Goal: Task Accomplishment & Management: Manage account settings

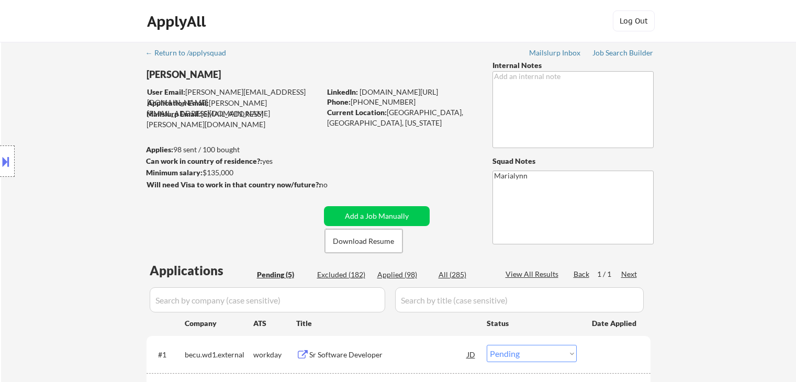
select select ""pending""
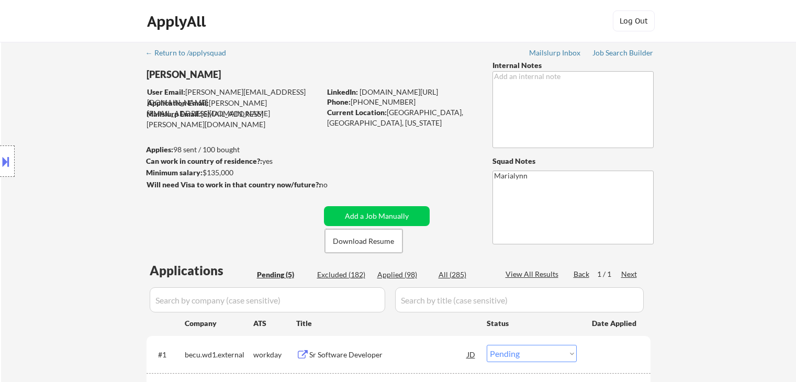
scroll to position [105, 0]
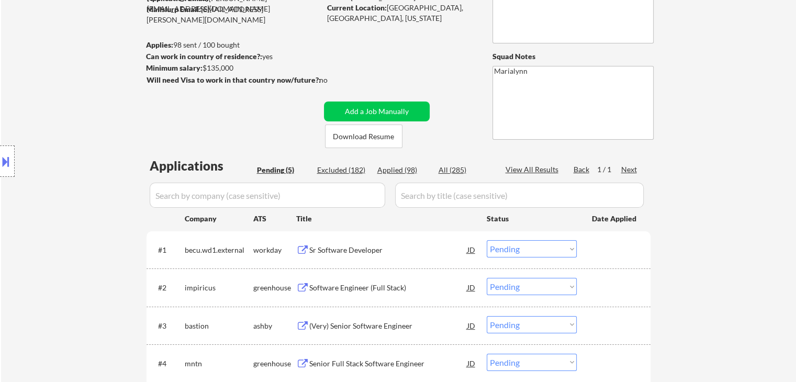
drag, startPoint x: 722, startPoint y: 292, endPoint x: 652, endPoint y: 311, distance: 72.3
click at [721, 292] on div "← Return to /applysquad Mailslurp Inbox Job Search Builder Saras Paudel User Em…" at bounding box center [398, 201] width 795 height 529
click at [351, 256] on div "Sr Software Developer" at bounding box center [388, 249] width 158 height 19
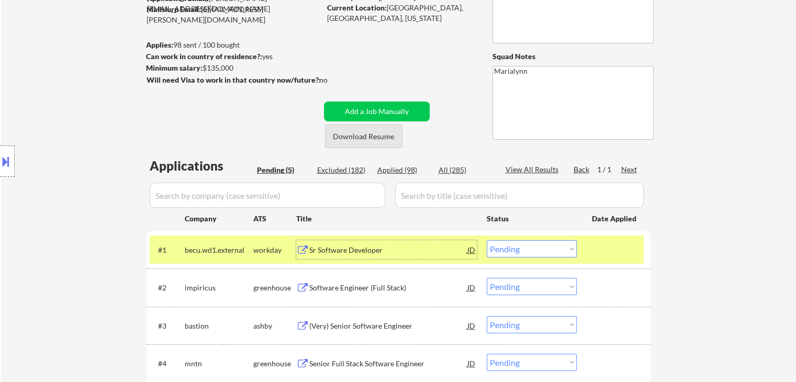
click at [337, 137] on button "Download Resume" at bounding box center [363, 137] width 77 height 24
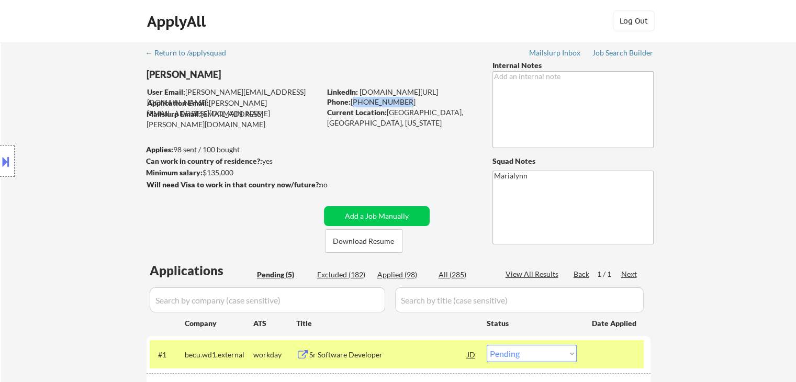
drag, startPoint x: 352, startPoint y: 101, endPoint x: 400, endPoint y: 97, distance: 47.8
click at [400, 97] on div "Phone: 832-633-2822" at bounding box center [401, 102] width 148 height 10
copy div "832-633-2822"
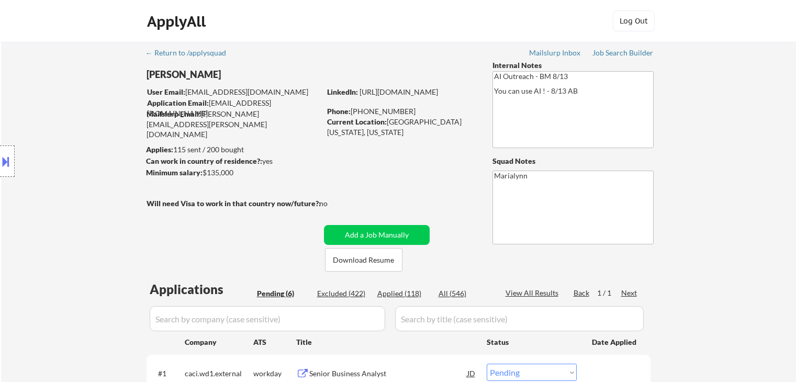
select select ""pending""
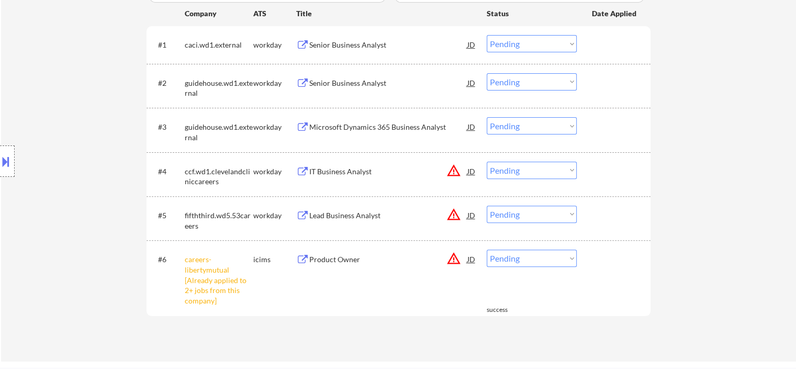
scroll to position [413, 0]
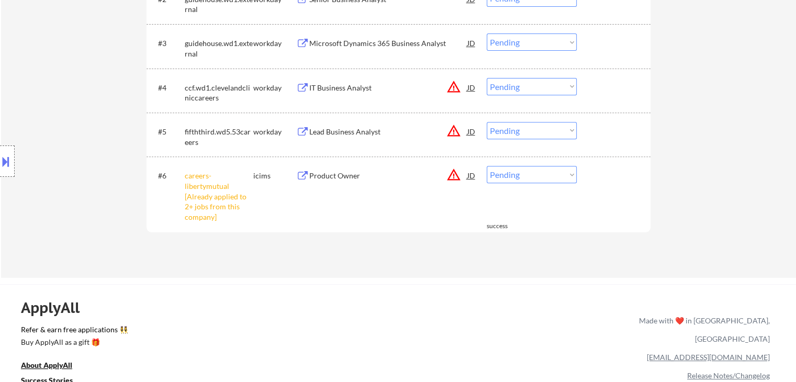
click at [551, 173] on select "Choose an option... Pending Applied Excluded (Questions) Excluded (Expired) Exc…" at bounding box center [532, 174] width 90 height 17
select select ""excluded__other_""
click at [487, 166] on select "Choose an option... Pending Applied Excluded (Questions) Excluded (Expired) Exc…" at bounding box center [532, 174] width 90 height 17
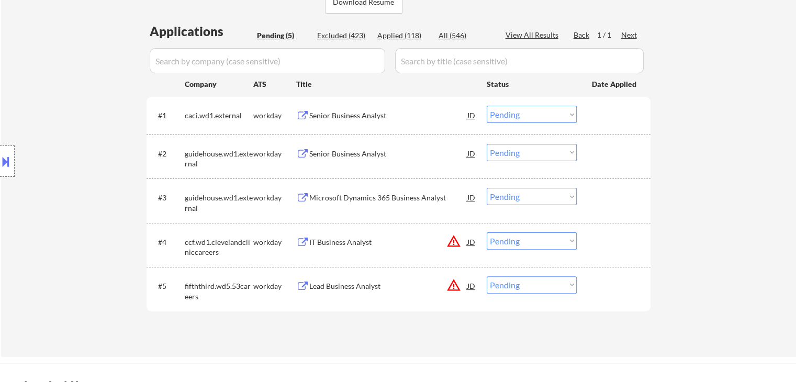
scroll to position [256, 0]
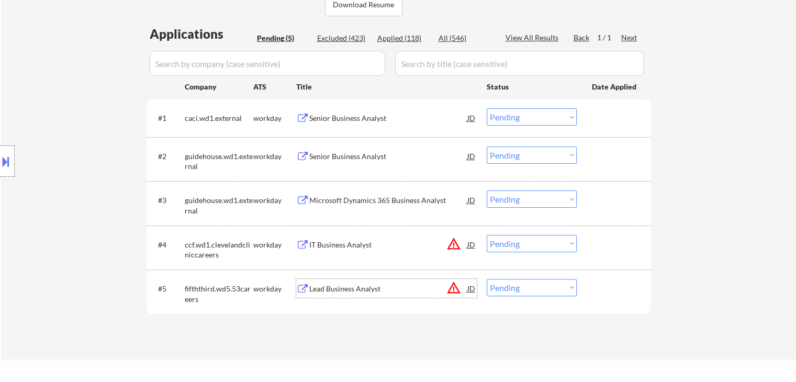
click at [368, 287] on div "Lead Business Analyst" at bounding box center [388, 289] width 158 height 10
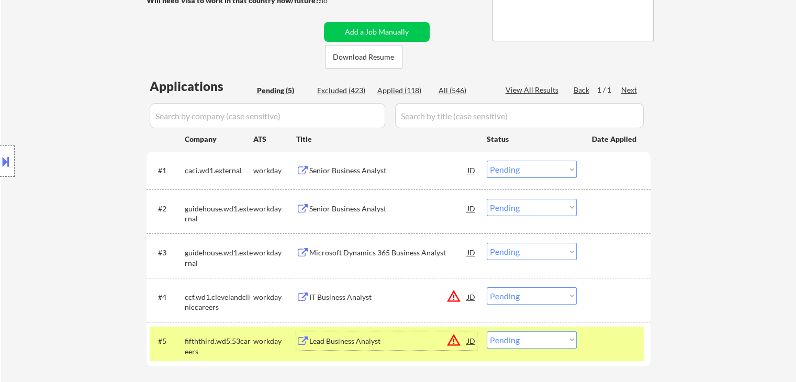
scroll to position [413, 0]
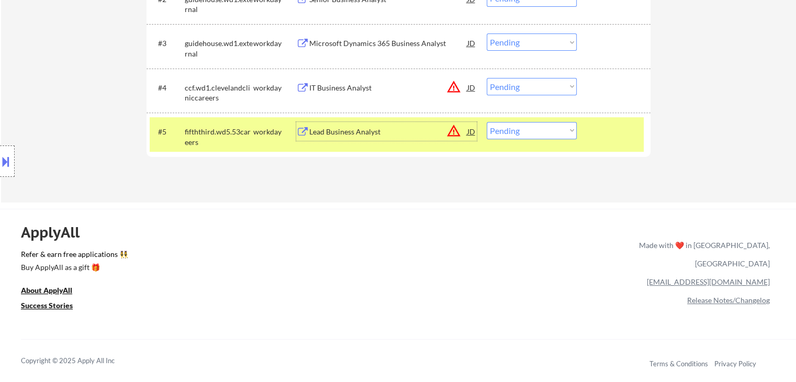
click at [521, 128] on select "Choose an option... Pending Applied Excluded (Questions) Excluded (Expired) Exc…" at bounding box center [532, 130] width 90 height 17
select select ""excluded""
click at [487, 122] on select "Choose an option... Pending Applied Excluded (Questions) Excluded (Expired) Exc…" at bounding box center [532, 130] width 90 height 17
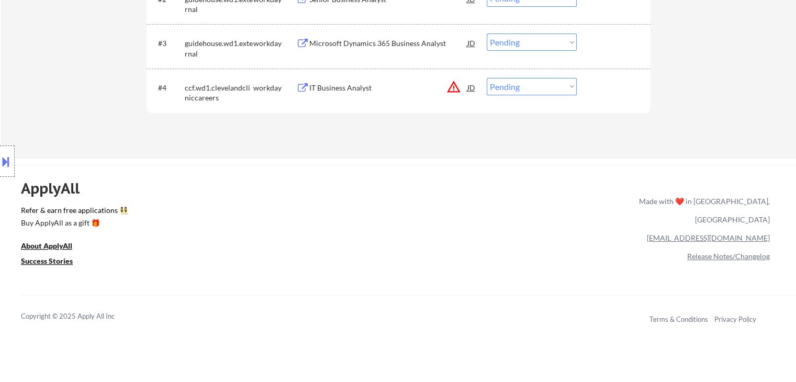
click at [355, 89] on div "IT Business Analyst" at bounding box center [388, 88] width 158 height 10
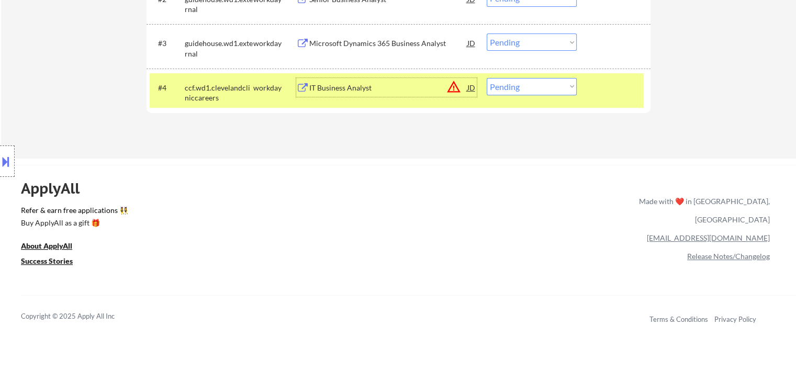
drag, startPoint x: 514, startPoint y: 81, endPoint x: 522, endPoint y: 93, distance: 14.4
click at [514, 82] on select "Choose an option... Pending Applied Excluded (Questions) Excluded (Expired) Exc…" at bounding box center [532, 86] width 90 height 17
select select ""excluded__expired_""
click at [487, 78] on select "Choose an option... Pending Applied Excluded (Questions) Excluded (Expired) Exc…" at bounding box center [532, 86] width 90 height 17
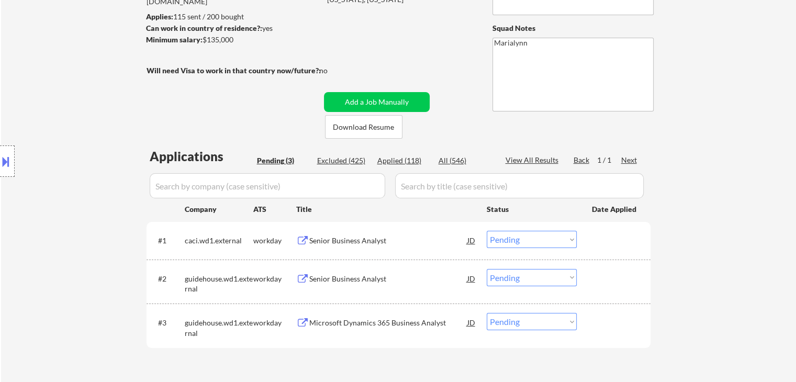
scroll to position [151, 0]
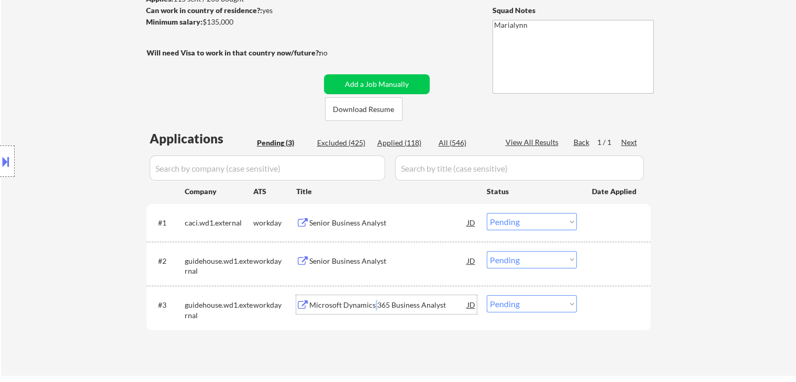
click at [374, 302] on div "Microsoft Dynamics 365 Business Analyst" at bounding box center [388, 305] width 158 height 10
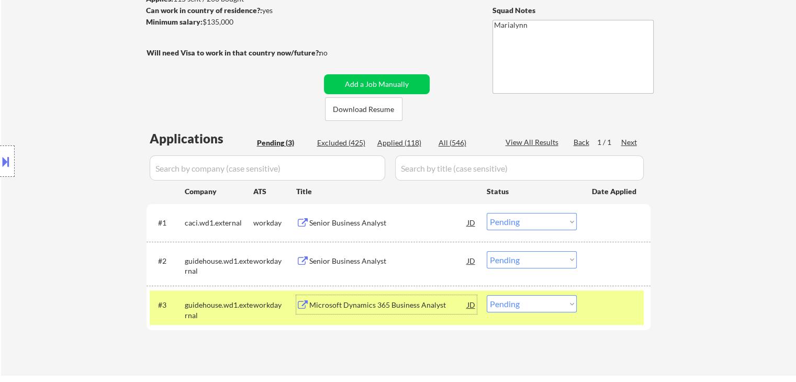
click at [360, 222] on div "Senior Business Analyst" at bounding box center [388, 223] width 158 height 10
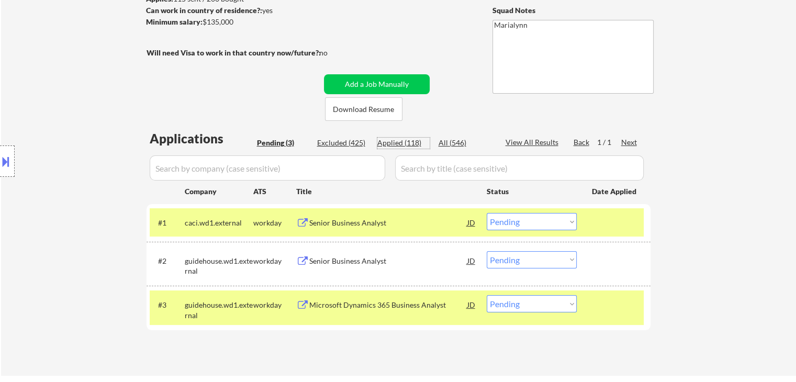
click at [406, 140] on div "Applied (118)" at bounding box center [404, 143] width 52 height 10
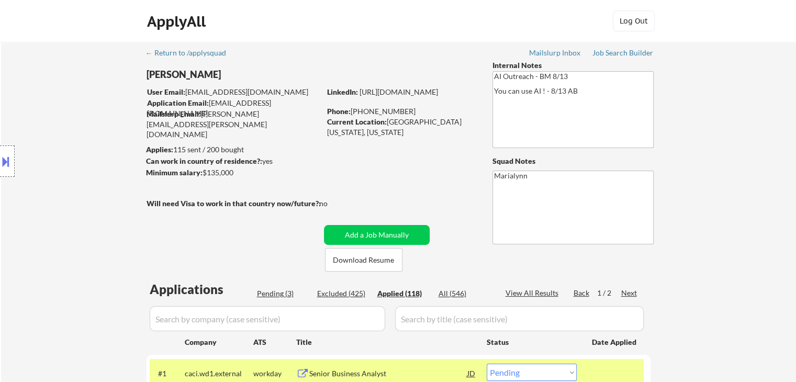
scroll to position [64, 0]
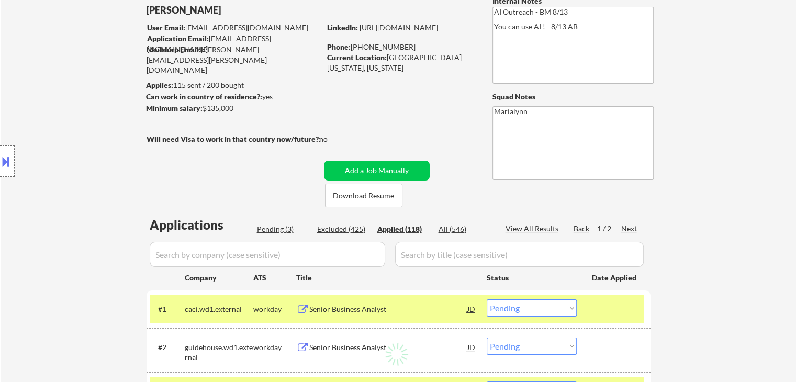
select select ""applied""
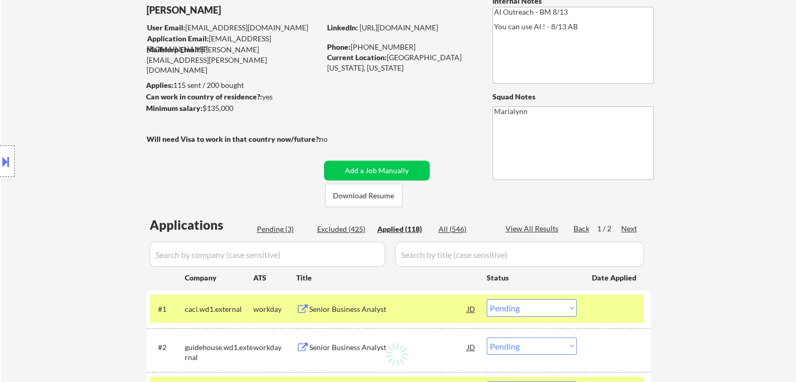
select select ""applied""
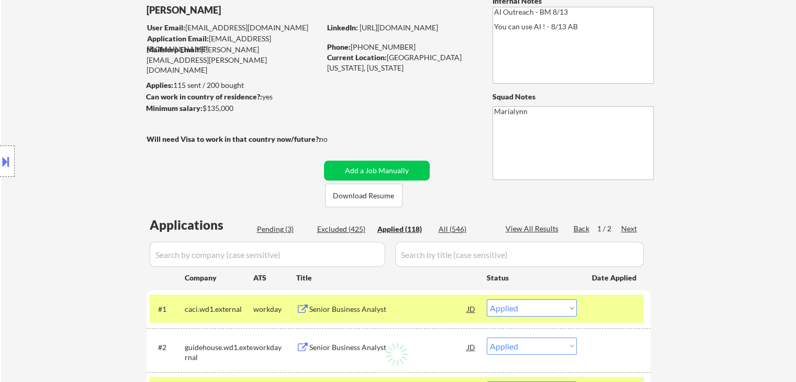
select select ""applied""
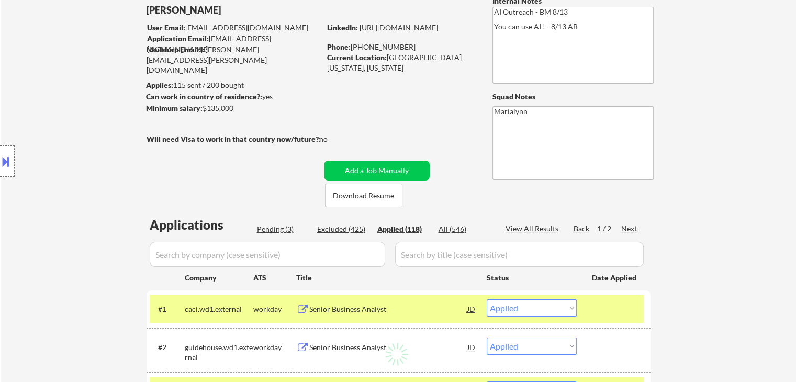
select select ""applied""
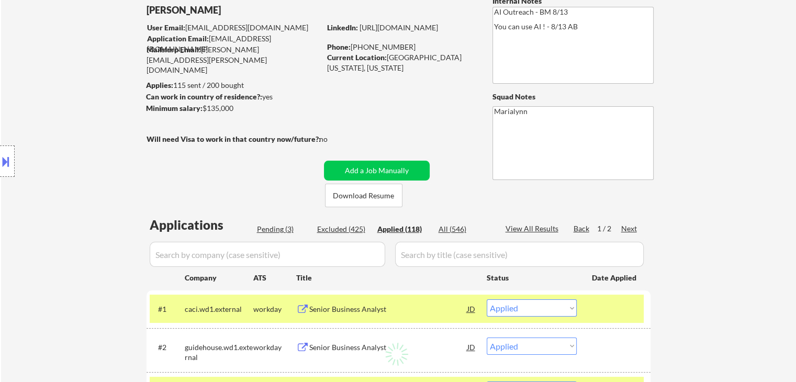
select select ""applied""
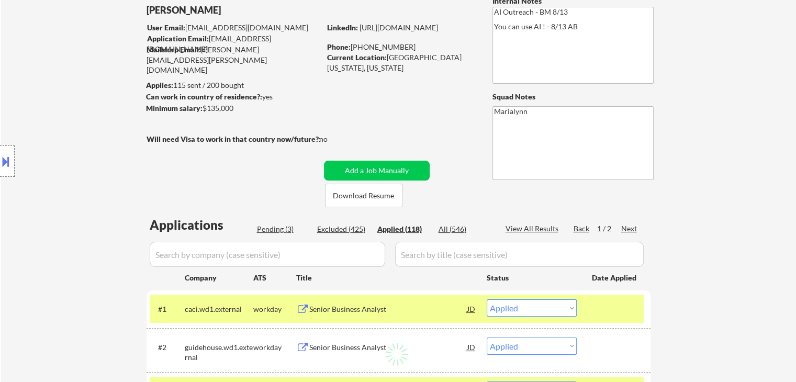
select select ""applied""
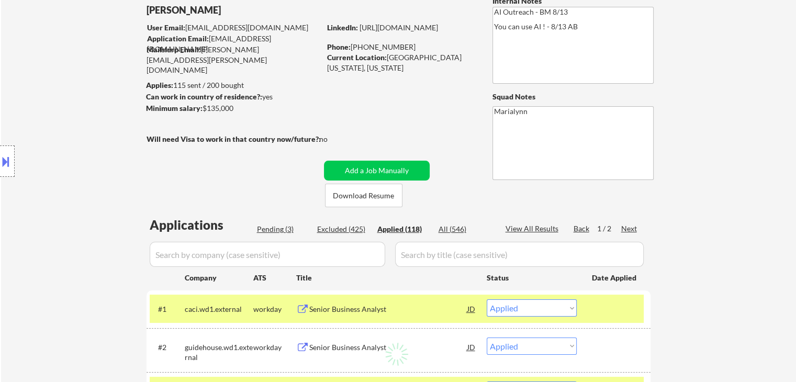
select select ""applied""
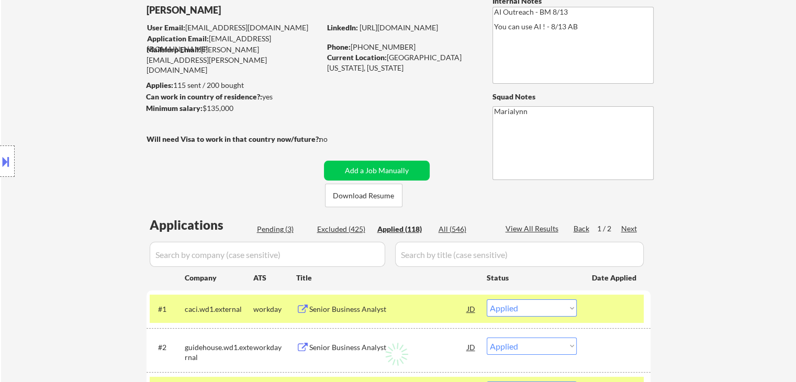
select select ""applied""
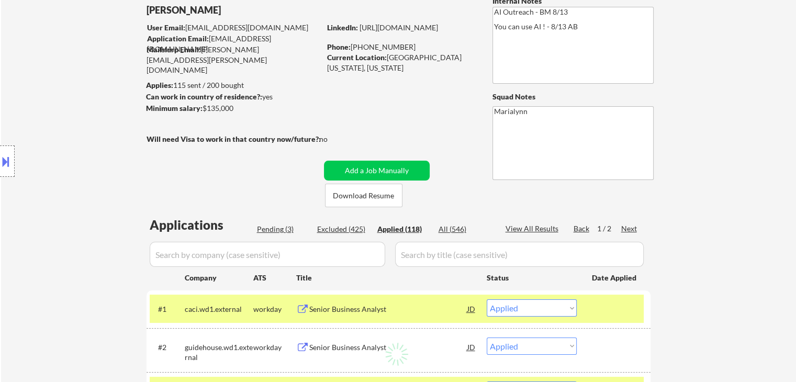
select select ""applied""
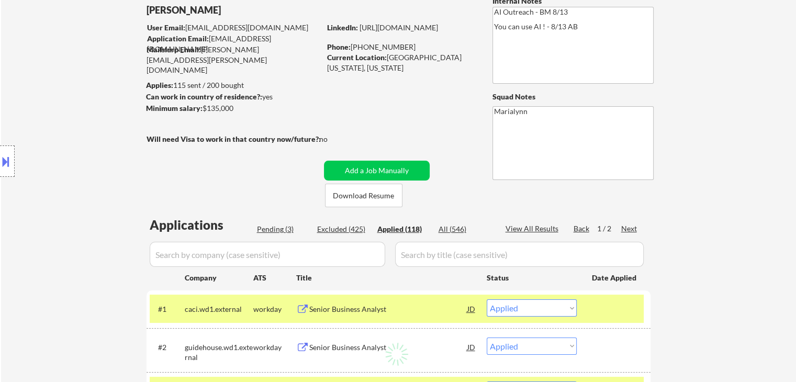
select select ""applied""
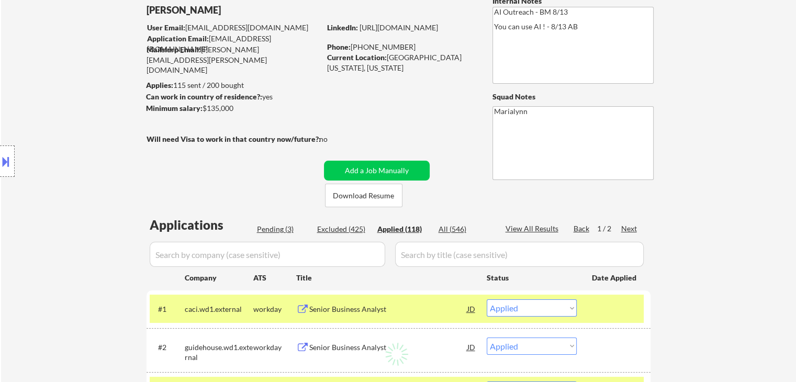
select select ""applied""
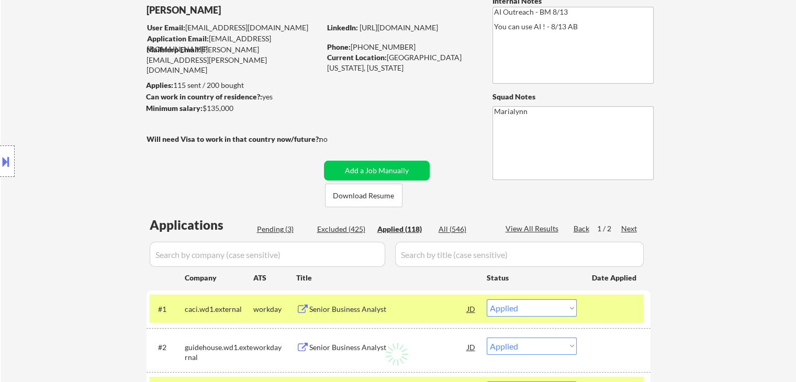
select select ""applied""
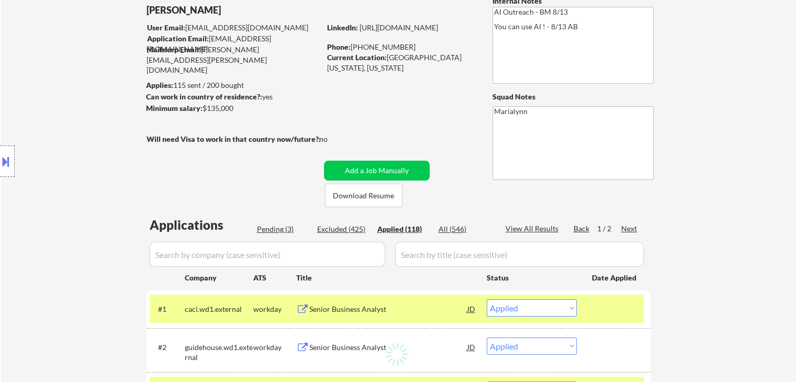
select select ""applied""
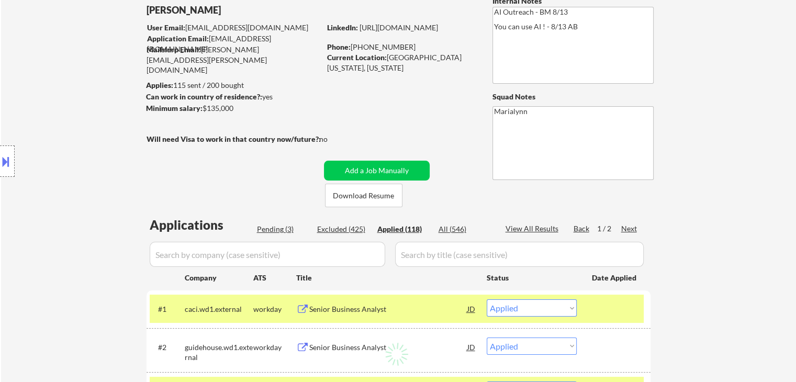
select select ""applied""
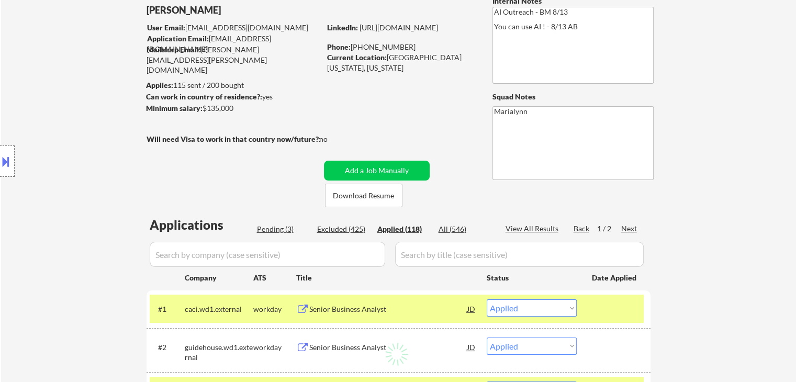
select select ""applied""
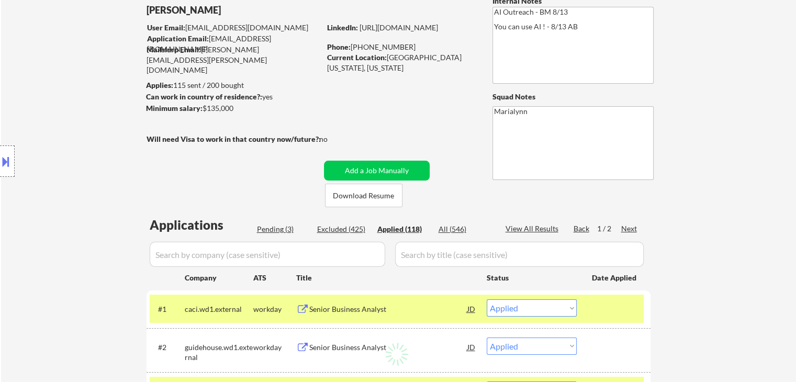
select select ""applied""
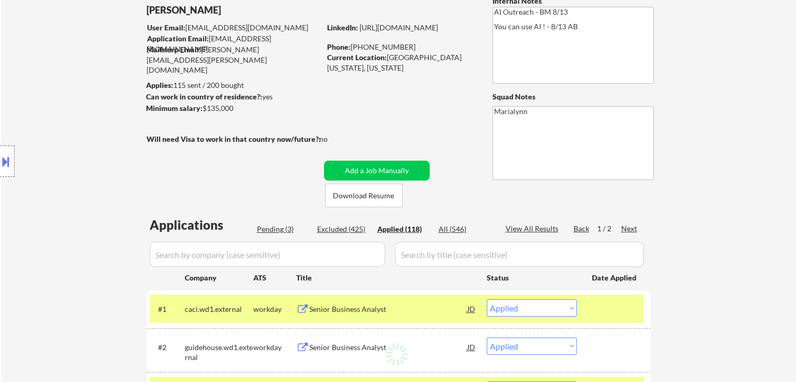
select select ""applied""
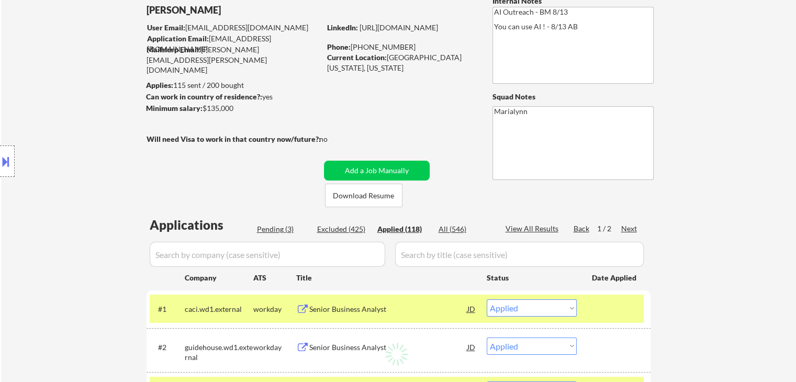
select select ""applied""
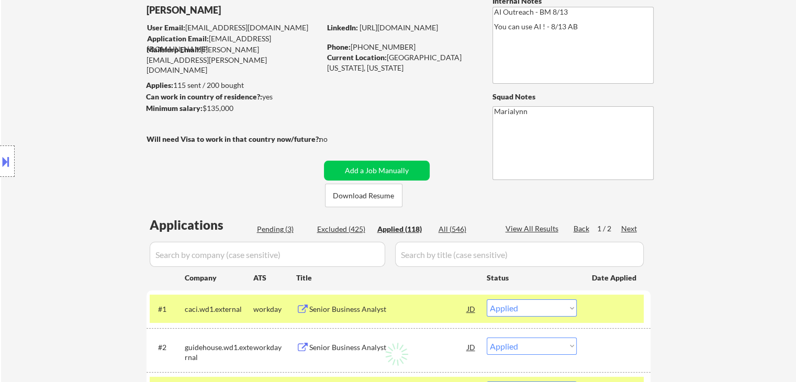
select select ""applied""
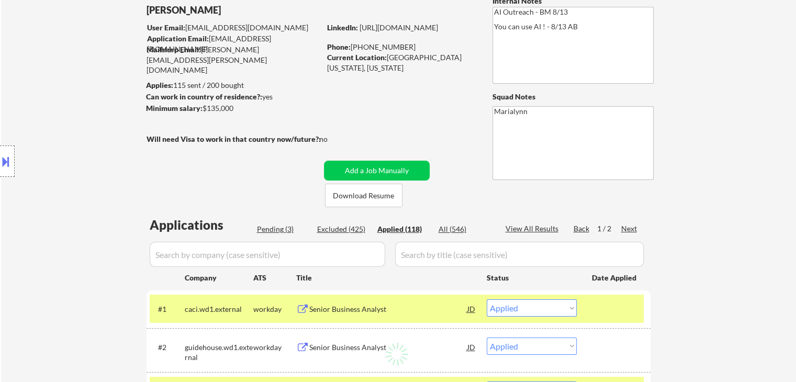
select select ""applied""
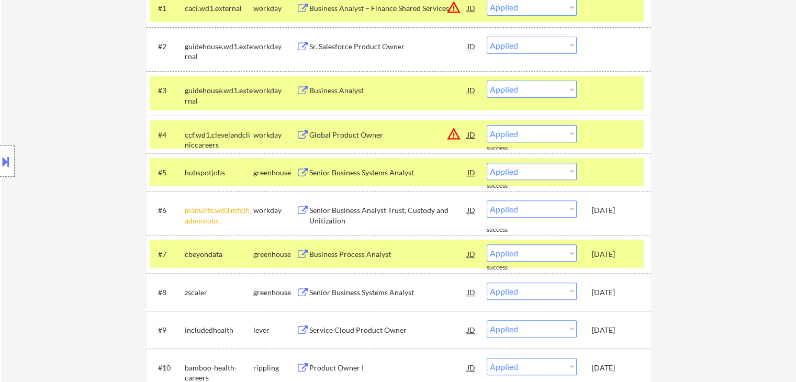
scroll to position [367, 0]
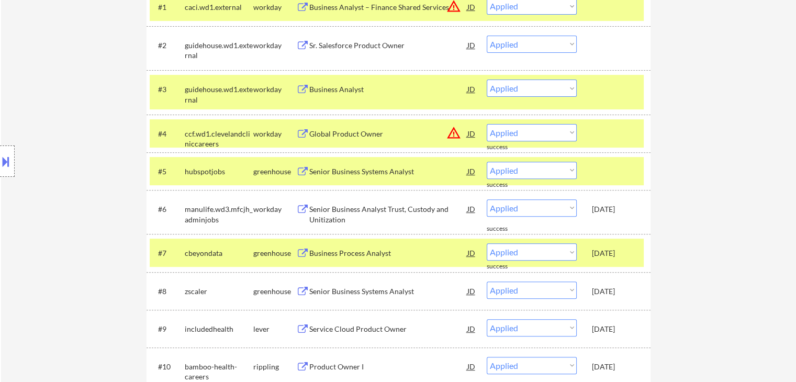
click at [201, 259] on div "cbeyondata" at bounding box center [219, 253] width 69 height 10
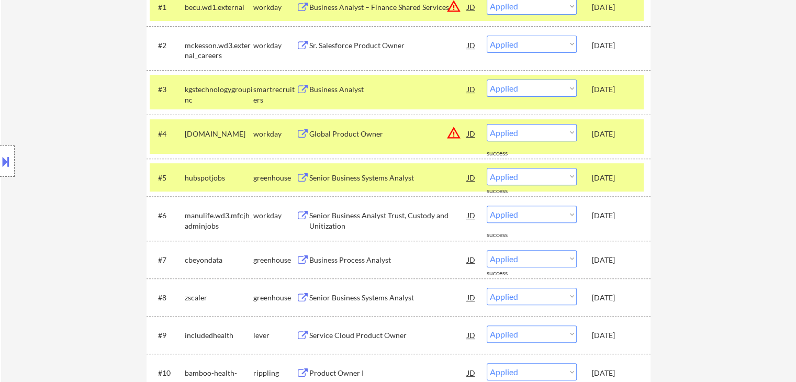
click at [210, 178] on div "hubspotjobs" at bounding box center [219, 178] width 69 height 10
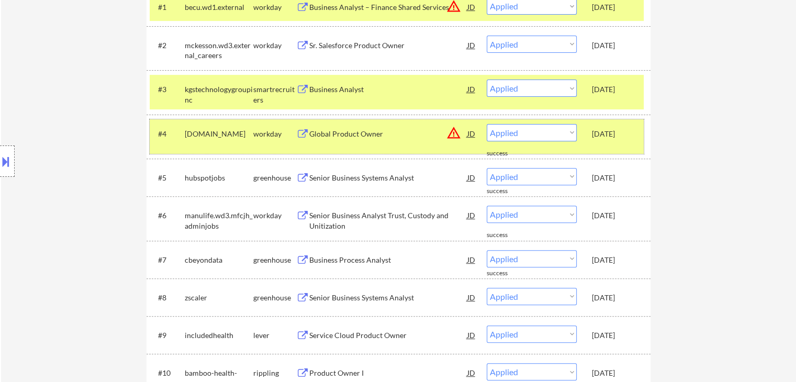
click at [206, 124] on div "healthcare.wd1.search" at bounding box center [219, 136] width 69 height 25
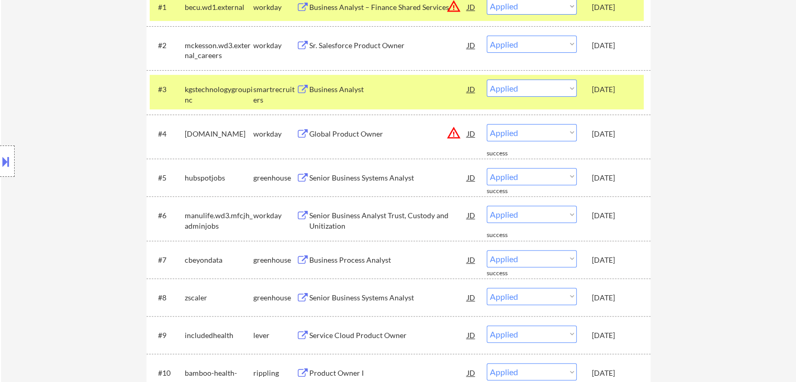
click at [207, 95] on div "kgstechnologygroupinc" at bounding box center [219, 94] width 69 height 20
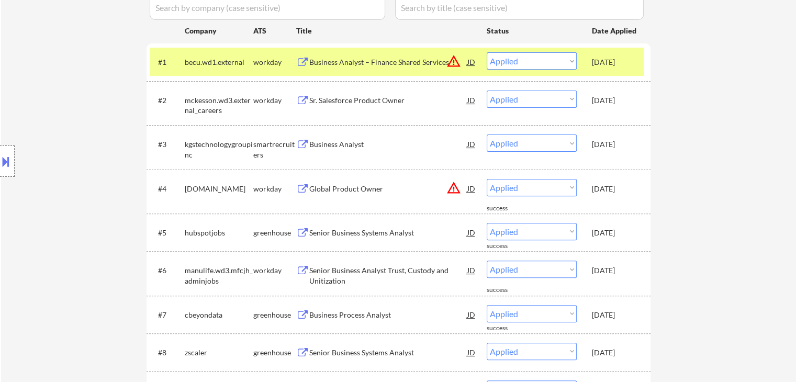
scroll to position [262, 0]
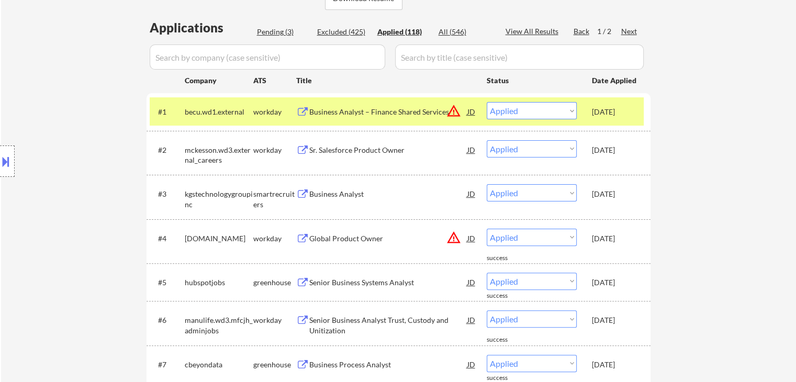
click at [214, 112] on div "becu.wd1.external" at bounding box center [219, 112] width 69 height 10
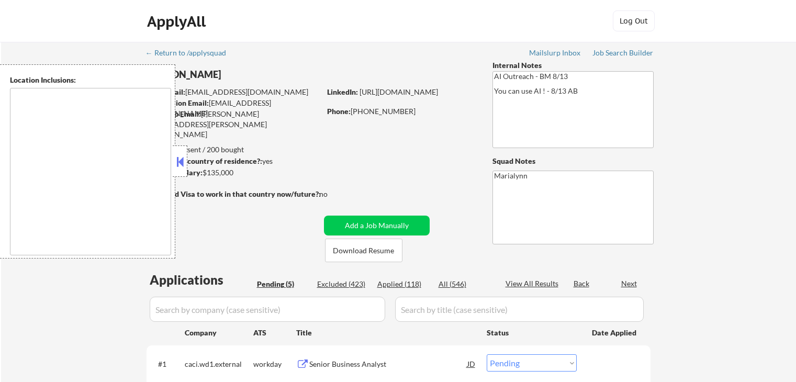
select select ""pending""
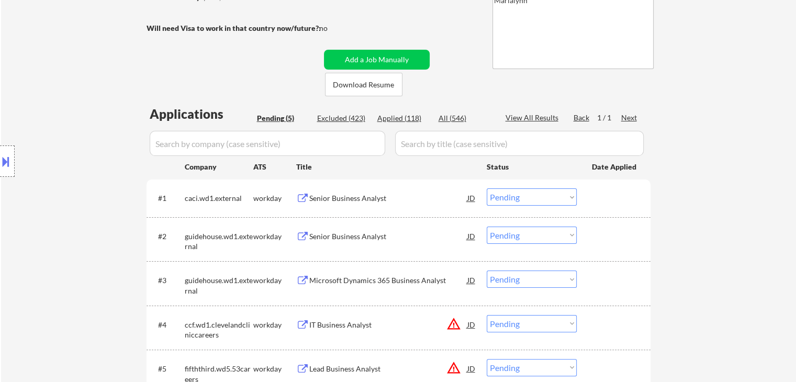
scroll to position [157, 0]
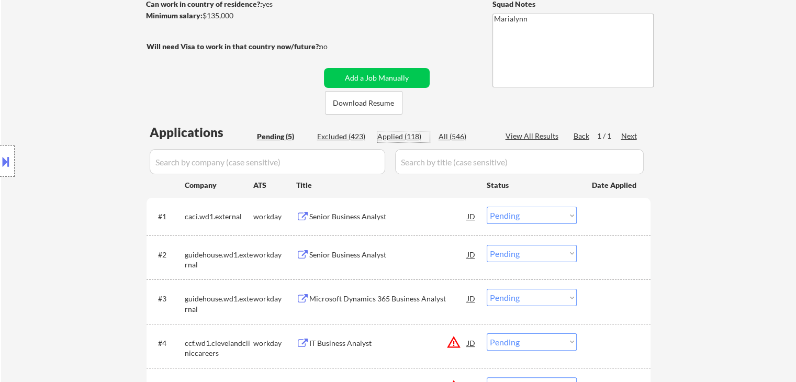
click at [398, 135] on div "Applied (118)" at bounding box center [404, 136] width 52 height 10
select select ""applied""
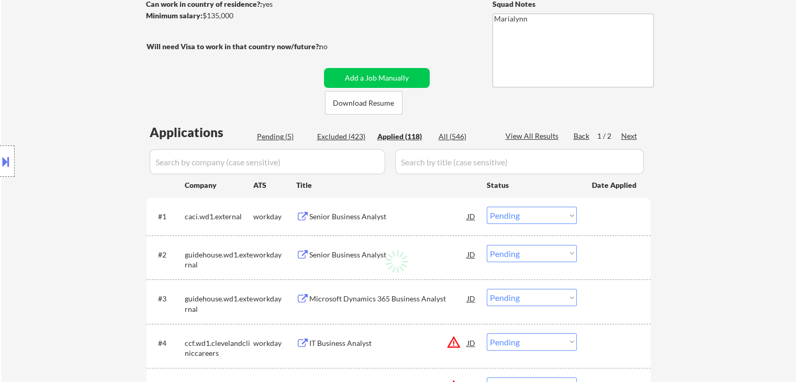
select select ""applied""
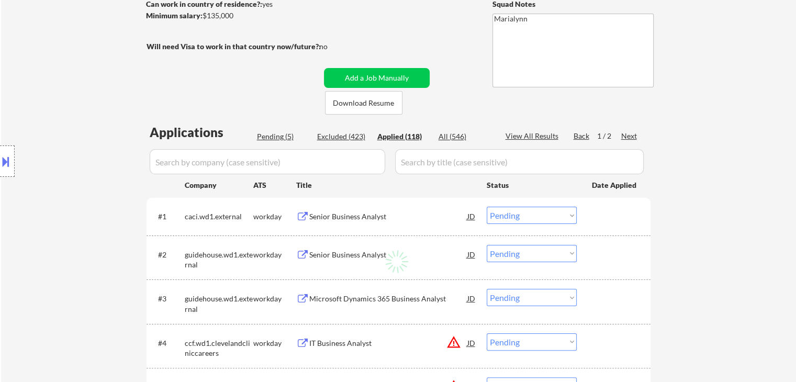
select select ""applied""
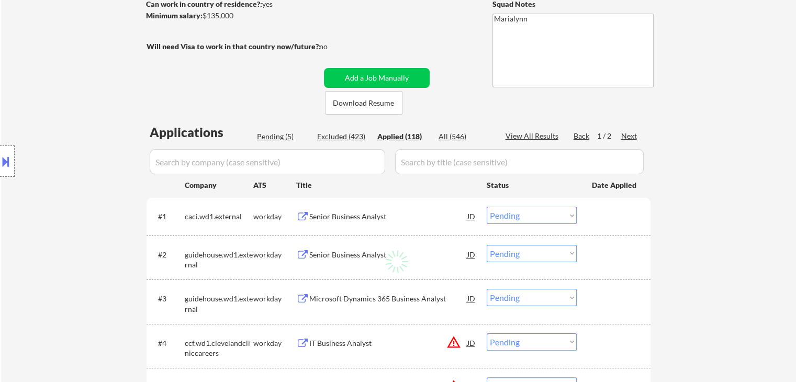
select select ""applied""
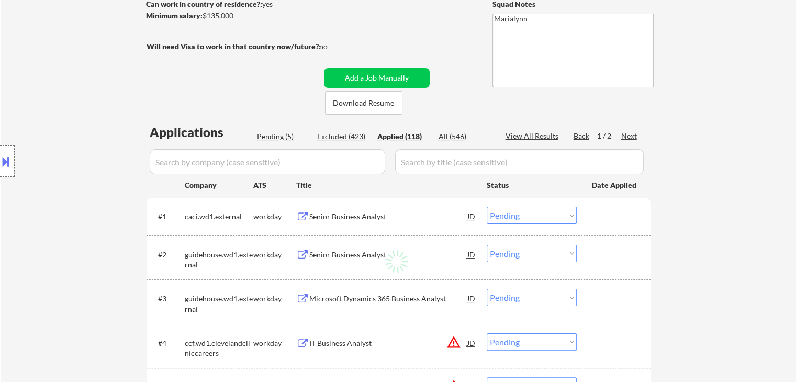
select select ""applied""
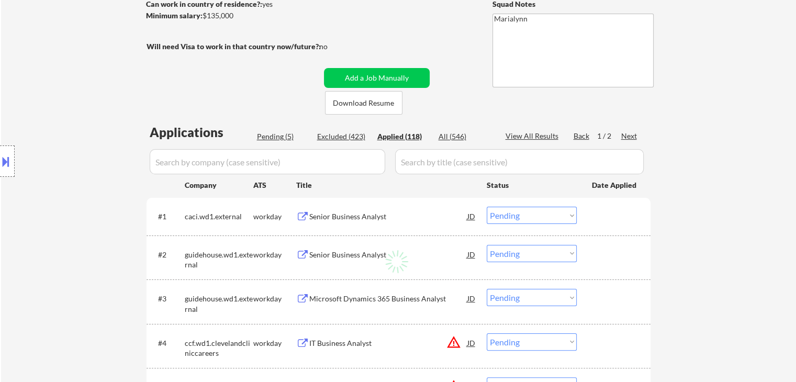
select select ""applied""
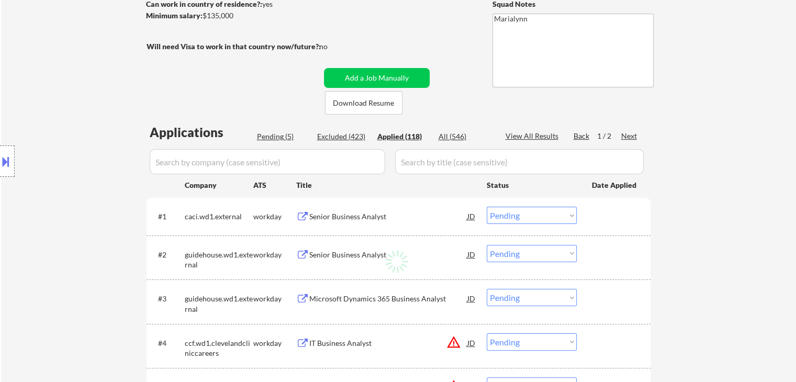
select select ""applied""
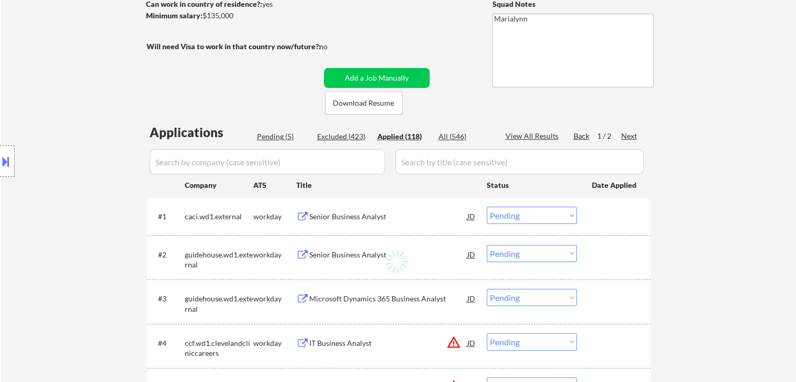
select select ""applied""
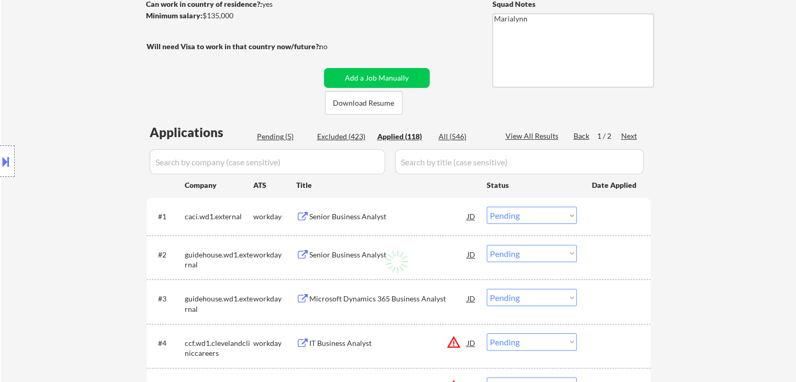
select select ""applied""
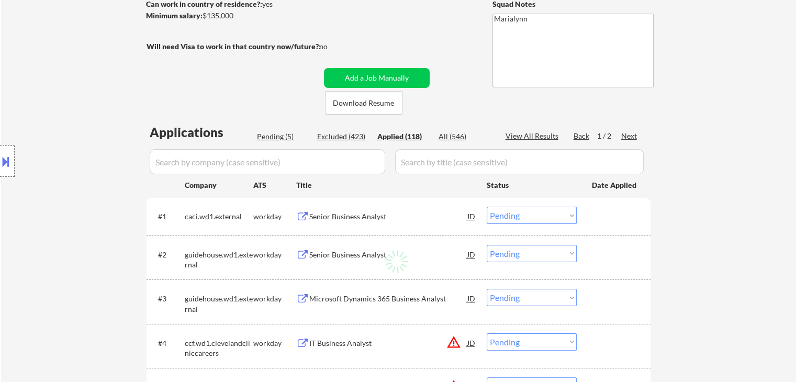
select select ""applied""
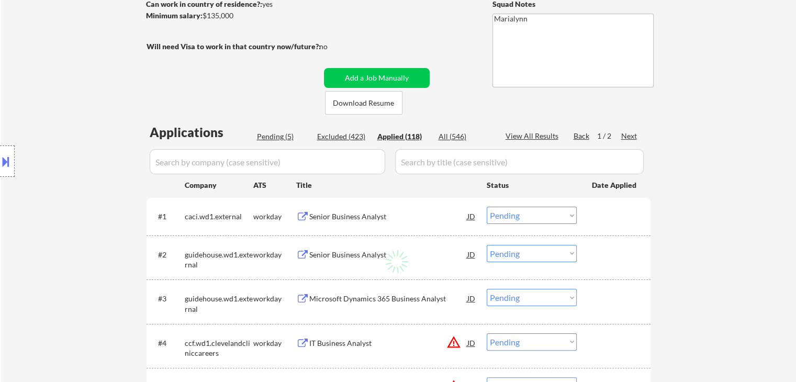
select select ""applied""
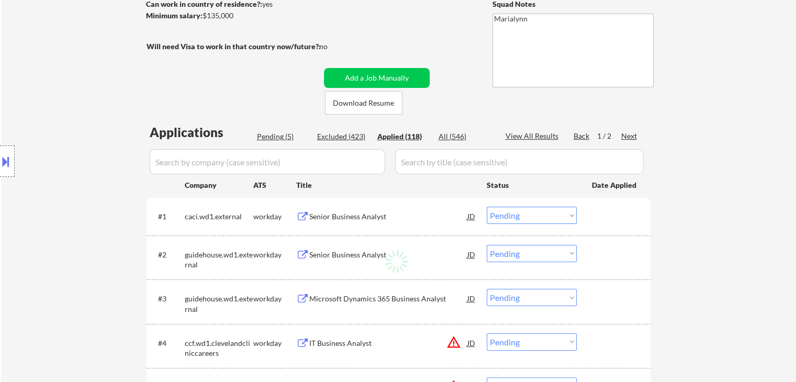
select select ""applied""
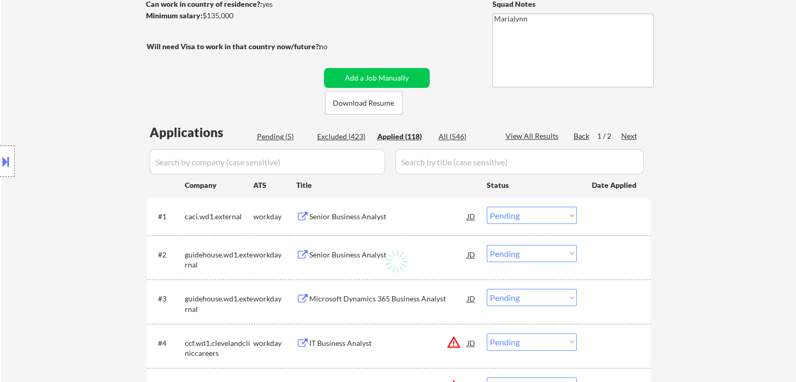
select select ""applied""
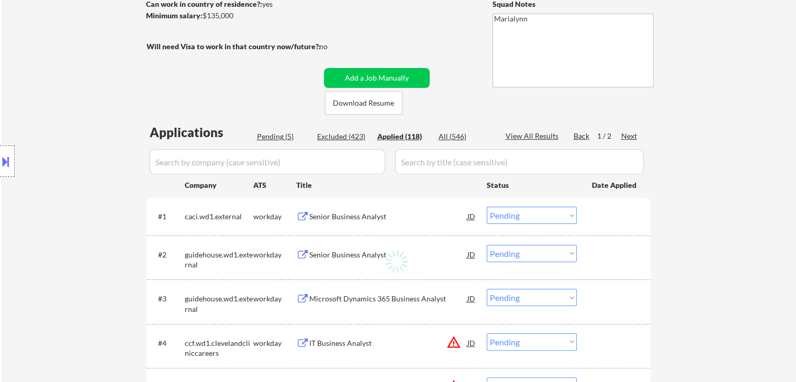
select select ""applied""
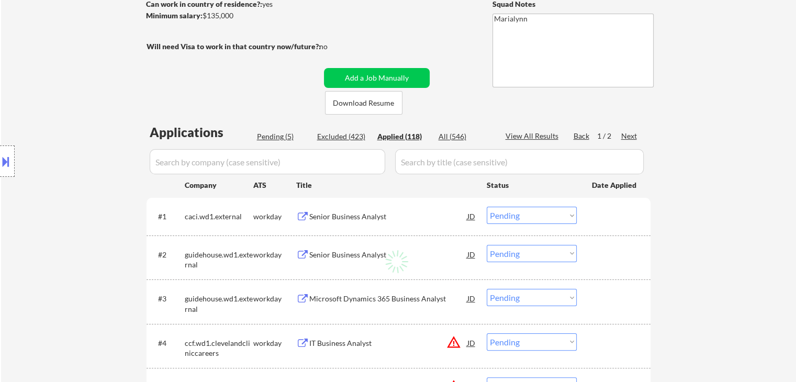
select select ""applied""
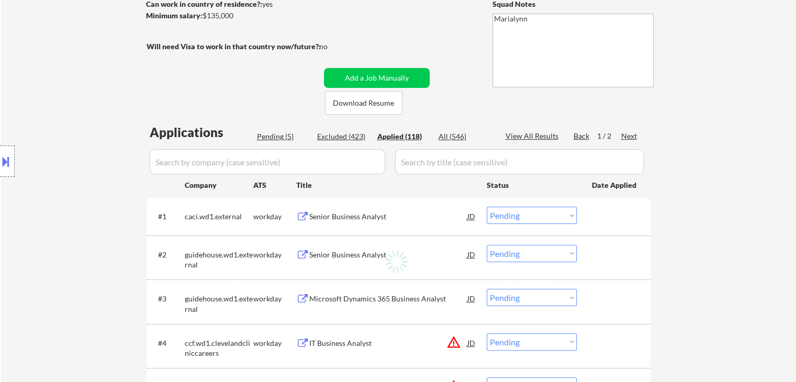
select select ""applied""
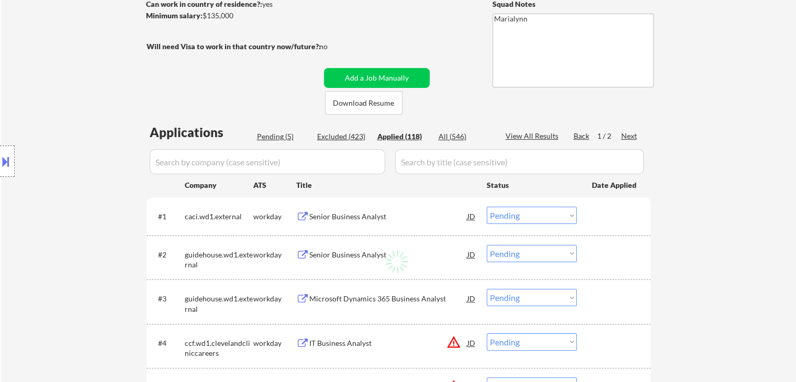
select select ""applied""
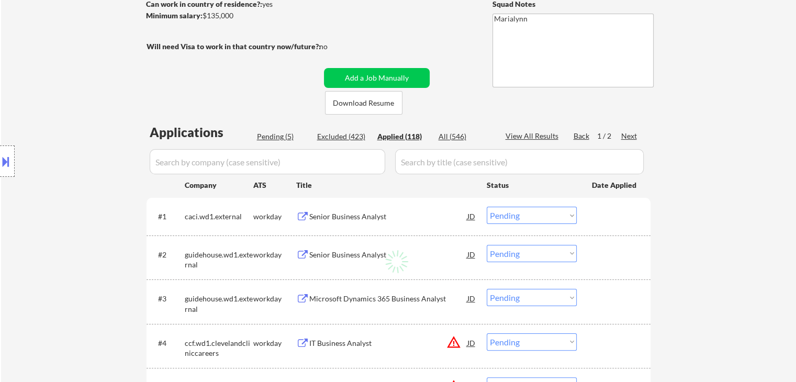
select select ""applied""
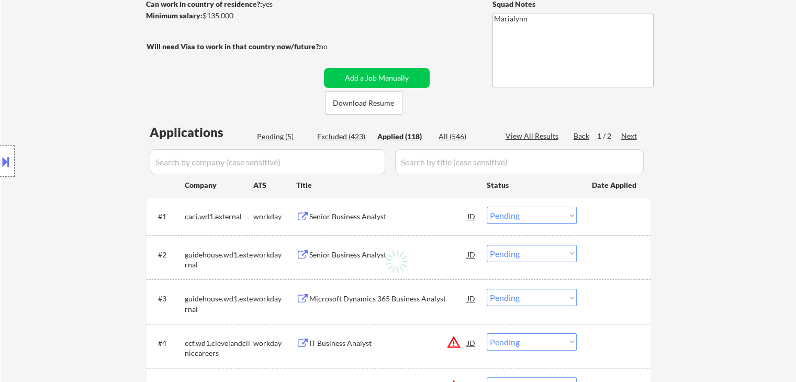
select select ""applied""
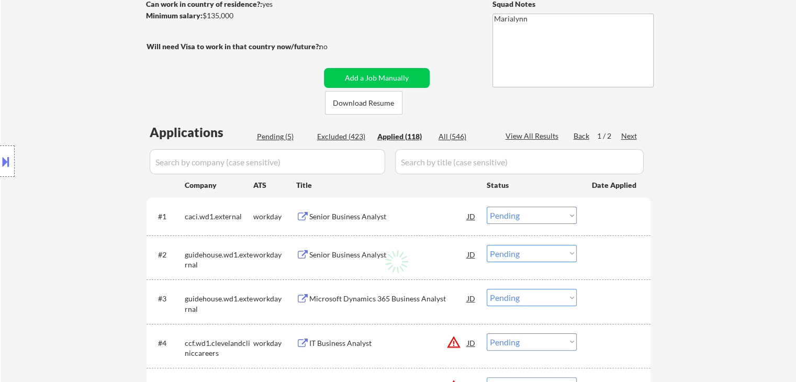
select select ""applied""
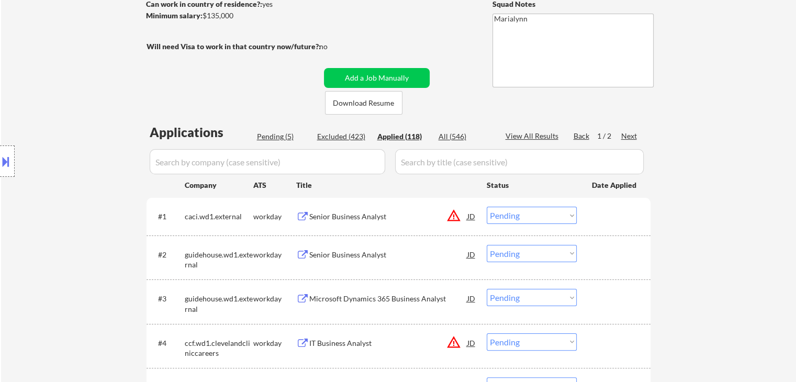
select select ""applied""
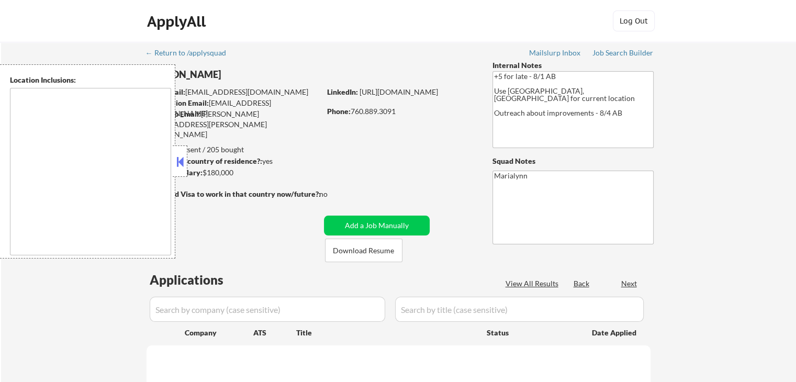
type textarea "[GEOGRAPHIC_DATA], [GEOGRAPHIC_DATA] [GEOGRAPHIC_DATA], [GEOGRAPHIC_DATA] [GEOG…"
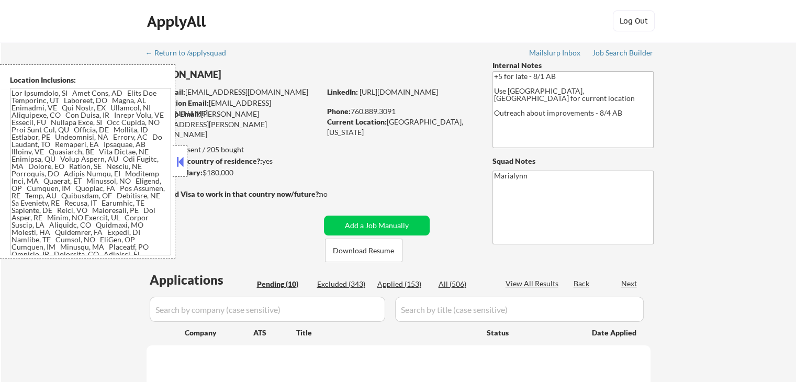
select select ""pending""
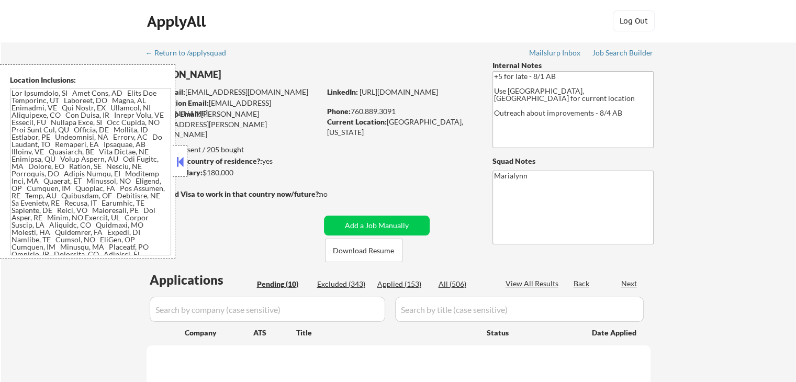
select select ""pending""
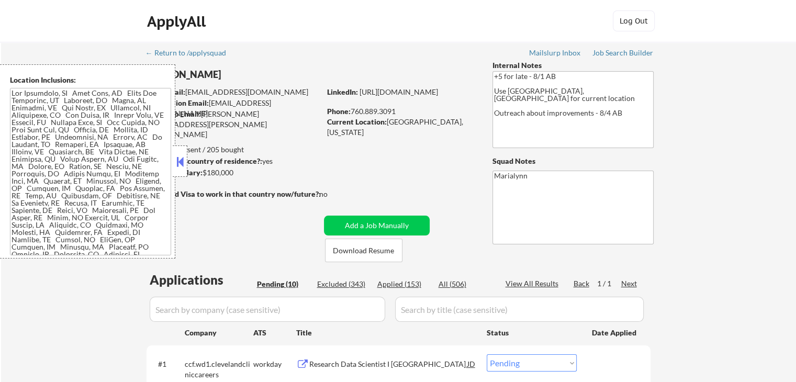
click at [182, 163] on button at bounding box center [180, 162] width 12 height 16
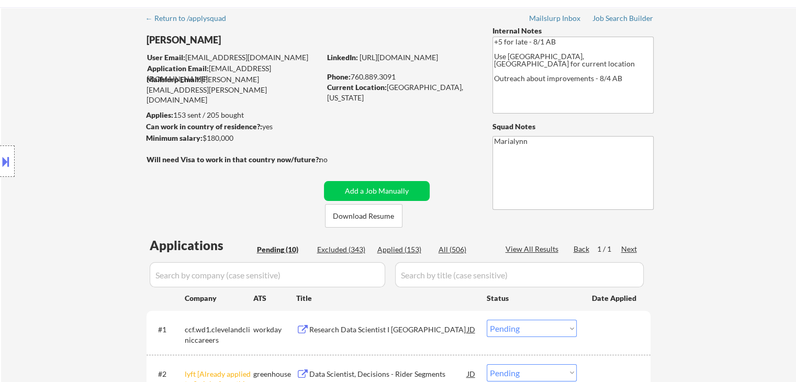
scroll to position [52, 0]
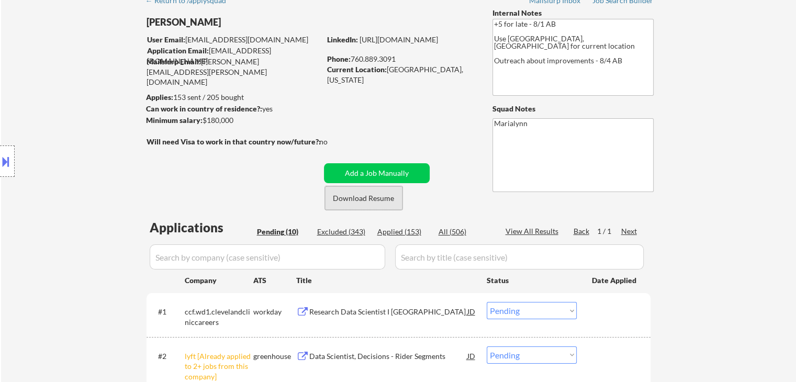
click at [382, 200] on button "Download Resume" at bounding box center [363, 198] width 77 height 24
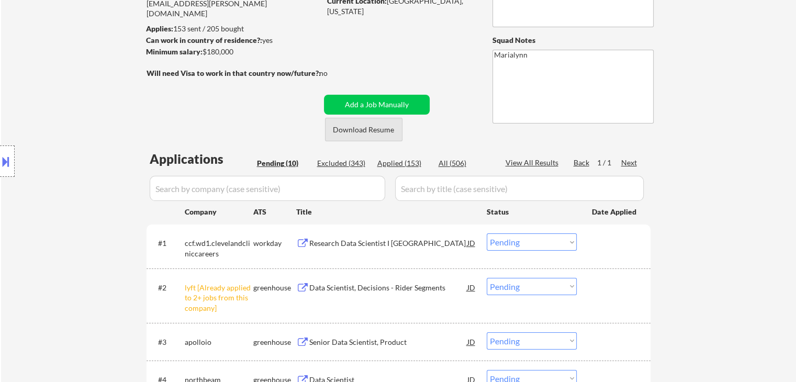
scroll to position [209, 0]
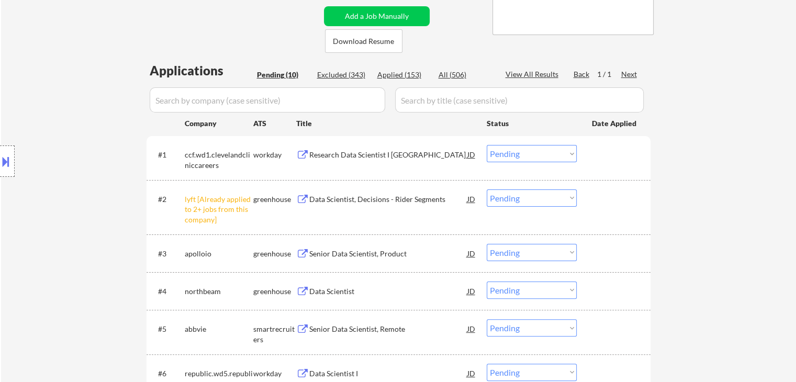
click at [520, 195] on select "Choose an option... Pending Applied Excluded (Questions) Excluded (Expired) Exc…" at bounding box center [532, 198] width 90 height 17
click at [487, 190] on select "Choose an option... Pending Applied Excluded (Questions) Excluded (Expired) Exc…" at bounding box center [532, 198] width 90 height 17
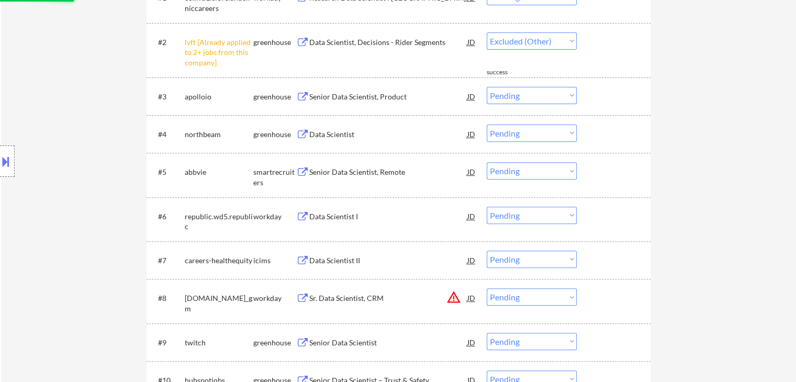
scroll to position [105, 0]
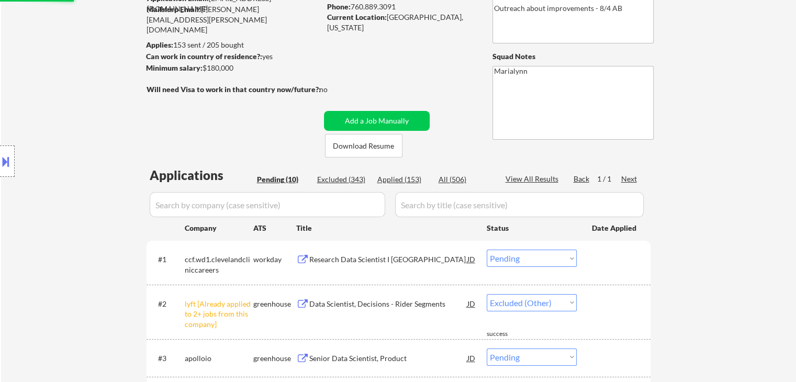
select select ""pending""
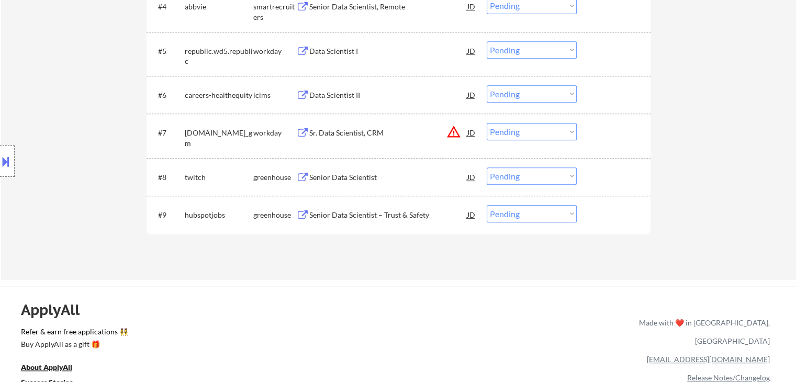
scroll to position [419, 0]
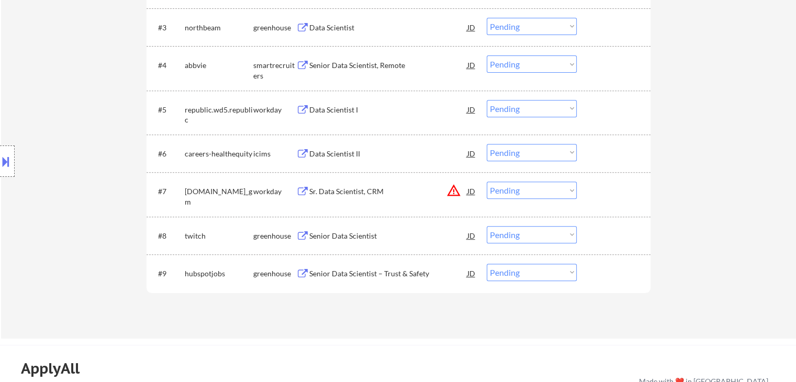
click at [373, 272] on div "Senior Data Scientist – Trust & Safety" at bounding box center [388, 274] width 158 height 10
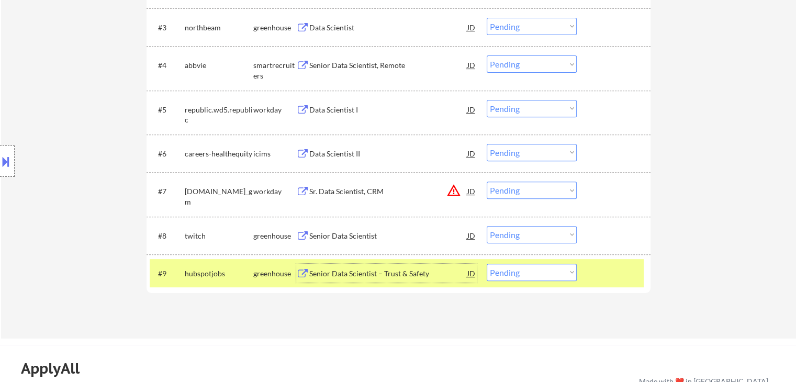
click at [535, 278] on select "Choose an option... Pending Applied Excluded (Questions) Excluded (Expired) Exc…" at bounding box center [532, 272] width 90 height 17
select select ""excluded__expired_""
click at [487, 264] on select "Choose an option... Pending Applied Excluded (Questions) Excluded (Expired) Exc…" at bounding box center [532, 272] width 90 height 17
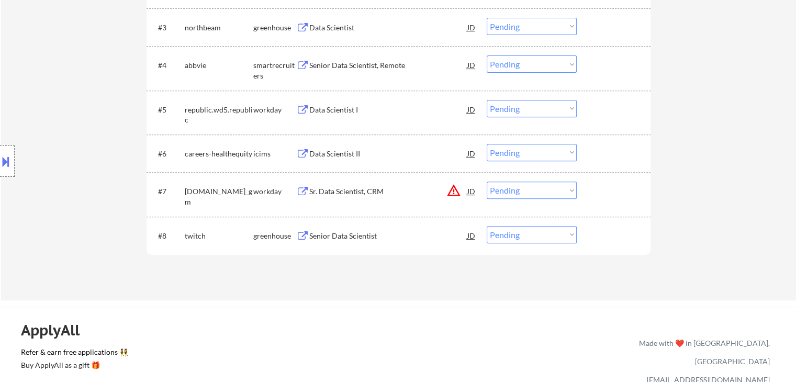
click at [333, 239] on div "Senior Data Scientist" at bounding box center [388, 236] width 158 height 10
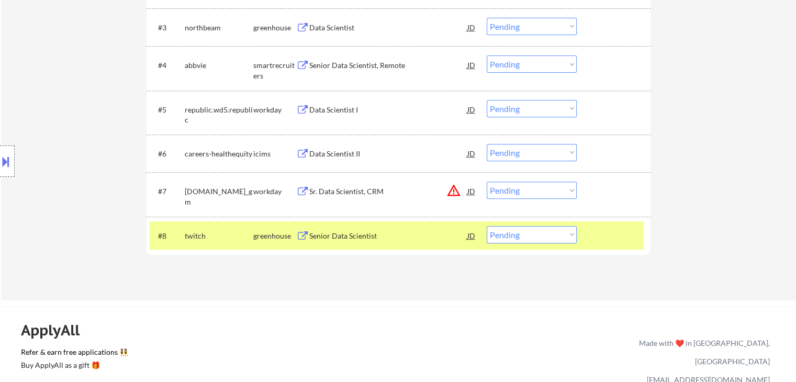
click at [6, 158] on button at bounding box center [6, 161] width 12 height 17
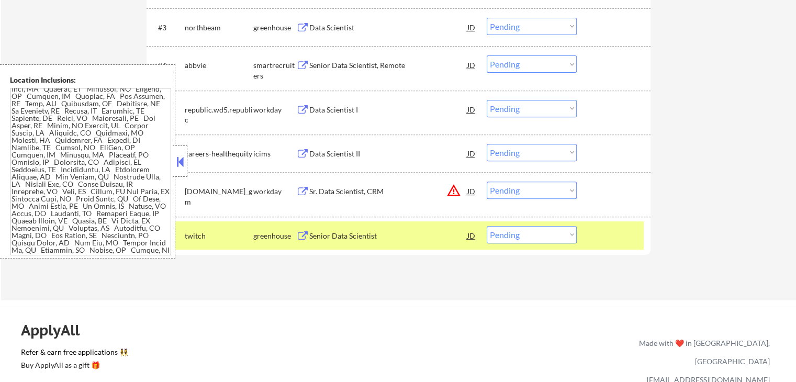
scroll to position [0, 0]
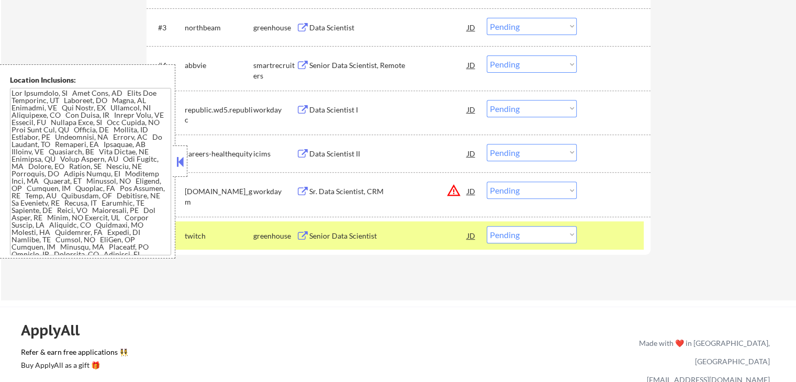
click at [184, 160] on button at bounding box center [180, 162] width 12 height 16
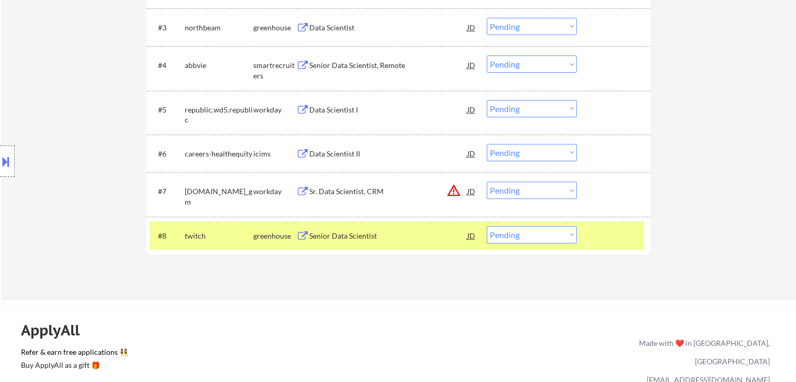
click at [543, 235] on select "Choose an option... Pending Applied Excluded (Questions) Excluded (Expired) Exc…" at bounding box center [532, 234] width 90 height 17
select select ""applied""
click at [487, 226] on select "Choose an option... Pending Applied Excluded (Questions) Excluded (Expired) Exc…" at bounding box center [532, 234] width 90 height 17
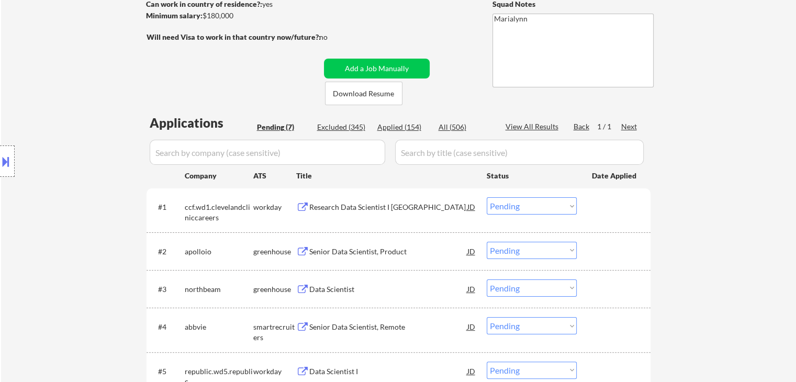
scroll to position [157, 0]
click at [387, 208] on div "Research Data Scientist I NE" at bounding box center [388, 207] width 158 height 10
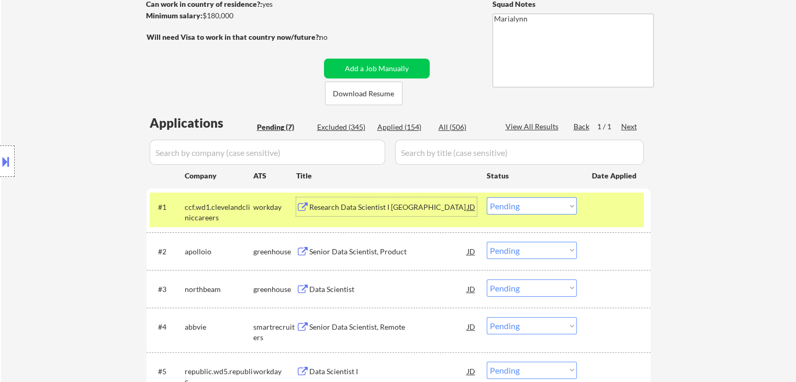
click at [525, 206] on select "Choose an option... Pending Applied Excluded (Questions) Excluded (Expired) Exc…" at bounding box center [532, 205] width 90 height 17
click at [487, 197] on select "Choose an option... Pending Applied Excluded (Questions) Excluded (Expired) Exc…" at bounding box center [532, 205] width 90 height 17
select select ""pending""
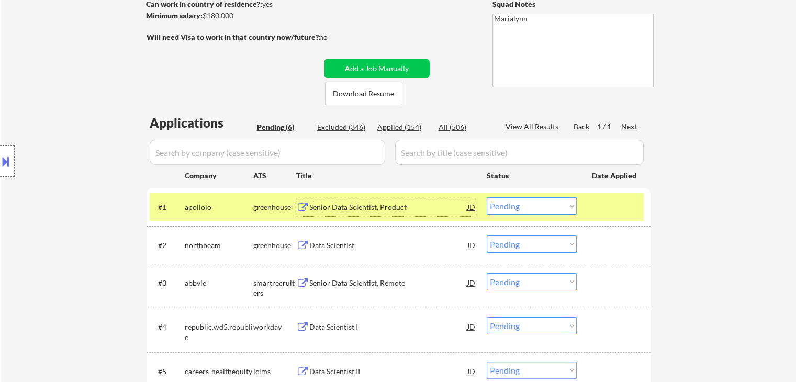
click at [423, 209] on div "Senior Data Scientist, Product" at bounding box center [388, 207] width 158 height 10
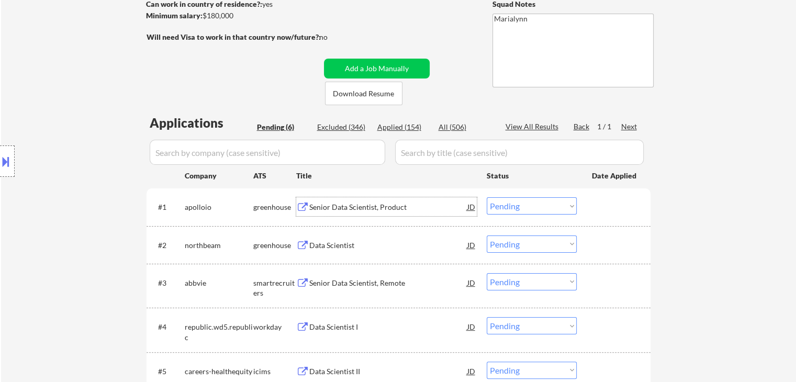
click at [283, 55] on div "Will need Visa to work in that country now/future?: no" at bounding box center [248, 43] width 203 height 23
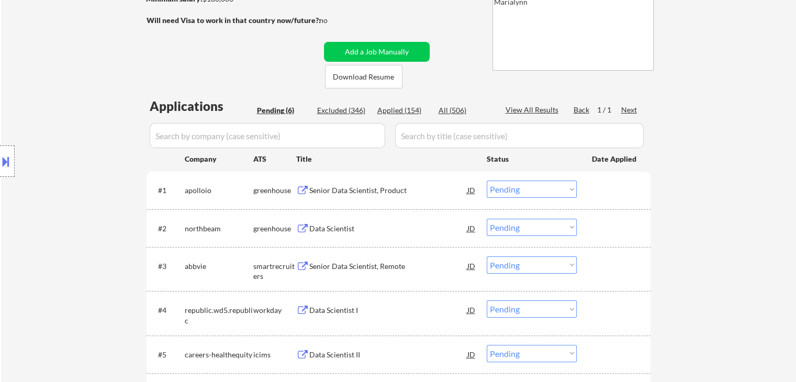
scroll to position [52, 0]
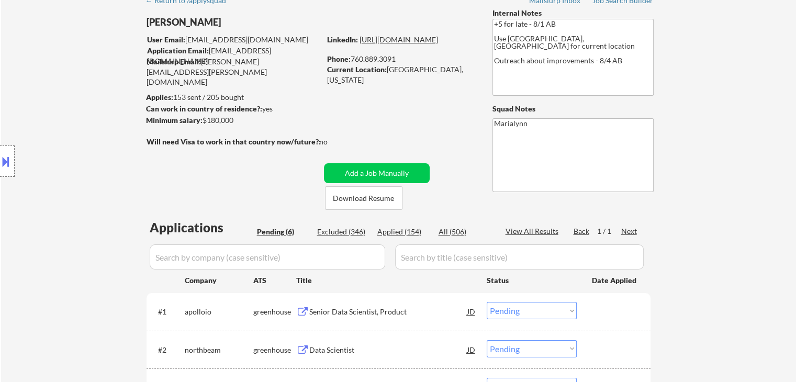
click at [417, 44] on link "https://www.linkedin.com/in/sfeconomist/" at bounding box center [399, 39] width 79 height 9
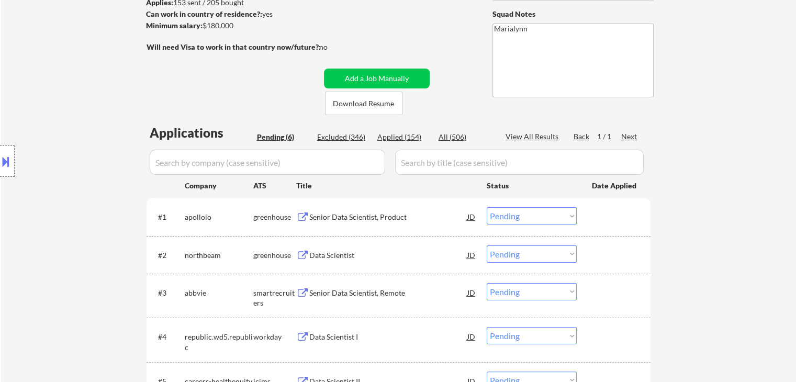
scroll to position [262, 0]
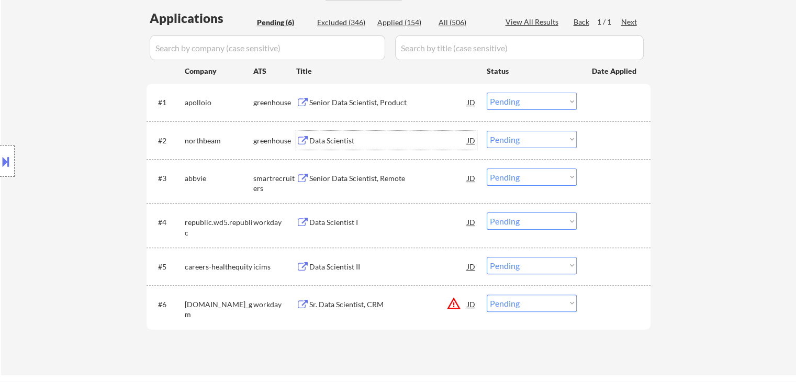
click at [314, 143] on div "Data Scientist" at bounding box center [388, 141] width 158 height 10
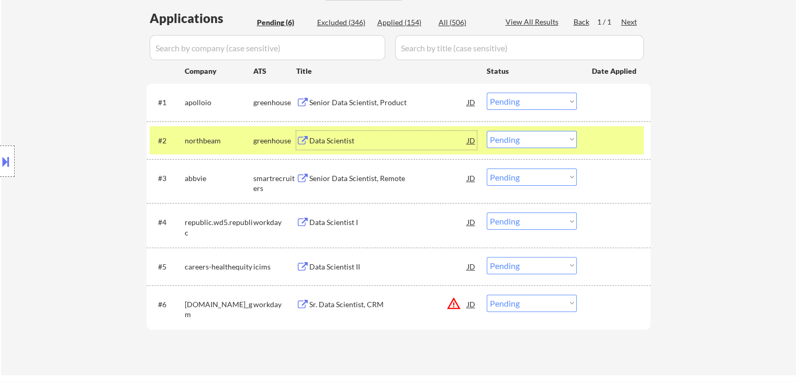
click at [550, 129] on div "#2 northbeam greenhouse Data Scientist JD Choose an option... Pending Applied E…" at bounding box center [397, 140] width 494 height 28
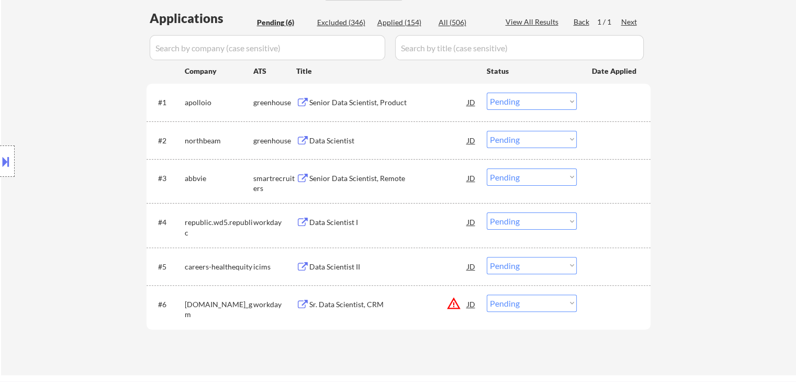
click at [554, 145] on select "Choose an option... Pending Applied Excluded (Questions) Excluded (Expired) Exc…" at bounding box center [532, 139] width 90 height 17
click at [553, 143] on select "Choose an option... Pending Applied Excluded (Questions) Excluded (Expired) Exc…" at bounding box center [532, 139] width 90 height 17
click at [559, 135] on select "Choose an option... Pending Applied Excluded (Questions) Excluded (Expired) Exc…" at bounding box center [532, 139] width 90 height 17
click at [487, 131] on select "Choose an option... Pending Applied Excluded (Questions) Excluded (Expired) Exc…" at bounding box center [532, 139] width 90 height 17
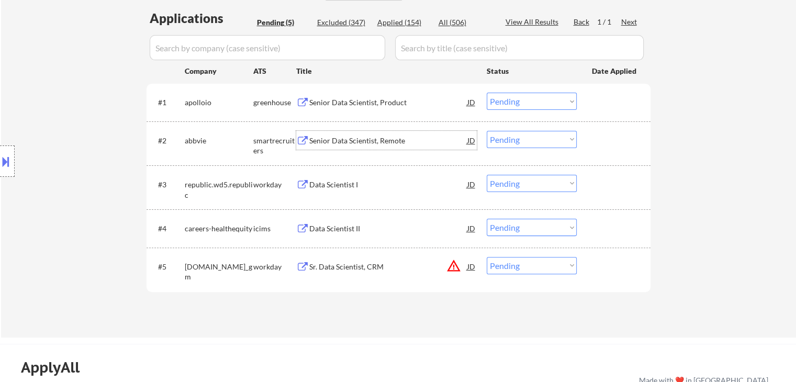
click at [366, 142] on div "Senior Data Scientist, Remote" at bounding box center [388, 141] width 158 height 10
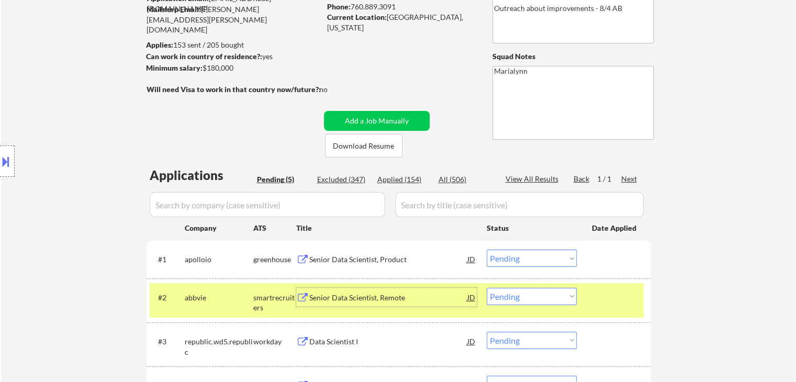
scroll to position [52, 0]
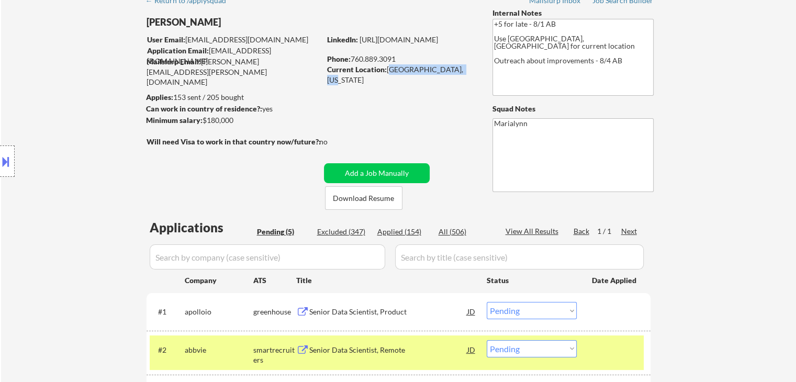
drag, startPoint x: 387, startPoint y: 70, endPoint x: 459, endPoint y: 73, distance: 72.3
click at [459, 73] on div "Current Location: Oceanside, California" at bounding box center [401, 74] width 148 height 20
copy div "Oceanside, California"
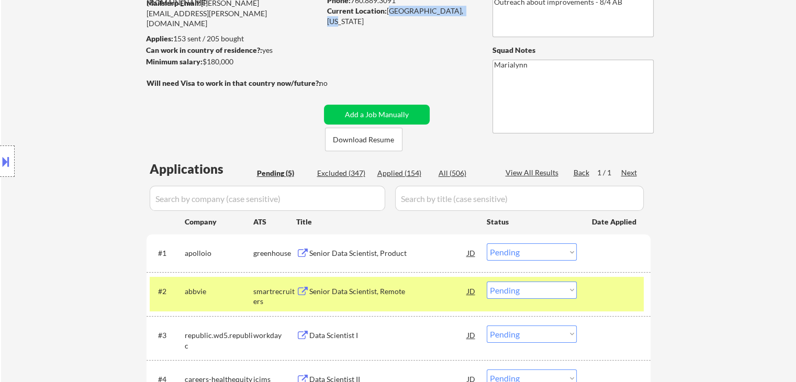
scroll to position [209, 0]
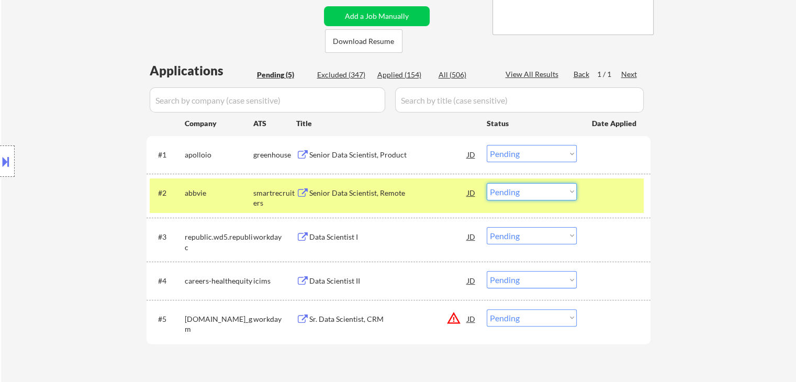
drag, startPoint x: 539, startPoint y: 191, endPoint x: 547, endPoint y: 197, distance: 10.0
click at [539, 191] on select "Choose an option... Pending Applied Excluded (Questions) Excluded (Expired) Exc…" at bounding box center [532, 191] width 90 height 17
click at [487, 183] on select "Choose an option... Pending Applied Excluded (Questions) Excluded (Expired) Exc…" at bounding box center [532, 191] width 90 height 17
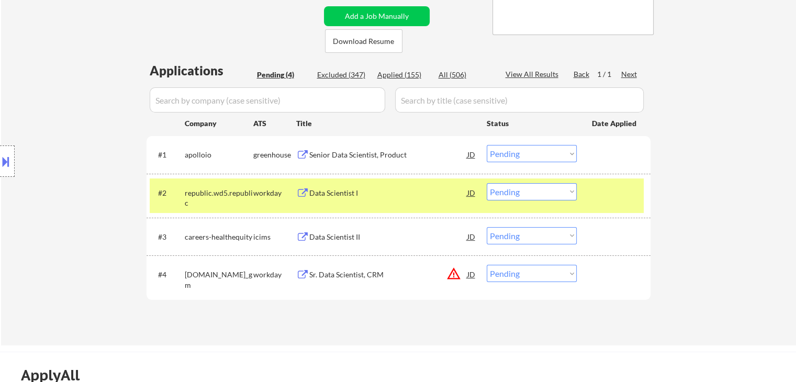
click at [356, 191] on div "Data Scientist I" at bounding box center [388, 193] width 158 height 10
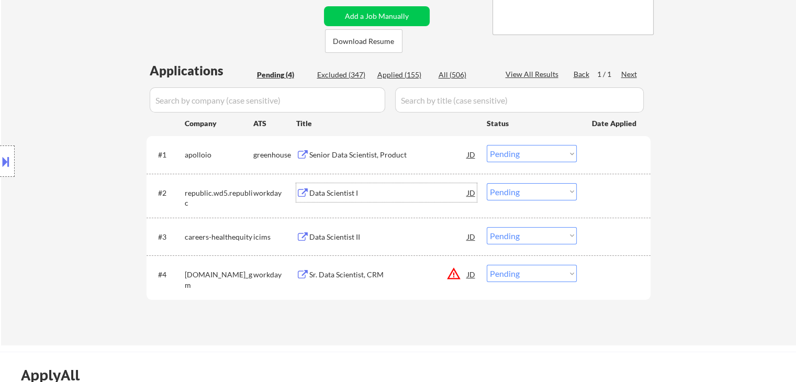
click at [542, 193] on select "Choose an option... Pending Applied Excluded (Questions) Excluded (Expired) Exc…" at bounding box center [532, 191] width 90 height 17
click at [487, 183] on select "Choose an option... Pending Applied Excluded (Questions) Excluded (Expired) Exc…" at bounding box center [532, 191] width 90 height 17
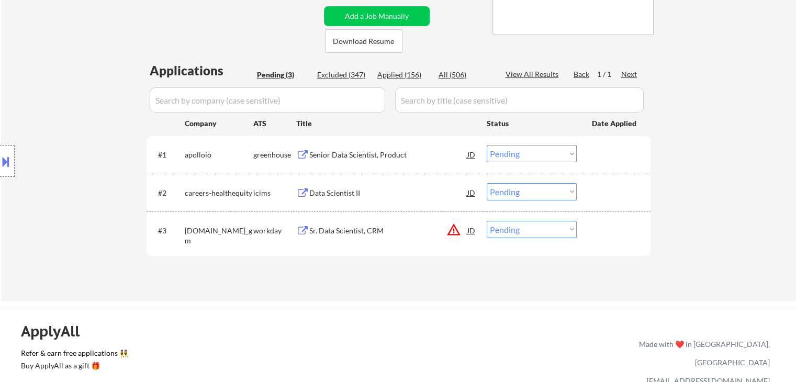
click at [317, 190] on div "Data Scientist II" at bounding box center [388, 193] width 158 height 10
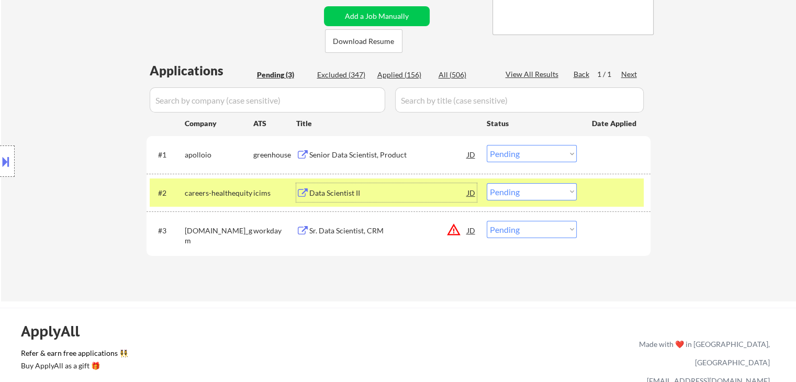
drag, startPoint x: 528, startPoint y: 189, endPoint x: 531, endPoint y: 194, distance: 5.9
click at [528, 189] on select "Choose an option... Pending Applied Excluded (Questions) Excluded (Expired) Exc…" at bounding box center [532, 191] width 90 height 17
click at [487, 183] on select "Choose an option... Pending Applied Excluded (Questions) Excluded (Expired) Exc…" at bounding box center [532, 191] width 90 height 17
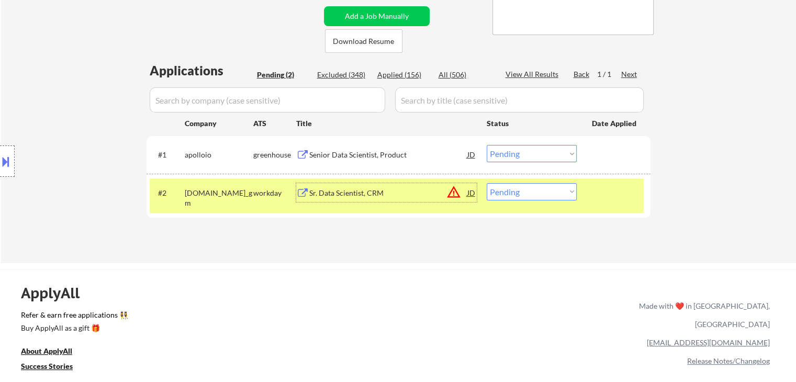
click at [384, 194] on div "Sr. Data Scientist, CRM" at bounding box center [388, 193] width 158 height 10
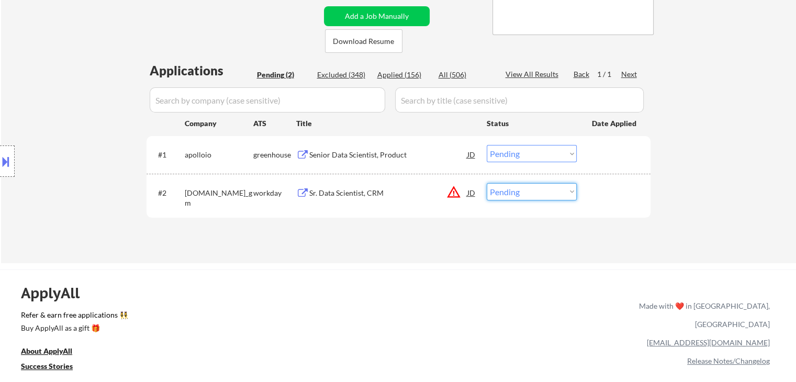
drag, startPoint x: 519, startPoint y: 188, endPoint x: 530, endPoint y: 199, distance: 15.9
click at [520, 188] on select "Choose an option... Pending Applied Excluded (Questions) Excluded (Expired) Exc…" at bounding box center [532, 191] width 90 height 17
select select ""excluded__bad_match_""
click at [487, 183] on select "Choose an option... Pending Applied Excluded (Questions) Excluded (Expired) Exc…" at bounding box center [532, 191] width 90 height 17
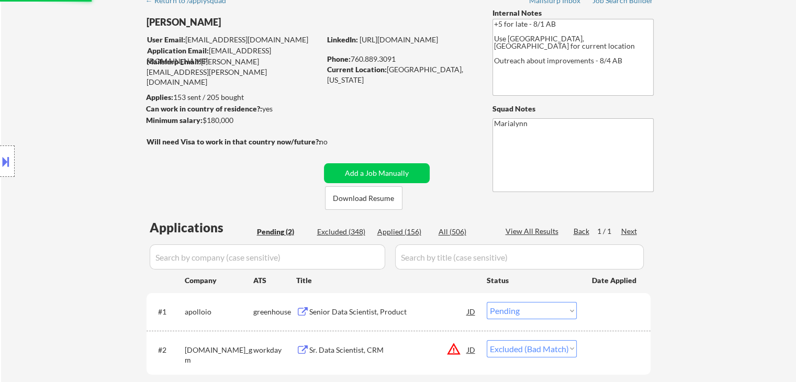
scroll to position [157, 0]
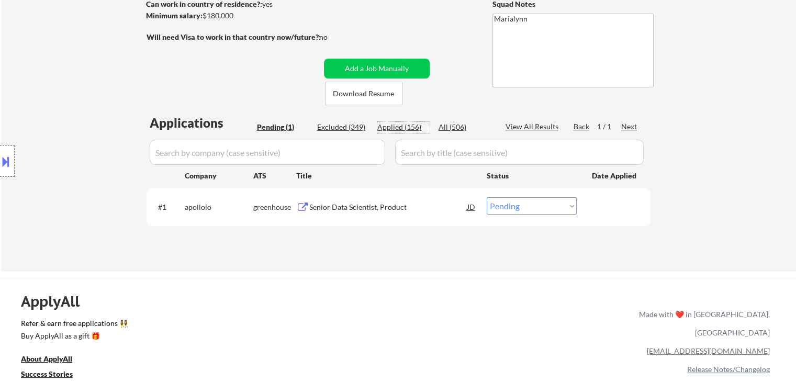
click at [405, 127] on div "Applied (156)" at bounding box center [404, 127] width 52 height 10
click at [406, 127] on div "Applied (156)" at bounding box center [404, 127] width 52 height 10
select select ""applied""
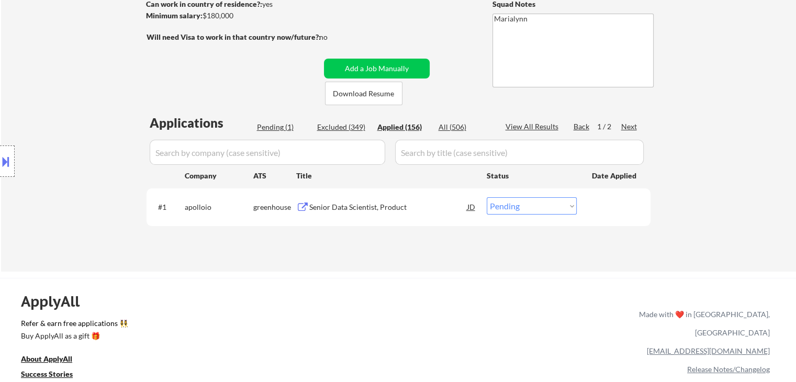
select select ""applied""
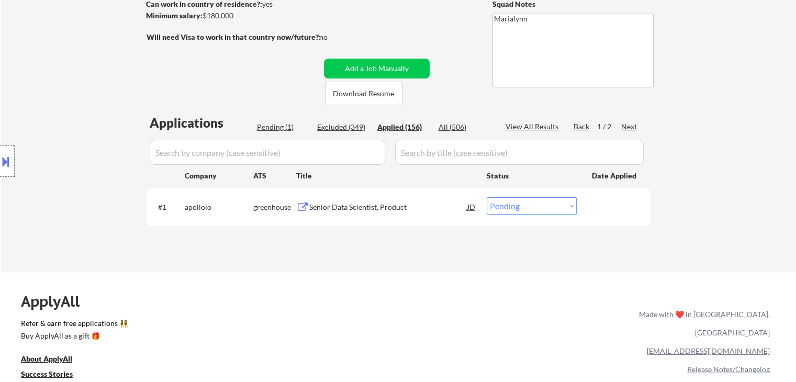
select select ""applied""
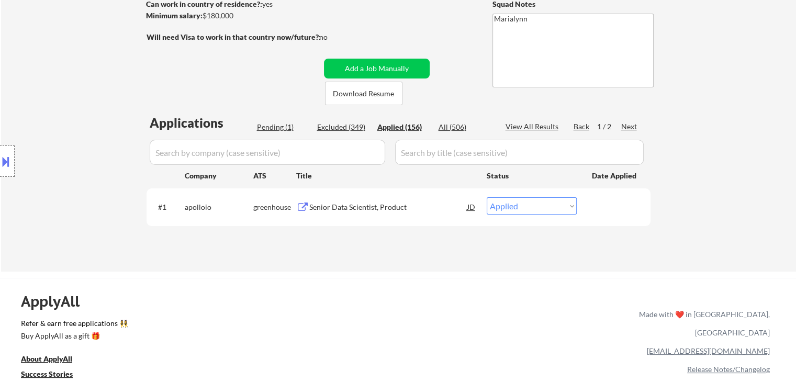
select select ""applied""
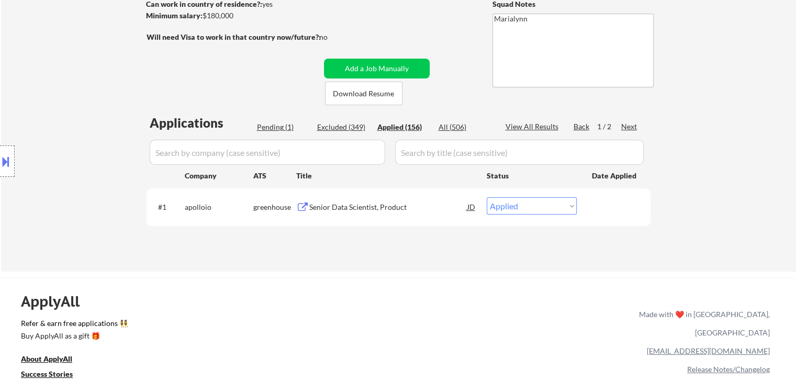
select select ""applied""
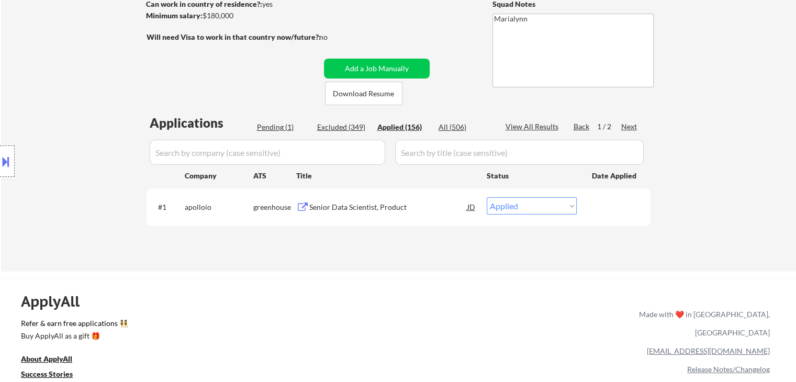
select select ""applied""
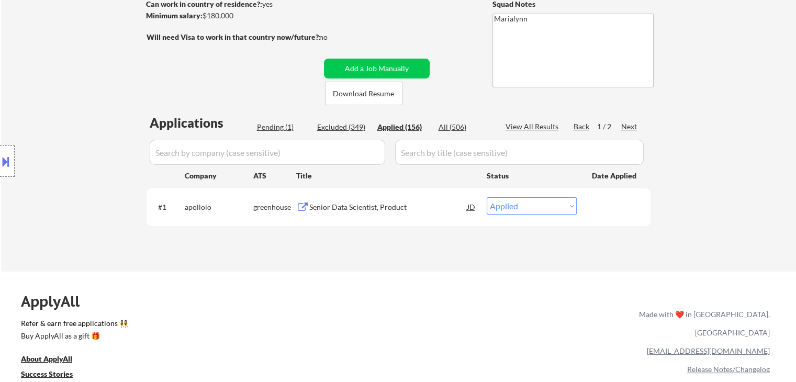
select select ""applied""
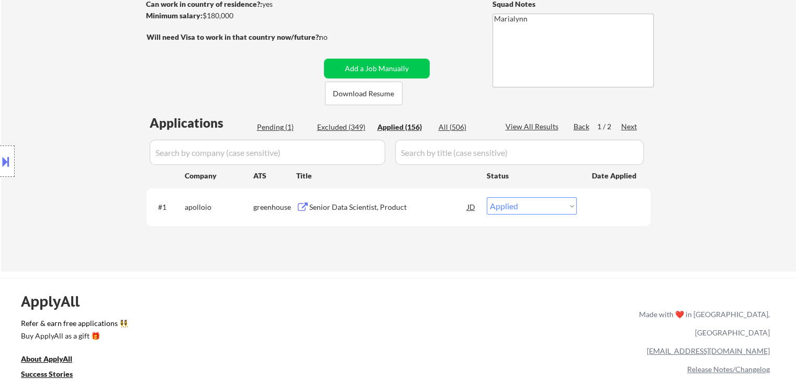
select select ""applied""
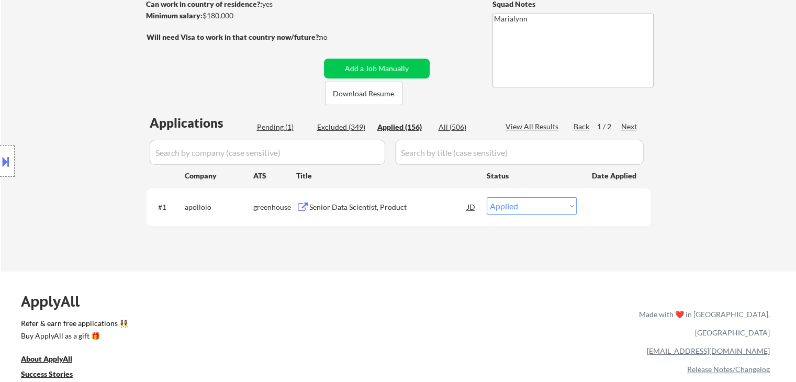
select select ""applied""
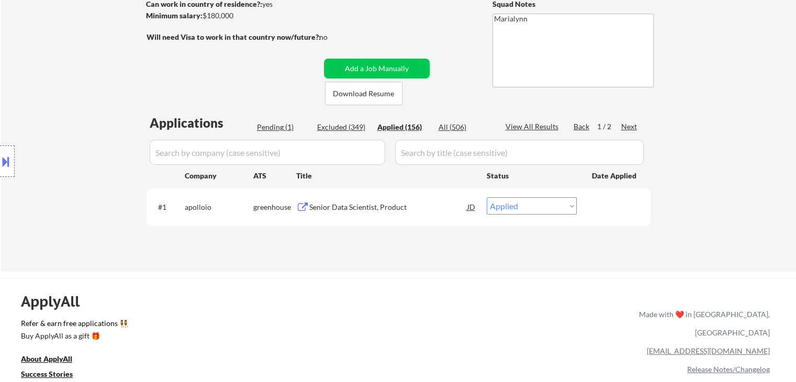
select select ""applied""
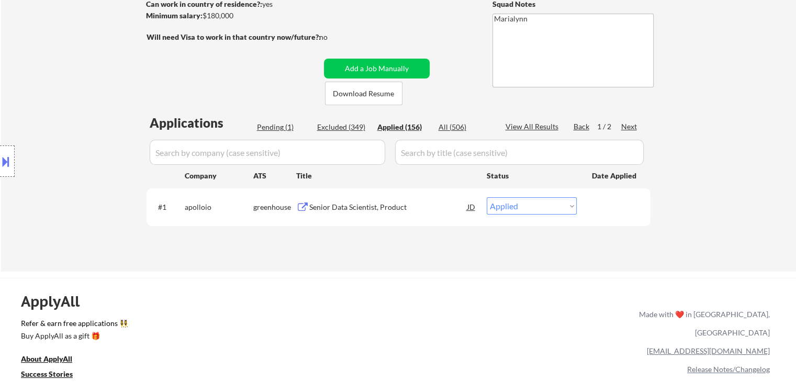
select select ""applied""
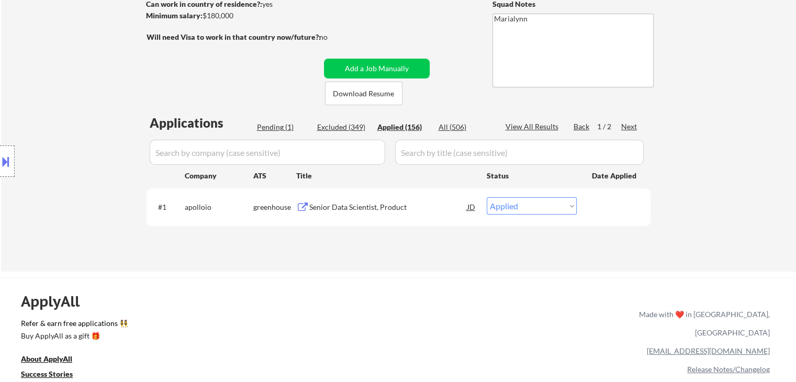
select select ""applied""
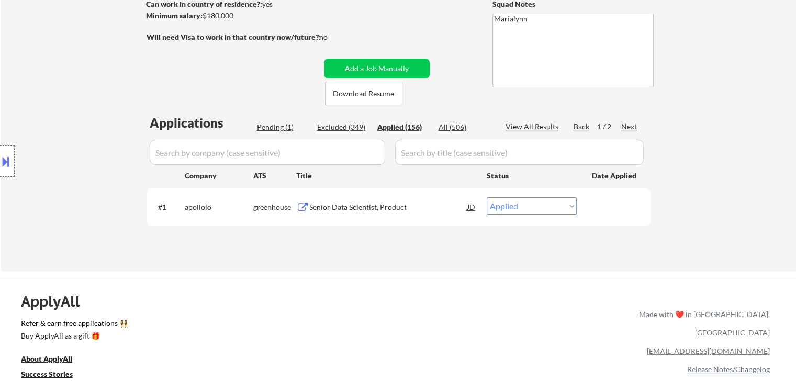
select select ""applied""
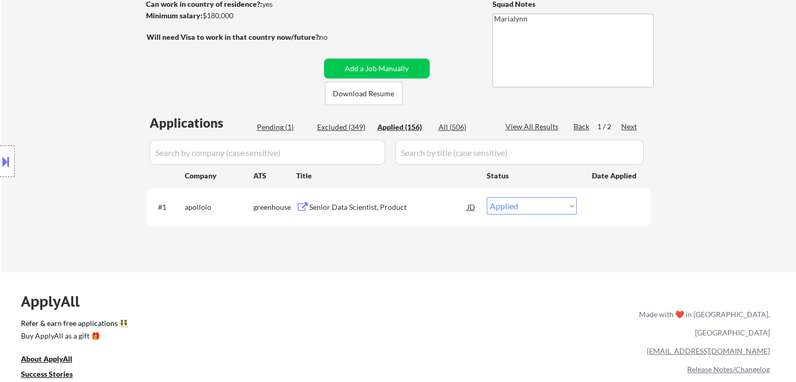
select select ""applied""
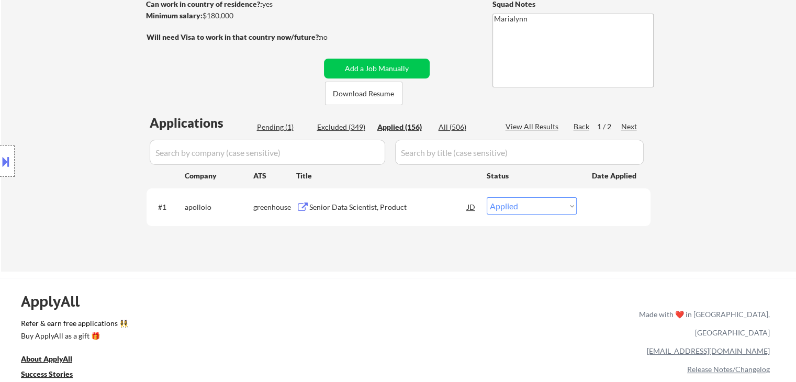
select select ""applied""
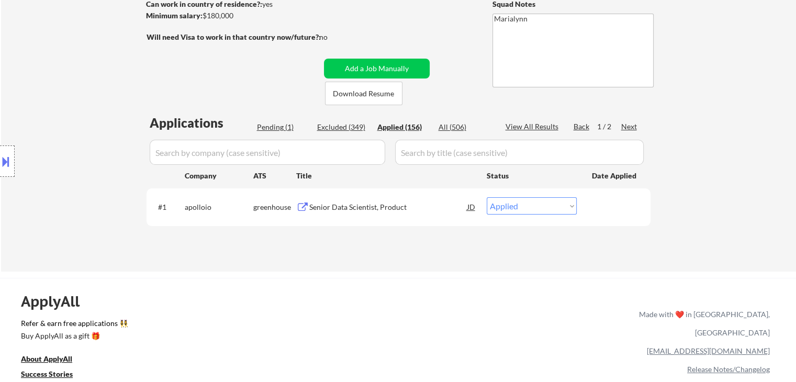
select select ""applied""
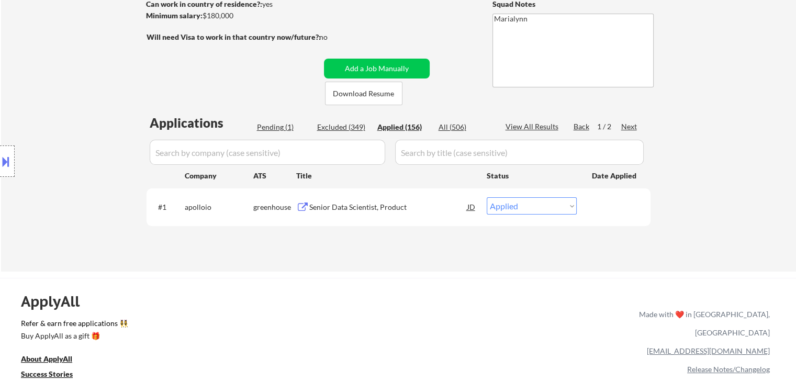
select select ""applied""
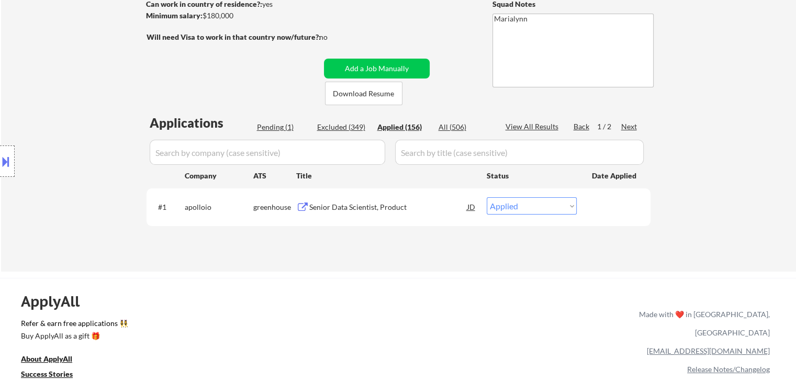
select select ""applied""
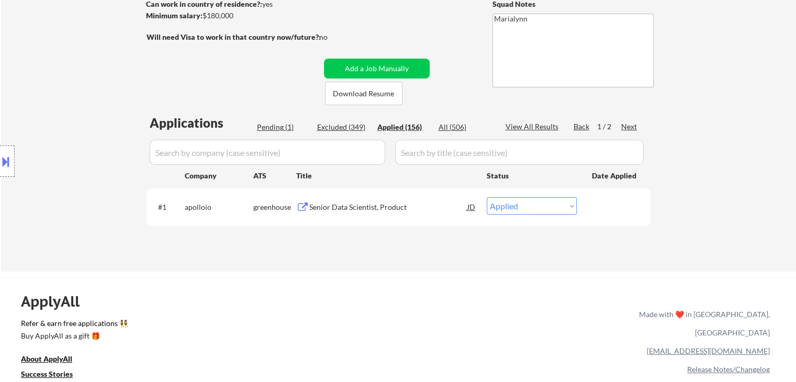
select select ""applied""
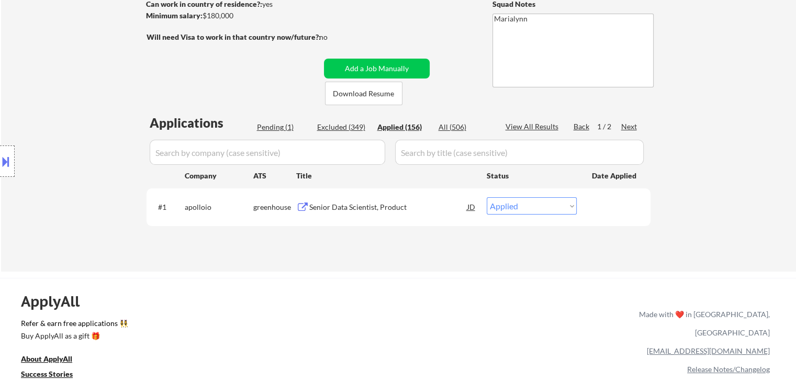
select select ""applied""
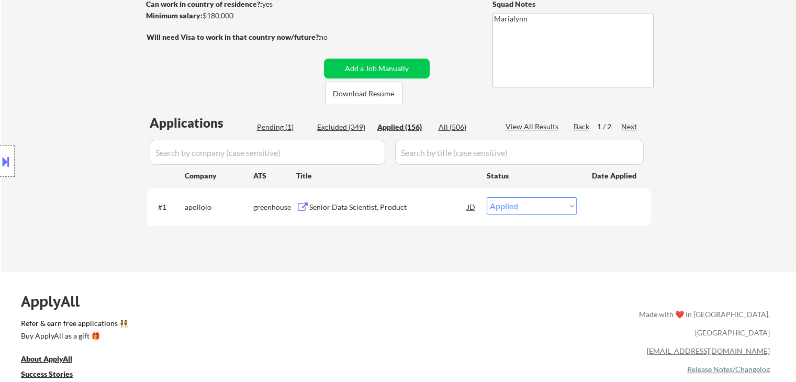
select select ""applied""
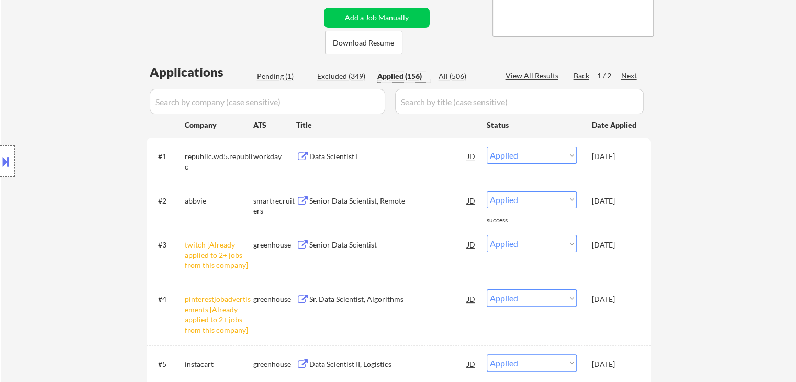
scroll to position [209, 0]
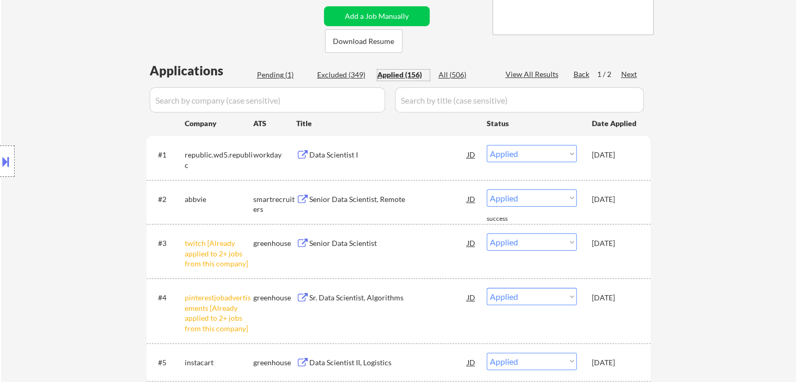
click at [614, 240] on div "Sep 25, 2025" at bounding box center [615, 243] width 46 height 10
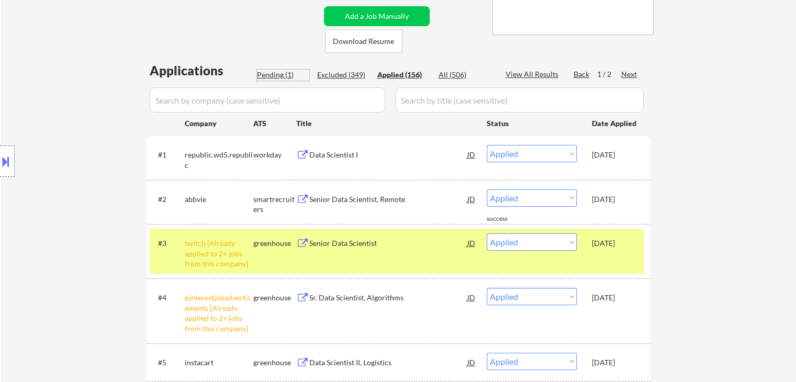
click at [259, 76] on div "Pending (1)" at bounding box center [283, 75] width 52 height 10
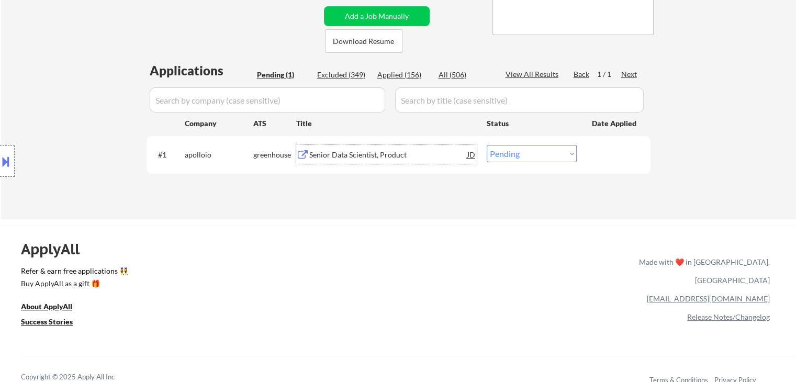
click at [376, 152] on div "Senior Data Scientist, Product" at bounding box center [388, 155] width 158 height 10
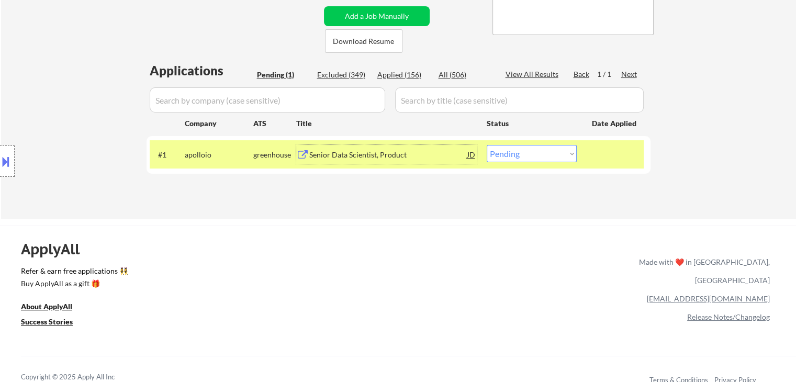
click at [524, 151] on select "Choose an option... Pending Applied Excluded (Questions) Excluded (Expired) Exc…" at bounding box center [532, 153] width 90 height 17
click at [487, 145] on select "Choose an option... Pending Applied Excluded (Questions) Excluded (Expired) Exc…" at bounding box center [532, 153] width 90 height 17
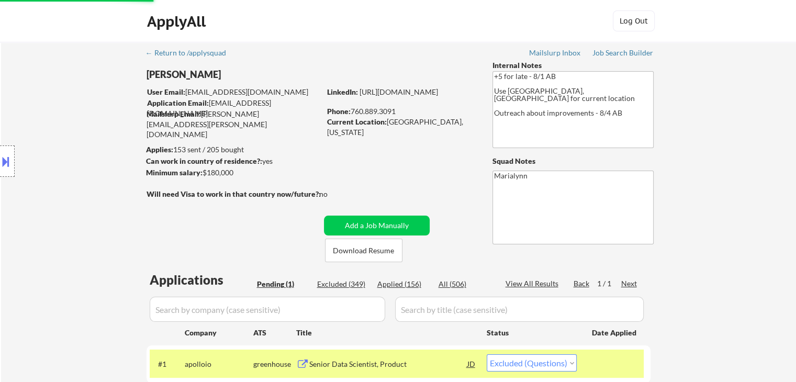
scroll to position [105, 0]
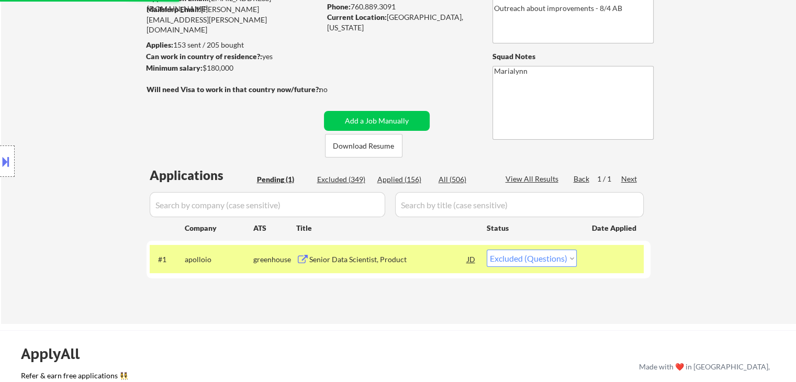
click at [290, 178] on div "Pending (1)" at bounding box center [283, 179] width 52 height 10
click at [338, 180] on div "Excluded (349)" at bounding box center [343, 179] width 52 height 10
click at [395, 178] on div "Applied (156)" at bounding box center [404, 179] width 52 height 10
click at [355, 183] on div "Excluded (349)" at bounding box center [343, 179] width 52 height 10
click at [285, 175] on div "Pending (1)" at bounding box center [283, 179] width 52 height 10
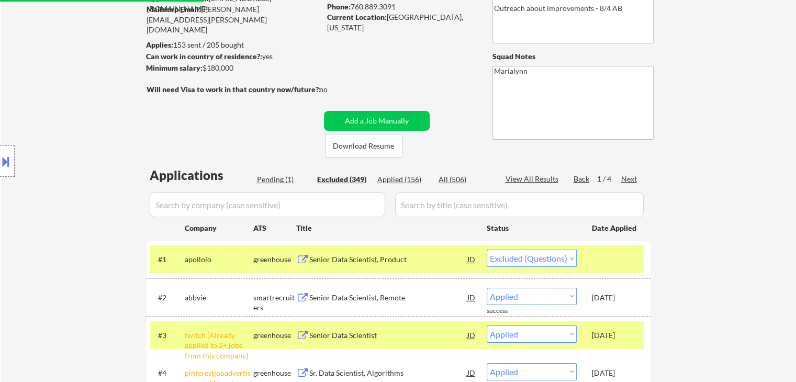
select select ""excluded__salary_""
select select ""excluded__location_""
select select ""excluded__bad_match_""
select select ""excluded__salary_""
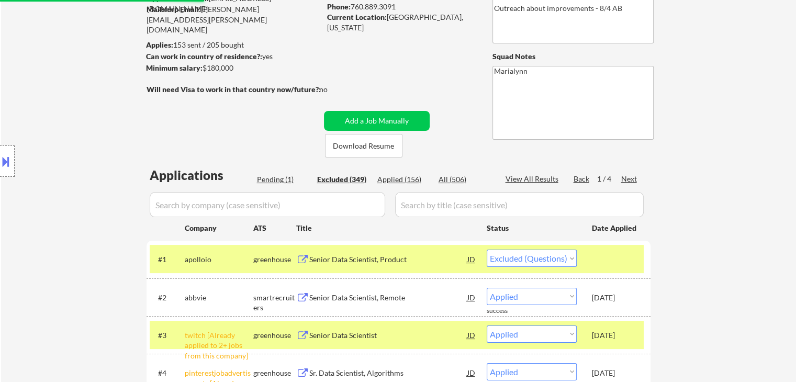
select select ""excluded__salary_""
select select ""excluded__bad_match_""
select select ""excluded__salary_""
select select ""excluded__expired_""
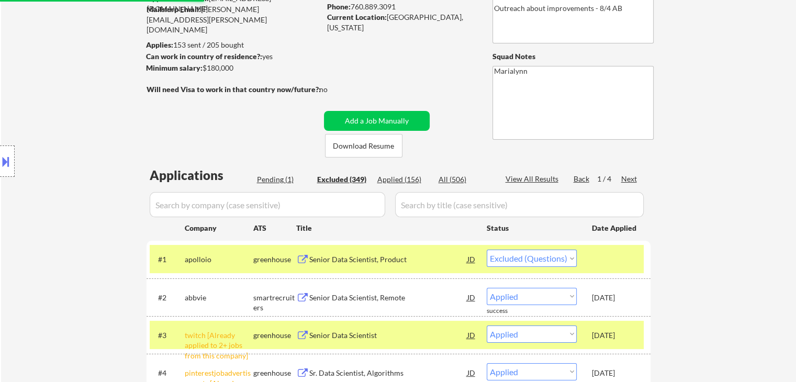
select select ""excluded__expired_""
select select ""excluded__salary_""
select select ""excluded__expired_""
select select ""excluded""
select select ""excluded__salary_""
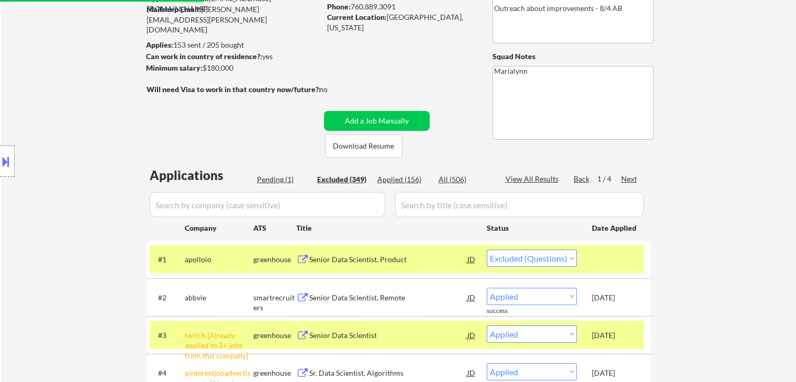
select select ""excluded__expired_""
select select ""excluded""
select select ""excluded__salary_""
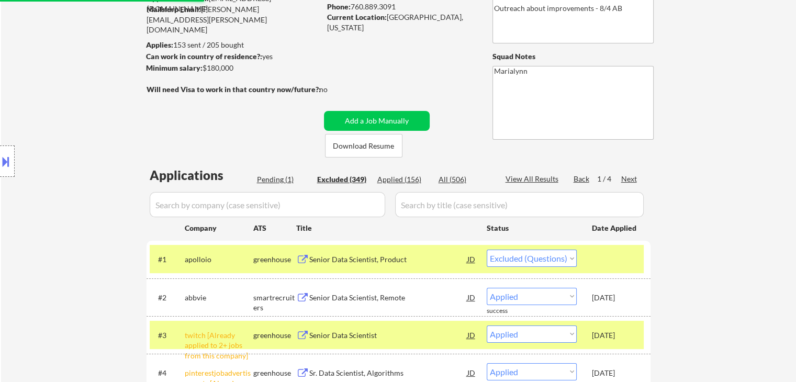
select select ""excluded__salary_""
select select ""excluded__expired_""
select select ""excluded__other_""
select select ""excluded""
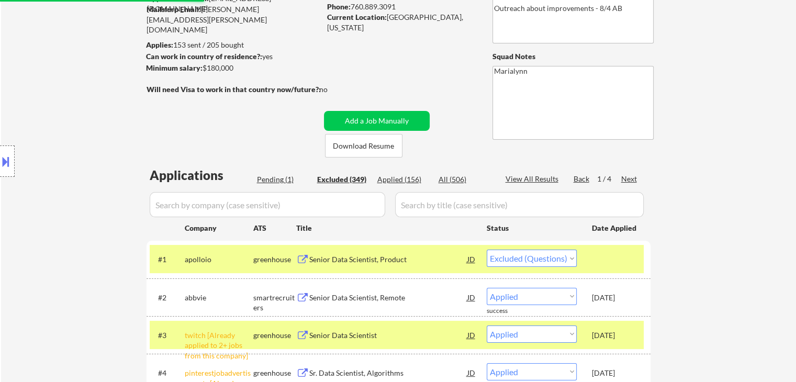
select select ""excluded__expired_""
select select ""excluded__bad_match_""
select select ""excluded__salary_""
select select ""excluded__expired_""
select select ""excluded__salary_""
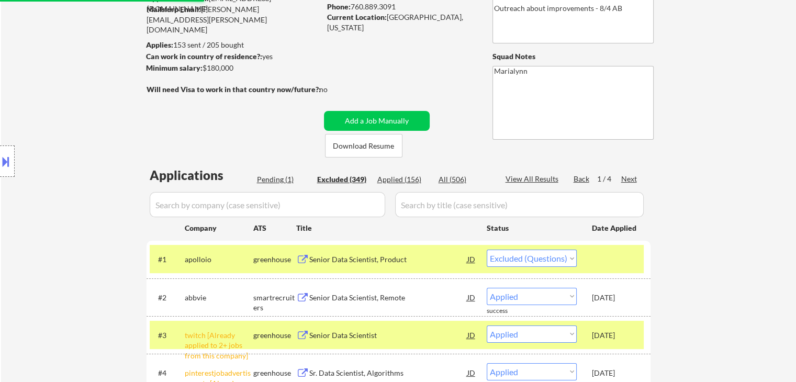
select select ""excluded__expired_""
select select ""excluded__location_""
select select ""excluded__bad_match_""
select select ""excluded__expired_""
select select ""excluded__other_""
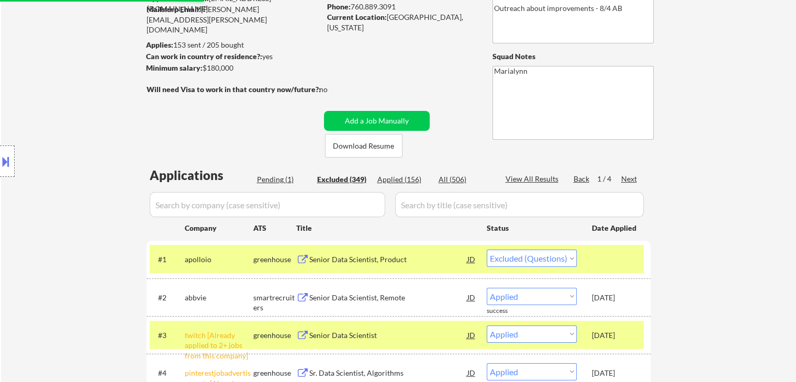
select select ""excluded__expired_""
select select ""excluded__other_""
select select ""excluded__expired_""
select select ""excluded__salary_""
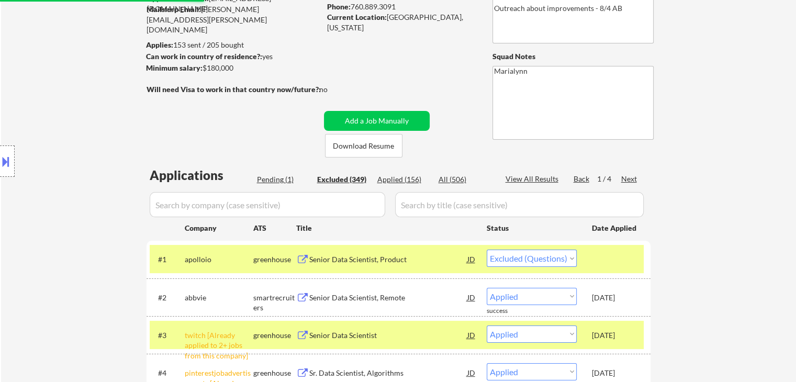
select select ""excluded__bad_match_""
select select ""excluded__other_""
select select ""excluded__salary_""
select select ""excluded__bad_match_""
select select ""excluded__expired_""
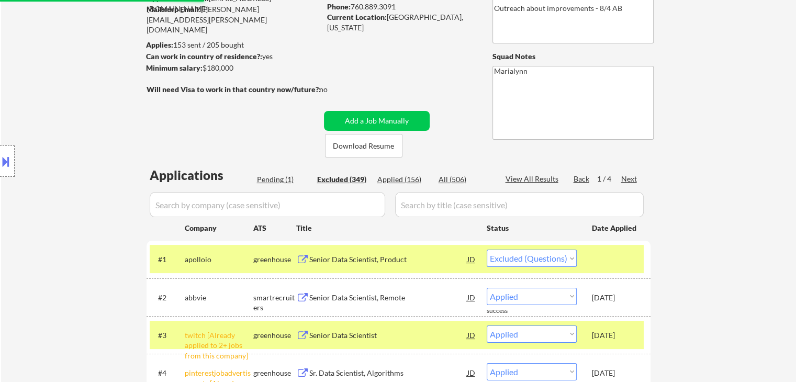
select select ""excluded__expired_""
select select ""excluded""
select select ""excluded__salary_""
select select ""excluded__expired_""
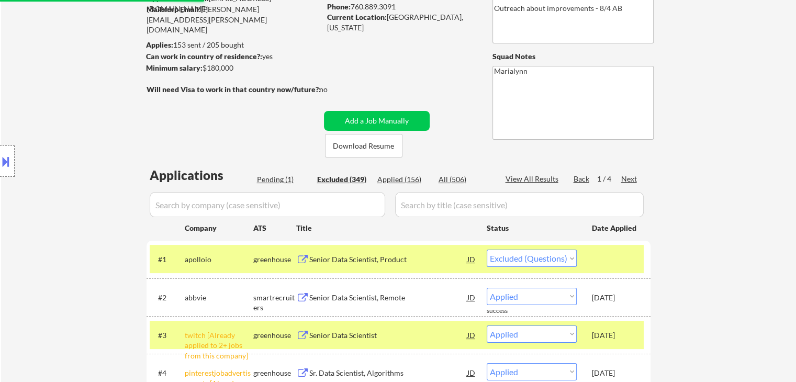
select select ""excluded""
select select ""excluded__expired_""
select select ""excluded__bad_match_""
select select ""excluded__expired_""
select select ""excluded__bad_match_""
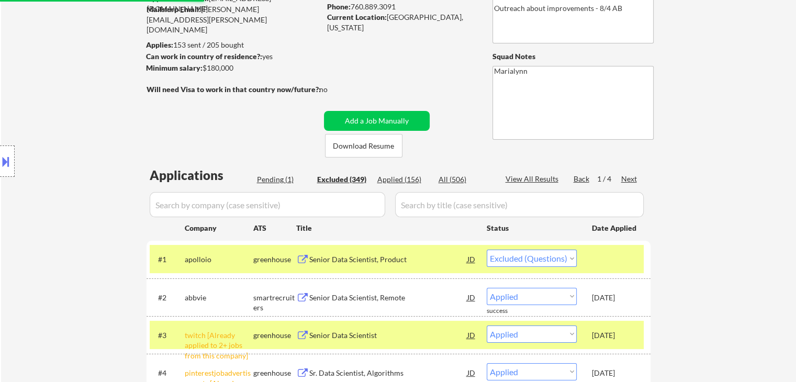
select select ""excluded__other_""
select select ""excluded__bad_match_""
select select ""excluded""
select select ""excluded__salary_""
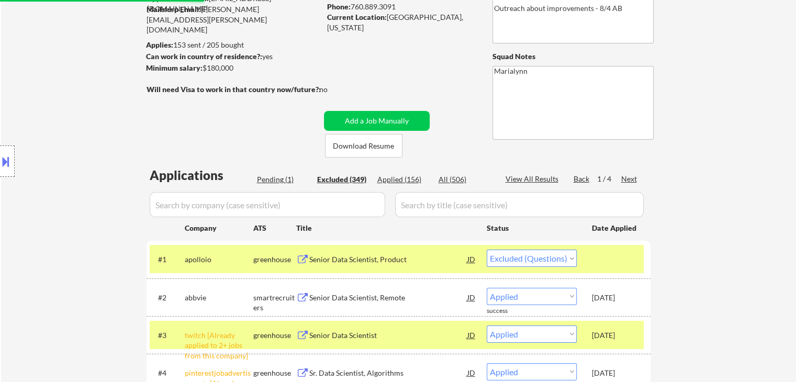
select select ""excluded__bad_match_""
select select ""excluded__salary_""
select select ""excluded__location_""
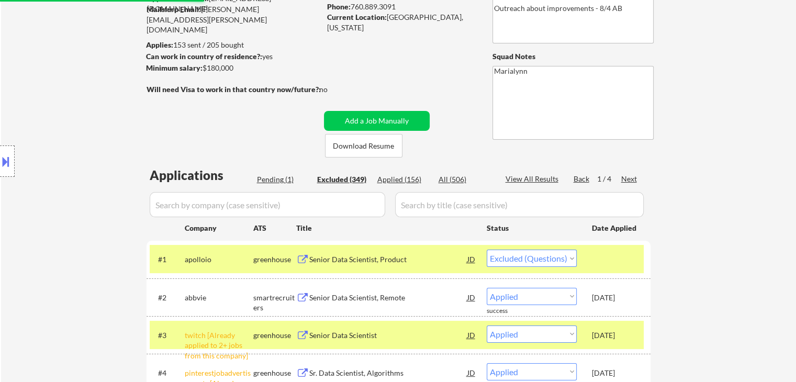
select select ""excluded__bad_match_""
select select ""excluded__expired_""
select select ""excluded__salary_""
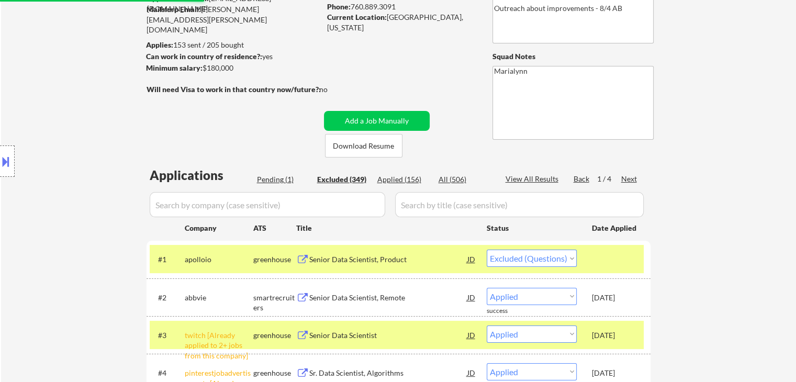
select select ""excluded__bad_match_""
select select ""excluded__other_""
select select ""excluded__location_""
select select ""excluded__bad_match_""
select select ""excluded__expired_""
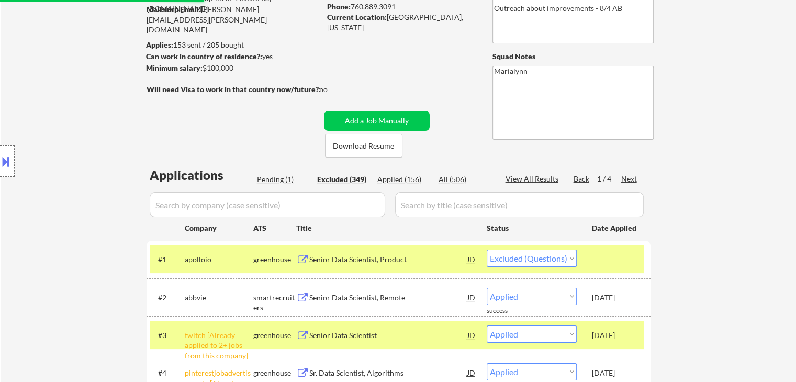
select select ""excluded__location_""
select select ""excluded__bad_match_""
select select ""excluded__salary_""
select select ""excluded__location_""
select select ""excluded__bad_match_""
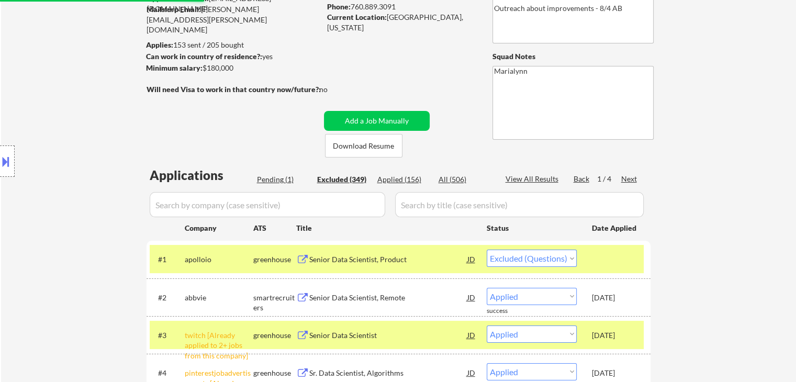
select select ""excluded__expired_""
select select ""excluded__bad_match_""
select select ""excluded__other_""
select select ""excluded__expired_""
select select ""excluded__bad_match_""
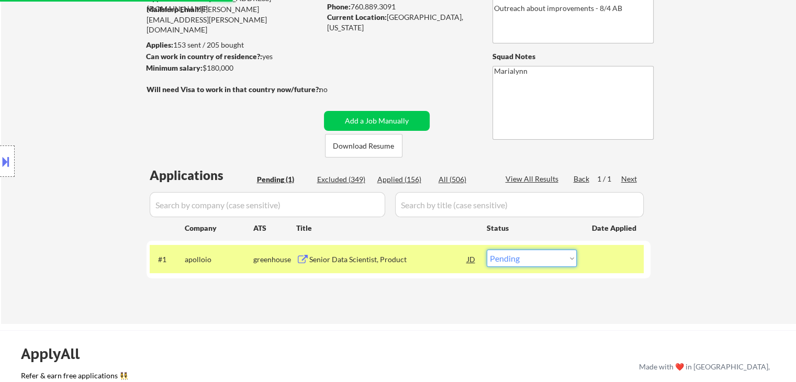
click at [534, 260] on select "Choose an option... Pending Applied Excluded (Questions) Excluded (Expired) Exc…" at bounding box center [532, 258] width 90 height 17
click at [487, 250] on select "Choose an option... Pending Applied Excluded (Questions) Excluded (Expired) Exc…" at bounding box center [532, 258] width 90 height 17
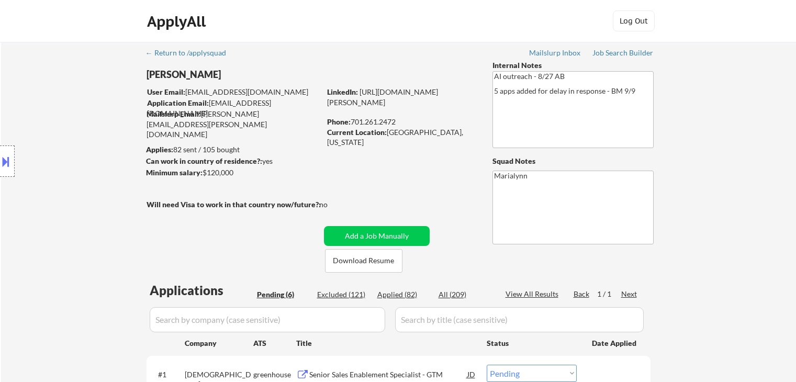
select select ""pending""
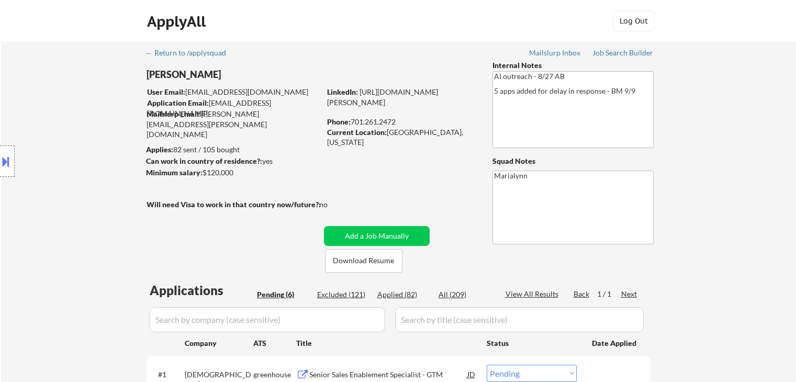
select select ""pending""
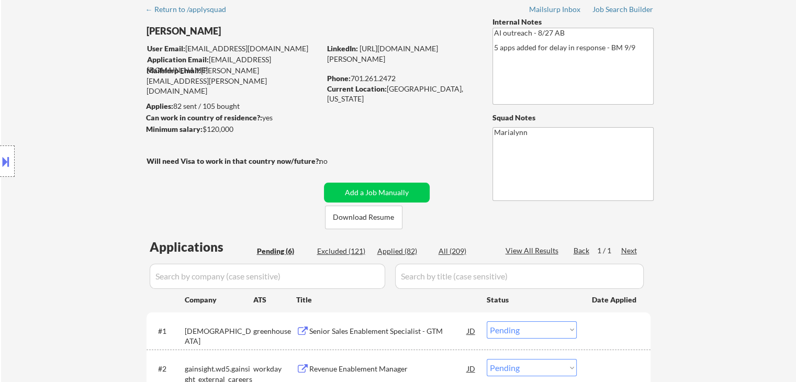
scroll to position [105, 0]
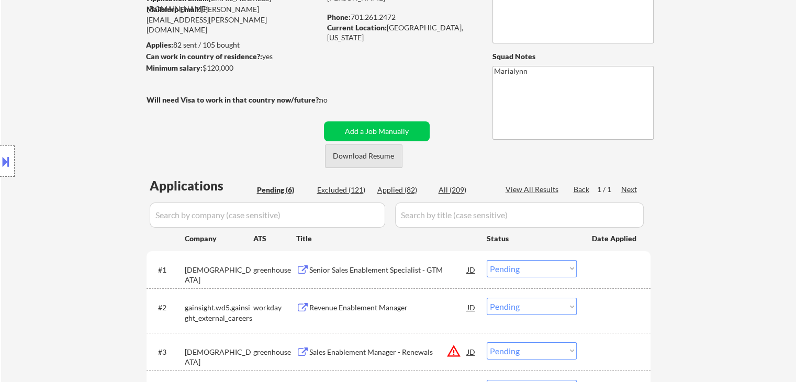
click at [361, 158] on button "Download Resume" at bounding box center [363, 157] width 77 height 24
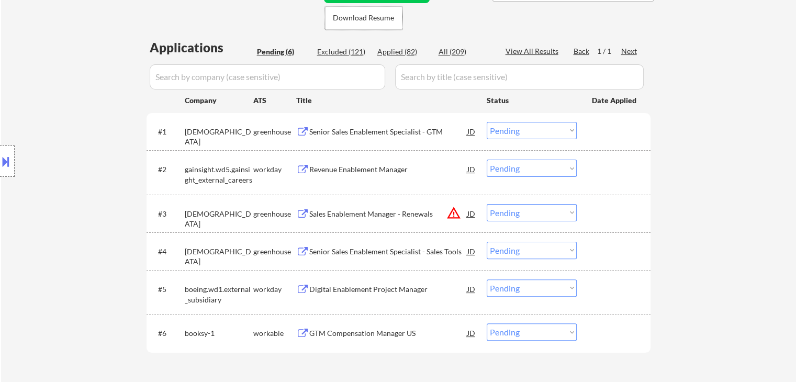
scroll to position [262, 0]
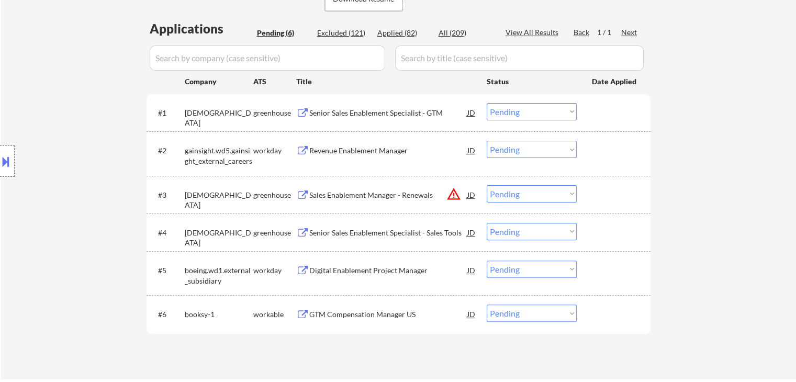
click at [373, 118] on div "Senior Sales Enablement Specialist - GTM" at bounding box center [388, 113] width 158 height 10
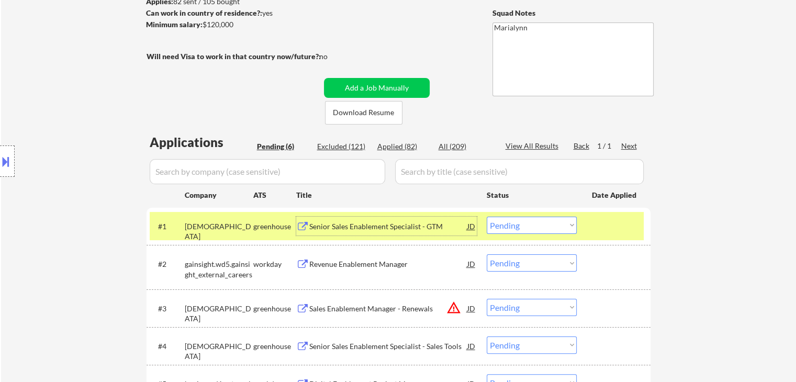
scroll to position [209, 0]
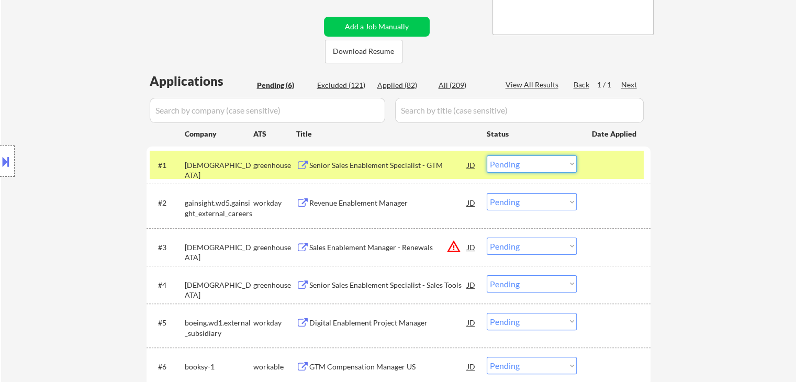
click at [529, 161] on select "Choose an option... Pending Applied Excluded (Questions) Excluded (Expired) Exc…" at bounding box center [532, 164] width 90 height 17
click at [487, 156] on select "Choose an option... Pending Applied Excluded (Questions) Excluded (Expired) Exc…" at bounding box center [532, 164] width 90 height 17
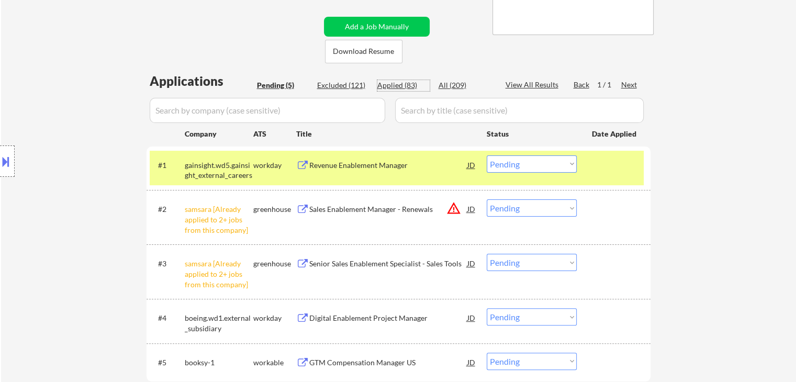
click at [392, 90] on div "Applied (83)" at bounding box center [404, 85] width 52 height 10
select select ""applied""
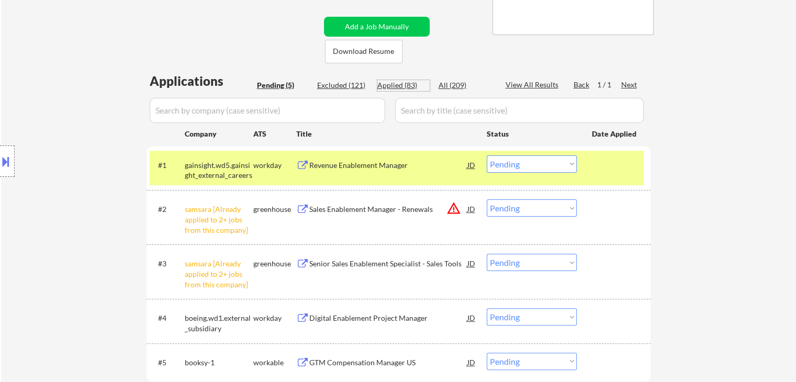
select select ""applied""
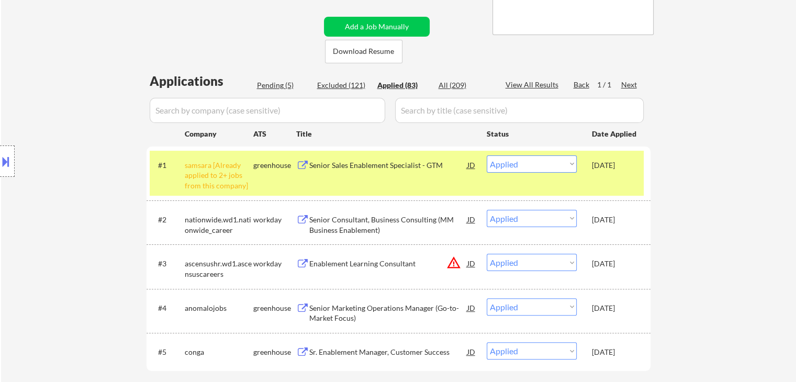
select select ""applied""
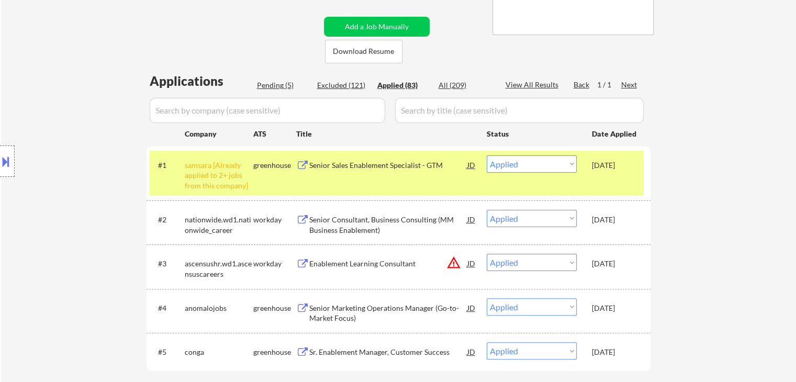
select select ""applied""
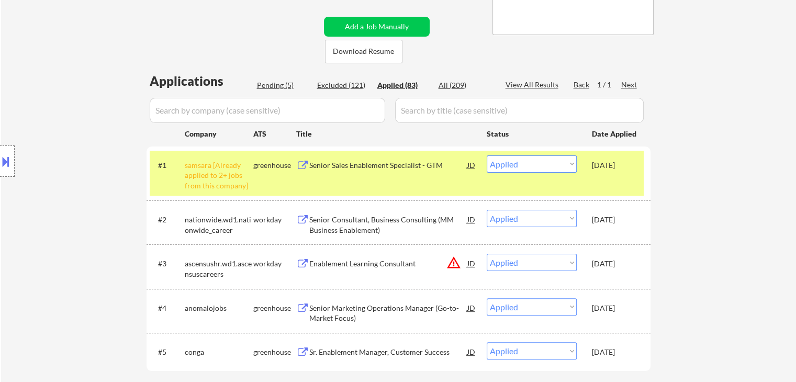
select select ""applied""
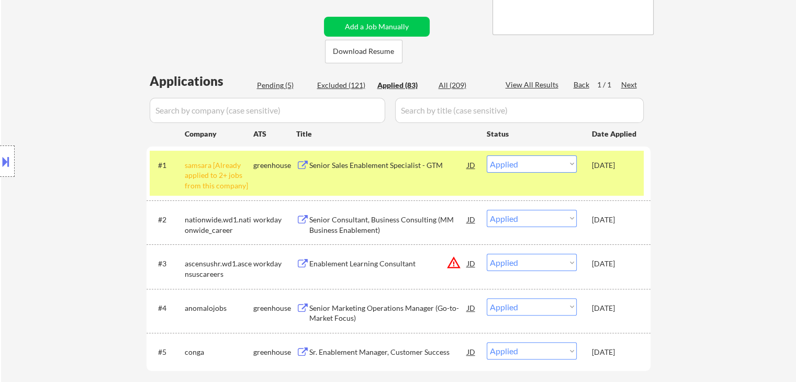
select select ""applied""
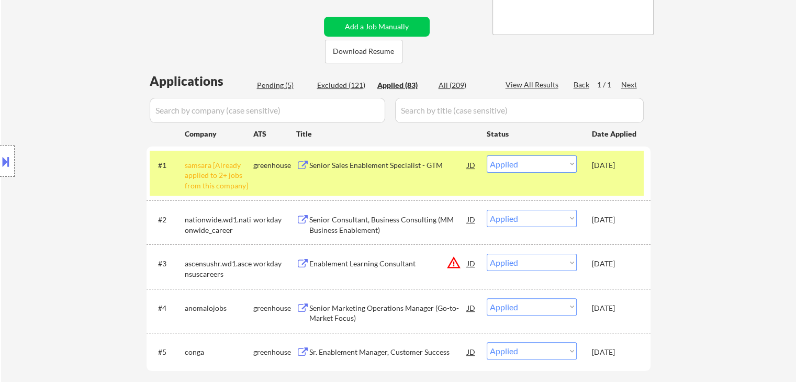
select select ""applied""
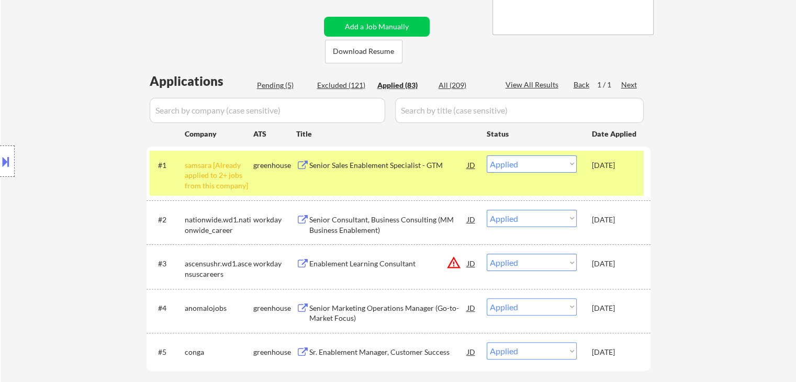
select select ""applied""
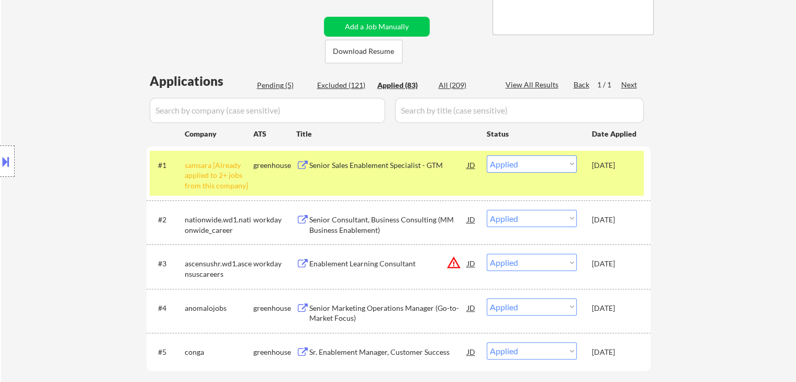
select select ""applied""
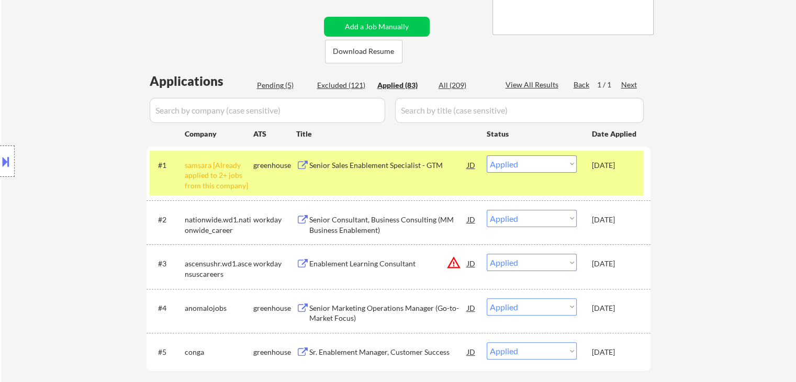
select select ""applied""
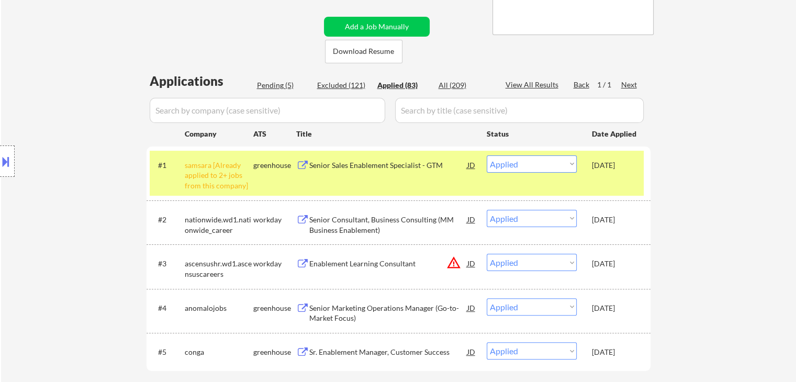
select select ""applied""
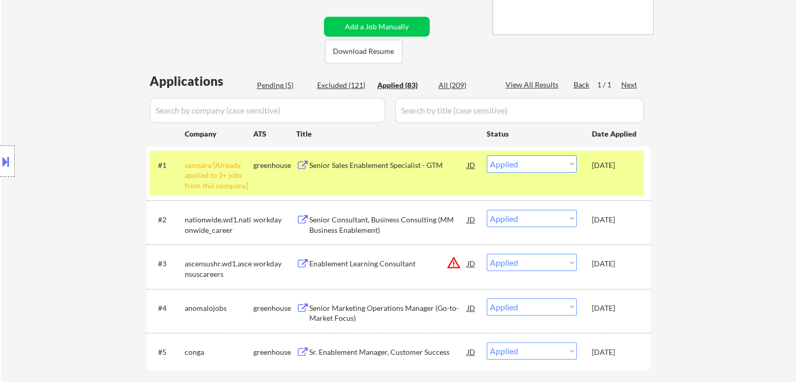
select select ""applied""
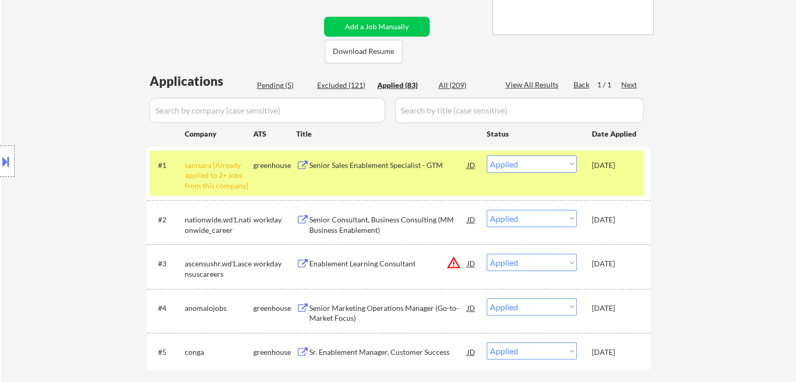
select select ""applied""
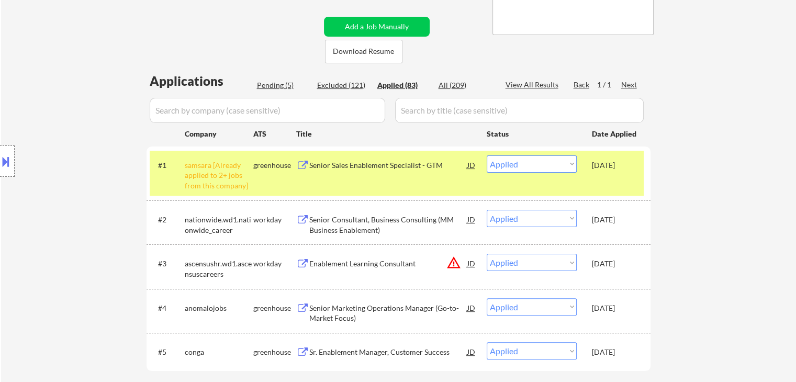
select select ""applied""
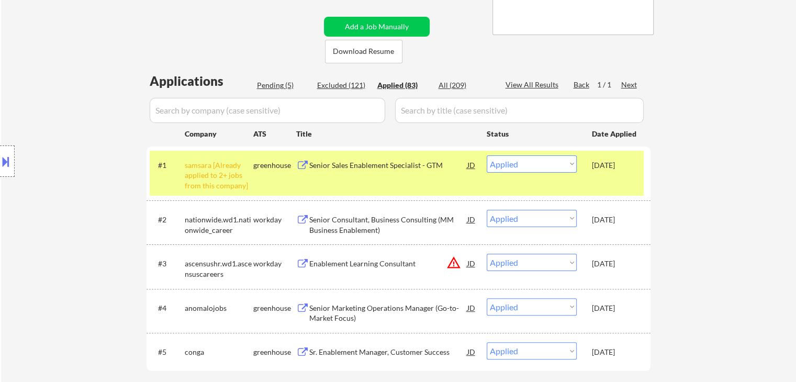
select select ""applied""
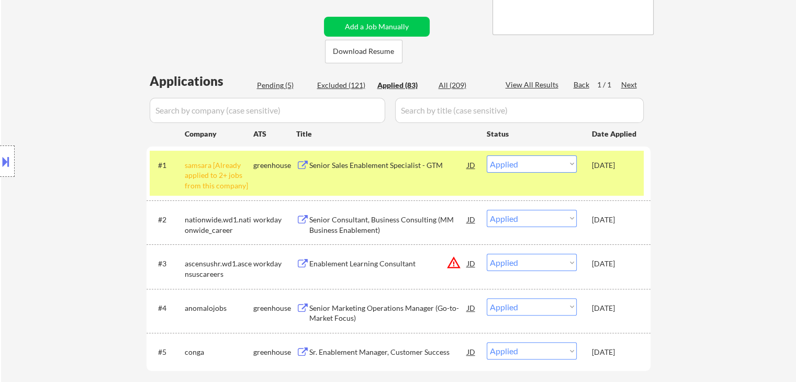
select select ""applied""
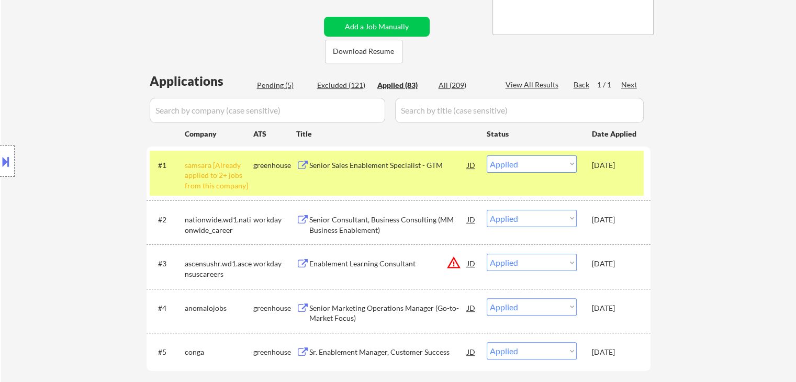
select select ""applied""
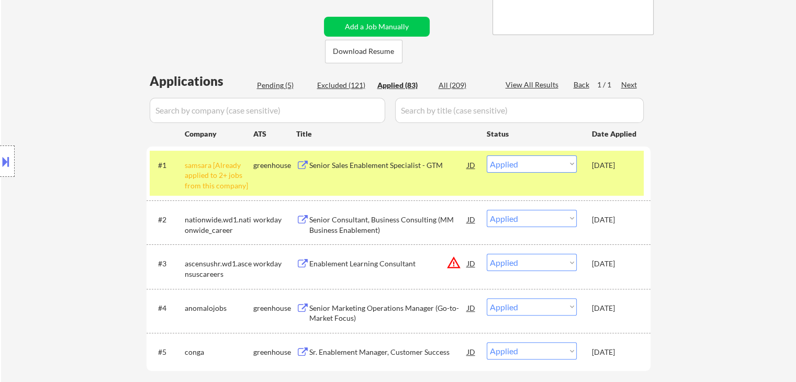
select select ""applied""
click at [276, 85] on div "Pending (5)" at bounding box center [283, 85] width 52 height 10
select select ""pending""
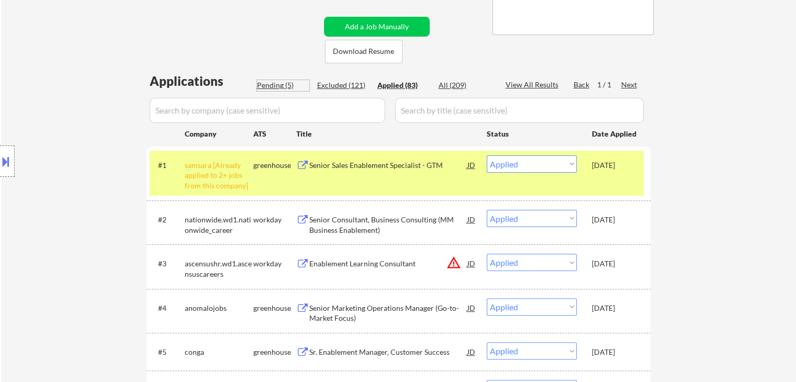
select select ""pending""
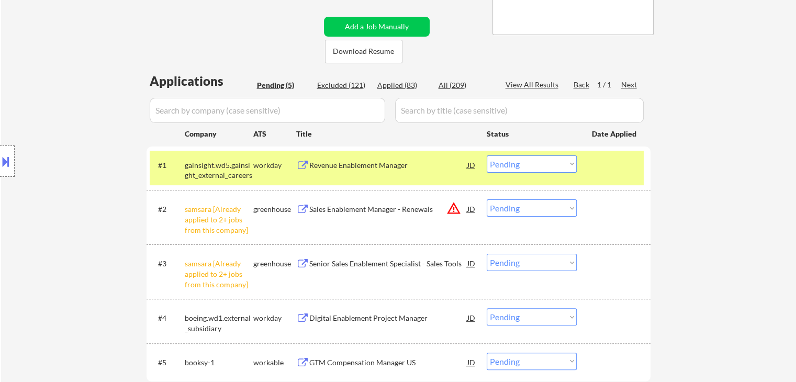
click at [516, 209] on select "Choose an option... Pending Applied Excluded (Questions) Excluded (Expired) Exc…" at bounding box center [532, 208] width 90 height 17
select select ""excluded__other_""
click at [487, 200] on select "Choose an option... Pending Applied Excluded (Questions) Excluded (Expired) Exc…" at bounding box center [532, 208] width 90 height 17
click at [537, 263] on select "Choose an option... Pending Applied Excluded (Questions) Excluded (Expired) Exc…" at bounding box center [532, 262] width 90 height 17
select select ""excluded__other_""
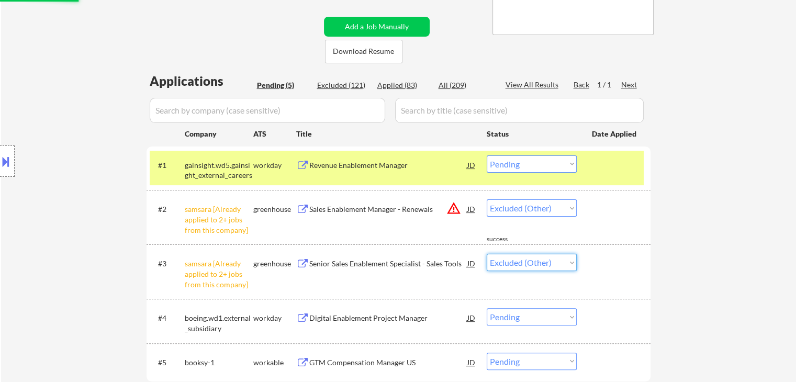
click at [487, 254] on select "Choose an option... Pending Applied Excluded (Questions) Excluded (Expired) Exc…" at bounding box center [532, 262] width 90 height 17
select select ""pending""
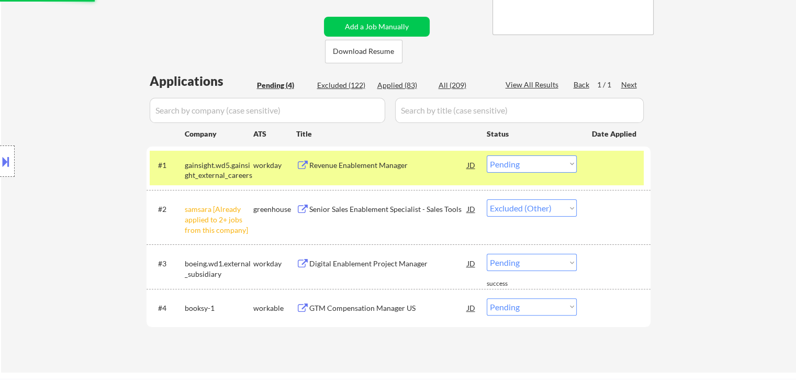
select select ""pending""
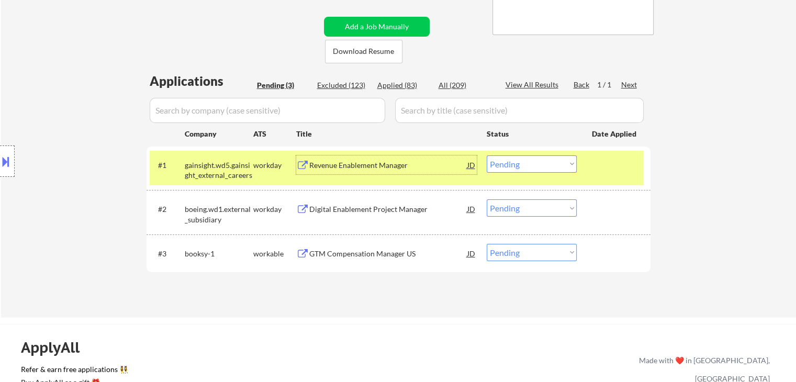
click at [360, 164] on div "Revenue Enablement Manager" at bounding box center [388, 165] width 158 height 10
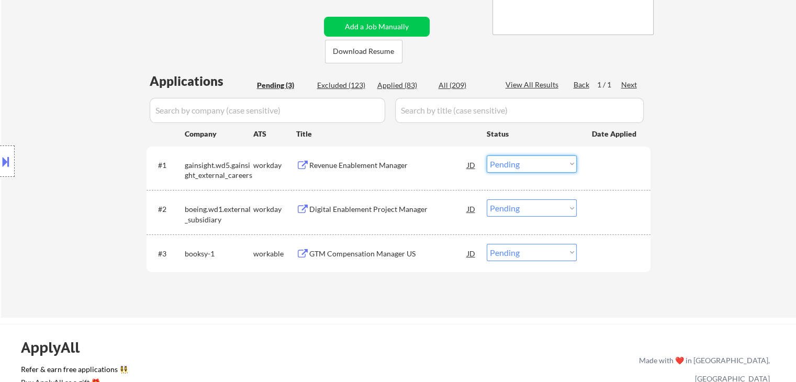
click at [528, 164] on select "Choose an option... Pending Applied Excluded (Questions) Excluded (Expired) Exc…" at bounding box center [532, 164] width 90 height 17
click at [487, 156] on select "Choose an option... Pending Applied Excluded (Questions) Excluded (Expired) Exc…" at bounding box center [532, 164] width 90 height 17
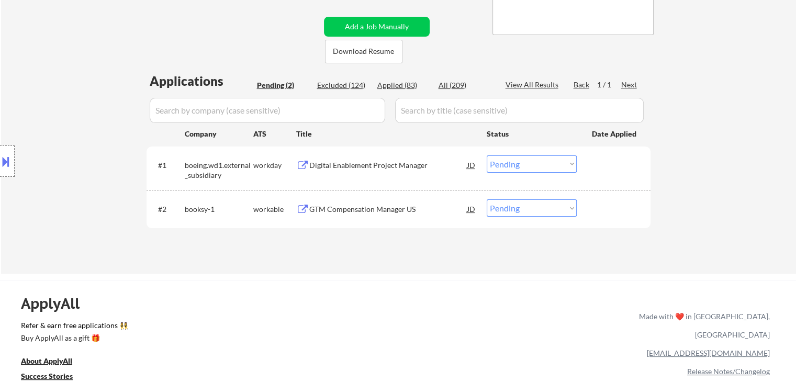
click at [348, 172] on div "Digital Enablement Project Manager" at bounding box center [388, 165] width 158 height 19
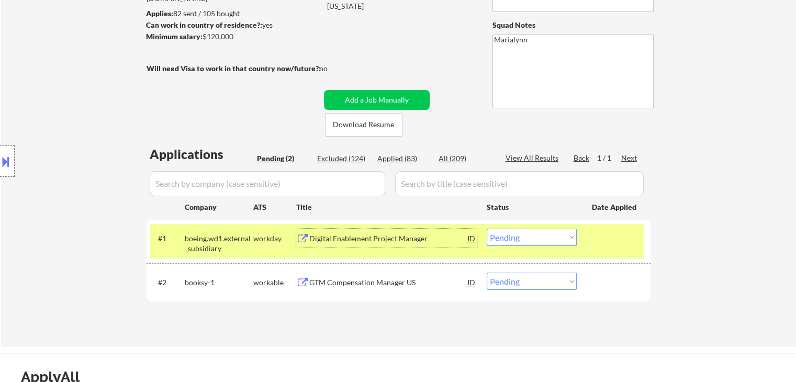
scroll to position [52, 0]
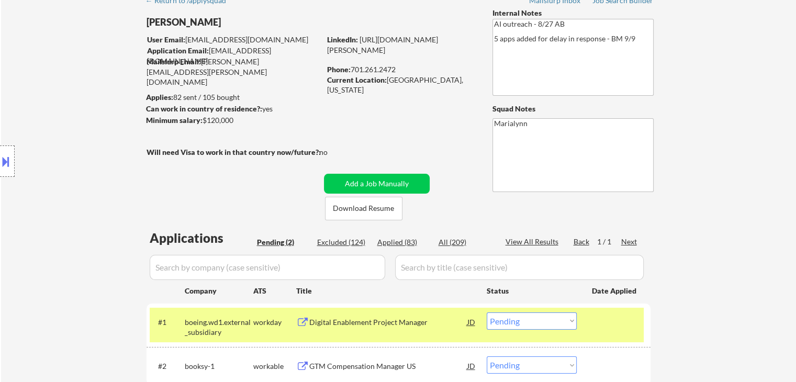
drag, startPoint x: 361, startPoint y: 67, endPoint x: 404, endPoint y: 67, distance: 42.9
click at [404, 67] on div "Phone: 701.261.2472" at bounding box center [401, 69] width 148 height 10
copy div "701.261.2472"
click at [6, 175] on div at bounding box center [7, 161] width 15 height 31
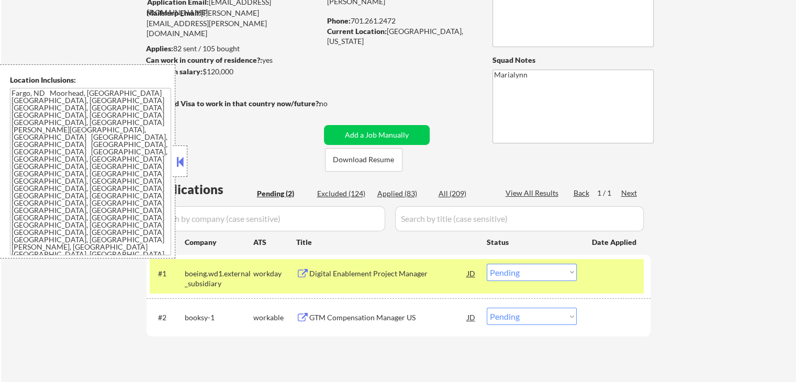
scroll to position [157, 0]
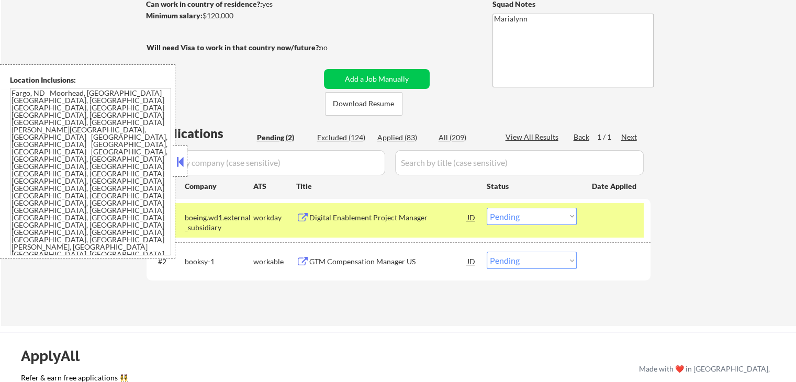
click at [178, 164] on button at bounding box center [180, 162] width 12 height 16
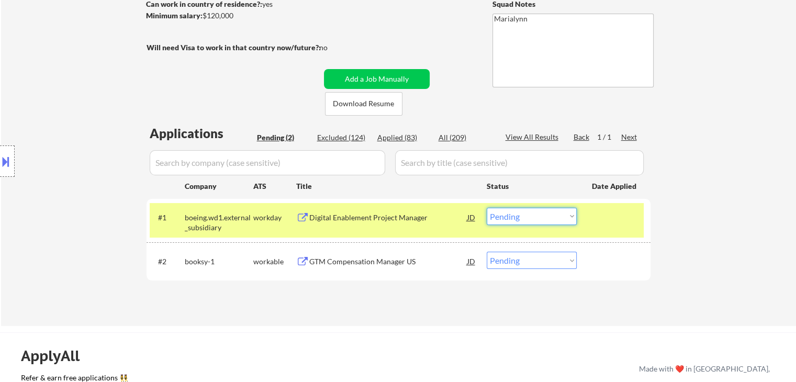
click at [536, 218] on select "Choose an option... Pending Applied Excluded (Questions) Excluded (Expired) Exc…" at bounding box center [532, 216] width 90 height 17
click at [487, 208] on select "Choose an option... Pending Applied Excluded (Questions) Excluded (Expired) Exc…" at bounding box center [532, 216] width 90 height 17
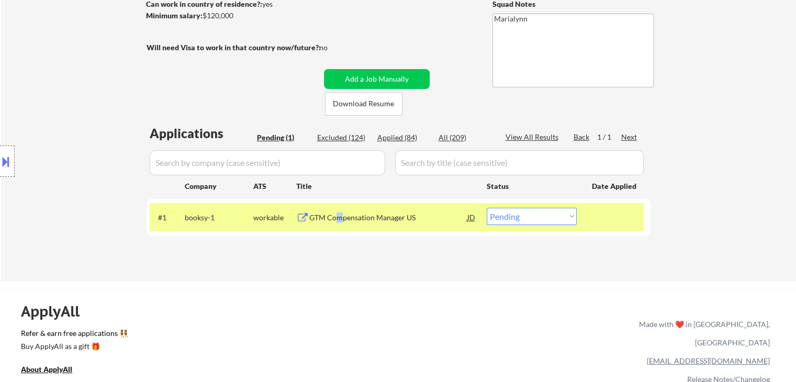
click at [341, 220] on div "GTM Compensation Manager US" at bounding box center [388, 218] width 158 height 10
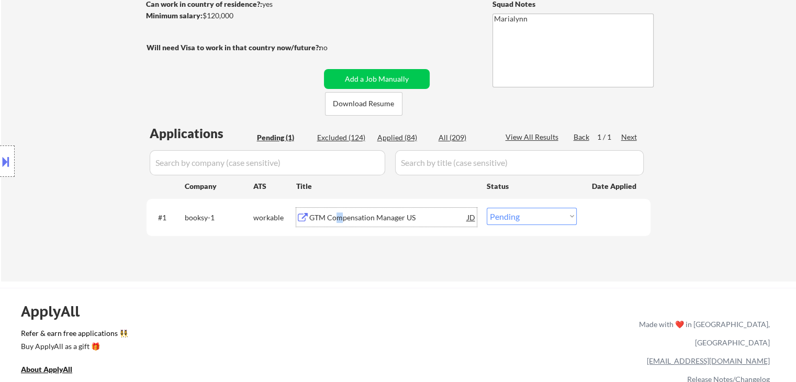
click at [521, 222] on select "Choose an option... Pending Applied Excluded (Questions) Excluded (Expired) Exc…" at bounding box center [532, 216] width 90 height 17
click at [487, 208] on select "Choose an option... Pending Applied Excluded (Questions) Excluded (Expired) Exc…" at bounding box center [532, 216] width 90 height 17
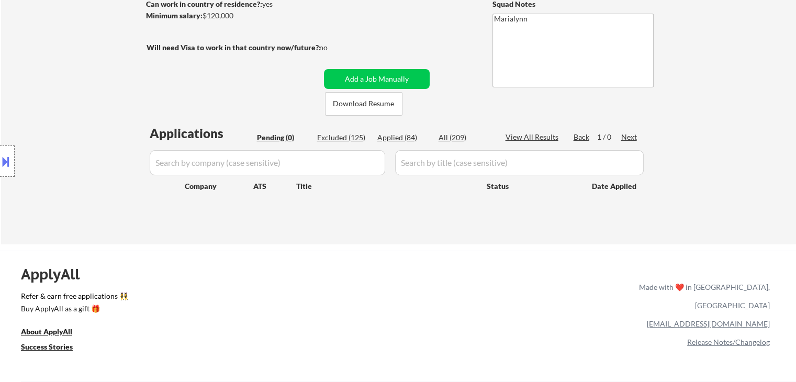
scroll to position [105, 0]
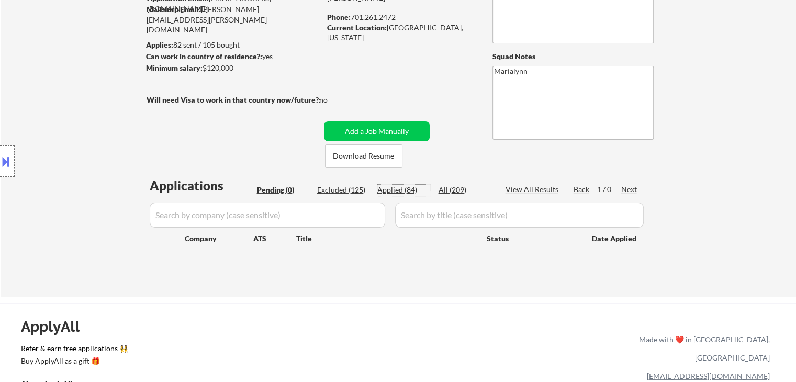
click at [401, 193] on div "Applied (84)" at bounding box center [404, 190] width 52 height 10
select select ""applied""
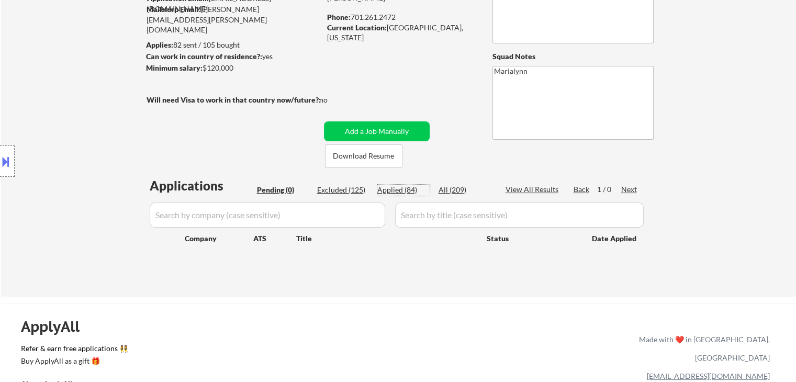
select select ""applied""
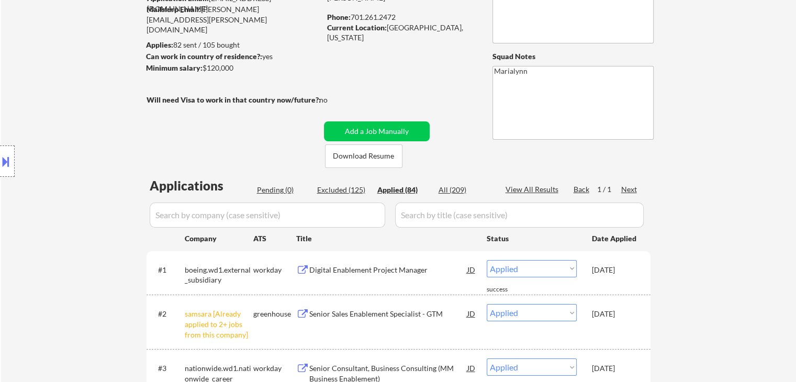
scroll to position [209, 0]
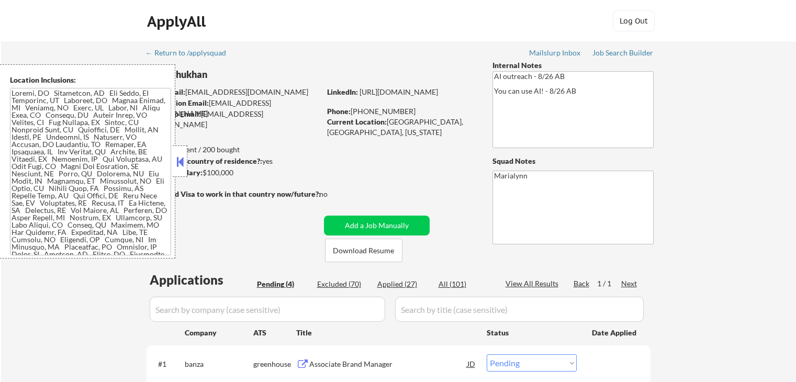
select select ""pending""
drag, startPoint x: 178, startPoint y: 161, endPoint x: 239, endPoint y: 141, distance: 64.4
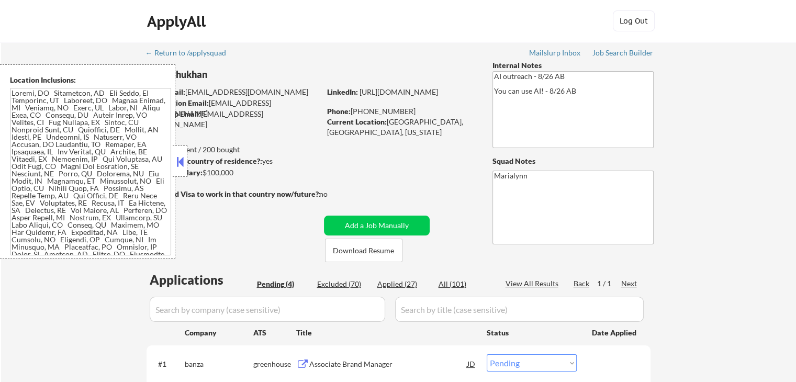
click at [178, 161] on button at bounding box center [180, 162] width 12 height 16
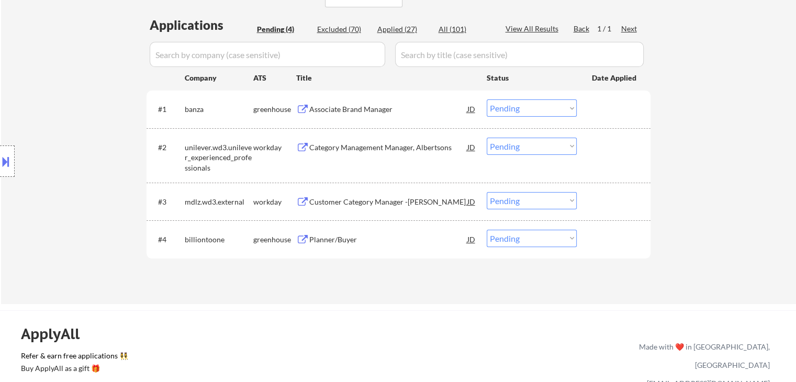
scroll to position [157, 0]
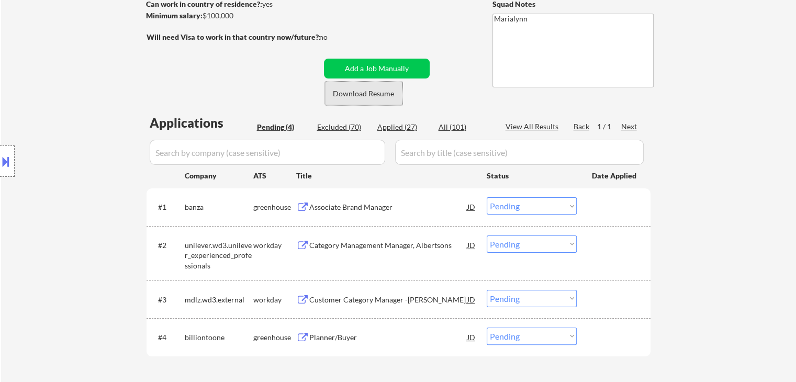
click at [362, 95] on button "Download Resume" at bounding box center [363, 94] width 77 height 24
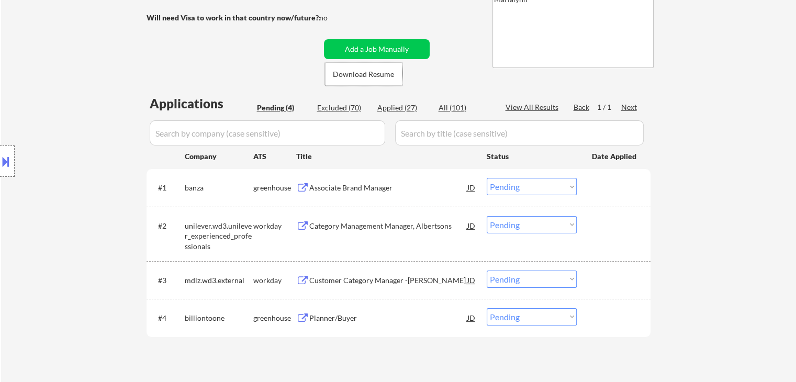
scroll to position [262, 0]
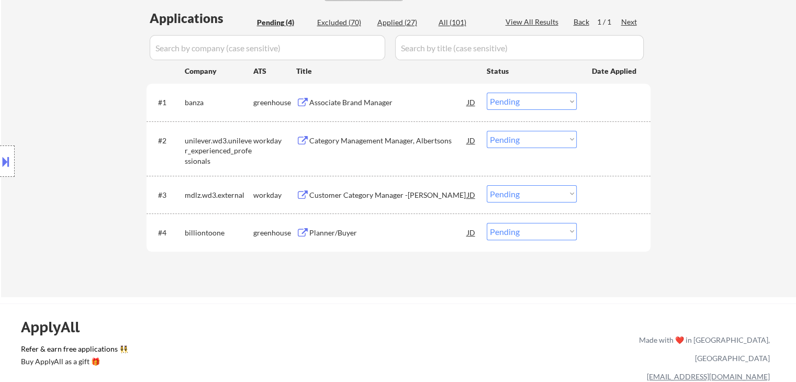
click at [363, 104] on div "Associate Brand Manager" at bounding box center [388, 102] width 158 height 10
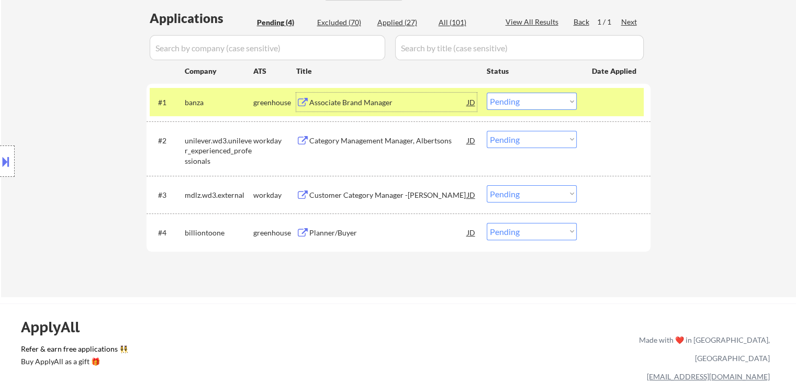
click at [554, 99] on select "Choose an option... Pending Applied Excluded (Questions) Excluded (Expired) Exc…" at bounding box center [532, 101] width 90 height 17
click at [487, 93] on select "Choose an option... Pending Applied Excluded (Questions) Excluded (Expired) Exc…" at bounding box center [532, 101] width 90 height 17
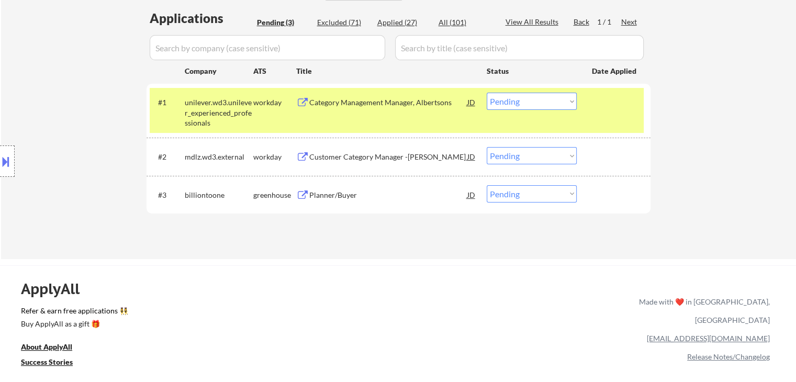
click at [384, 107] on div "Category Management Manager, Albertsons" at bounding box center [388, 102] width 158 height 10
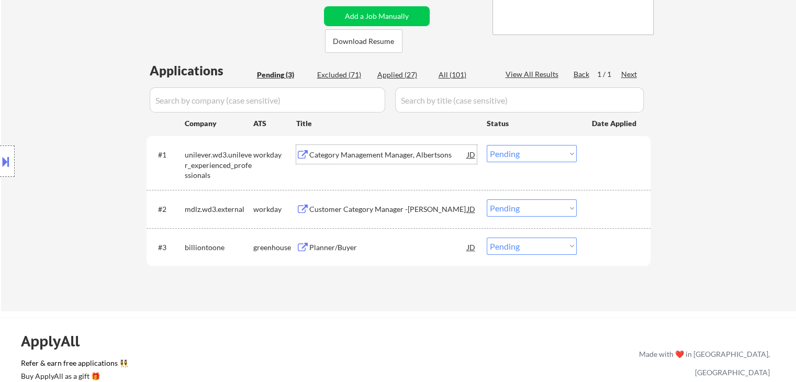
scroll to position [52, 0]
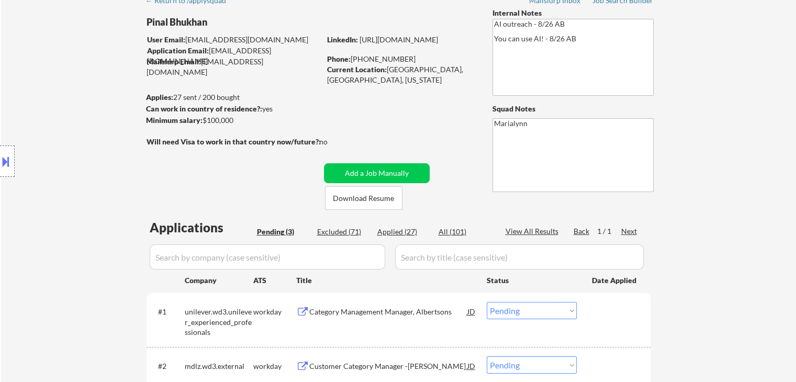
drag, startPoint x: 356, startPoint y: 62, endPoint x: 407, endPoint y: 55, distance: 52.4
click at [407, 55] on div "Phone: [PHONE_NUMBER]" at bounding box center [401, 59] width 148 height 10
copy div "510) 432-5999"
click at [434, 44] on link "[URL][DOMAIN_NAME]" at bounding box center [399, 39] width 79 height 9
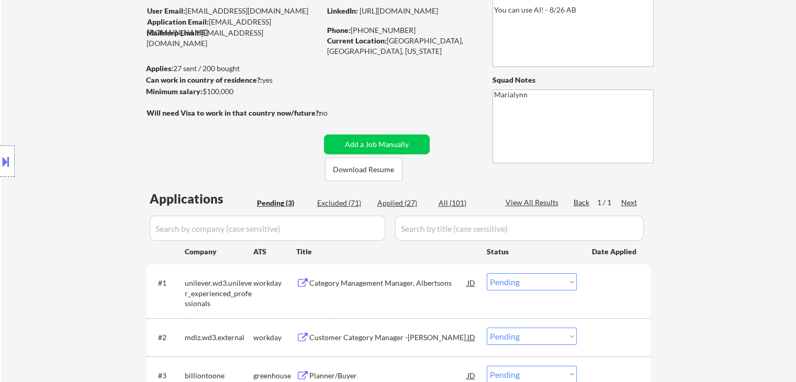
scroll to position [157, 0]
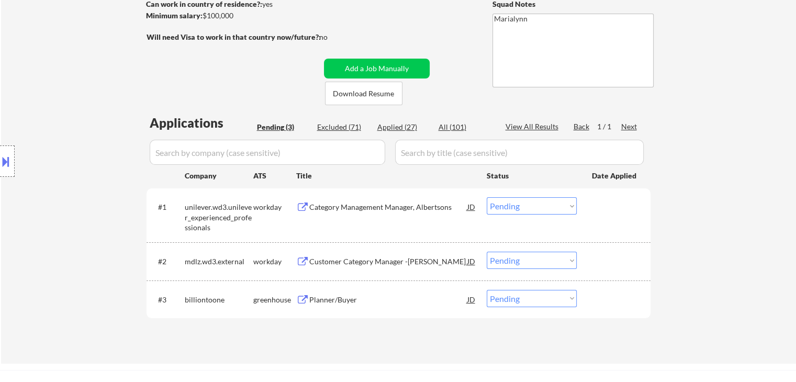
click at [533, 201] on select "Choose an option... Pending Applied Excluded (Questions) Excluded (Expired) Exc…" at bounding box center [532, 205] width 90 height 17
click at [487, 197] on select "Choose an option... Pending Applied Excluded (Questions) Excluded (Expired) Exc…" at bounding box center [532, 205] width 90 height 17
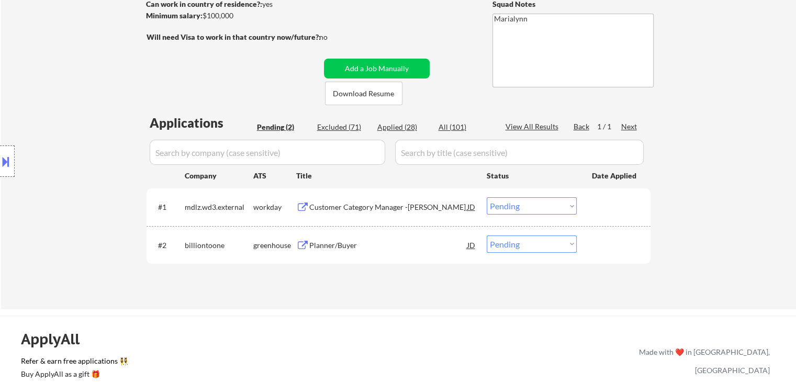
click at [427, 298] on div "← Return to /applysquad Mailslurp Inbox Job Search Builder Pinal Bhukhan User E…" at bounding box center [399, 93] width 523 height 416
click at [361, 209] on div "Customer Category Manager -[PERSON_NAME]" at bounding box center [388, 207] width 158 height 10
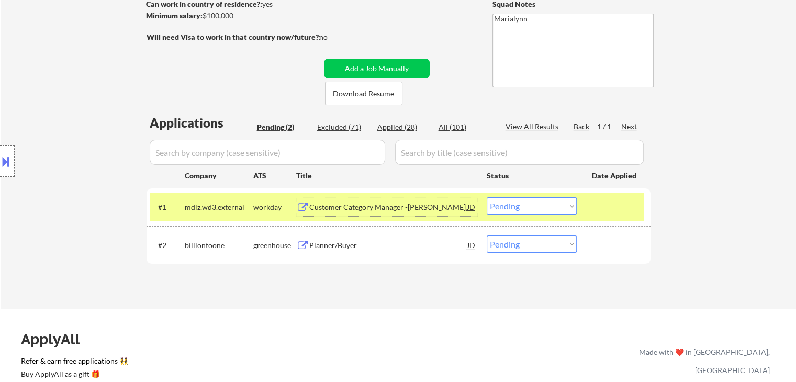
scroll to position [52, 0]
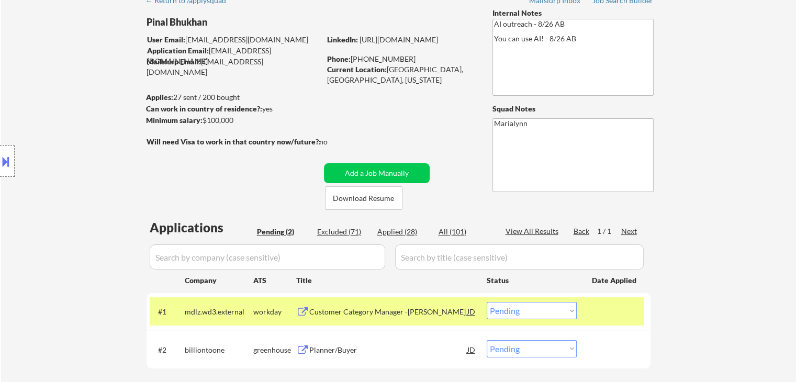
drag, startPoint x: 355, startPoint y: 58, endPoint x: 405, endPoint y: 69, distance: 51.6
click at [408, 62] on div "Phone: (510) 432-5999" at bounding box center [401, 59] width 148 height 10
copy div "510) 432-5999"
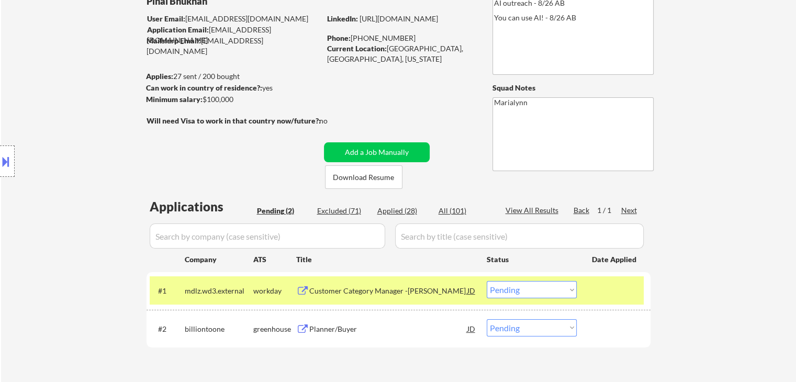
scroll to position [157, 0]
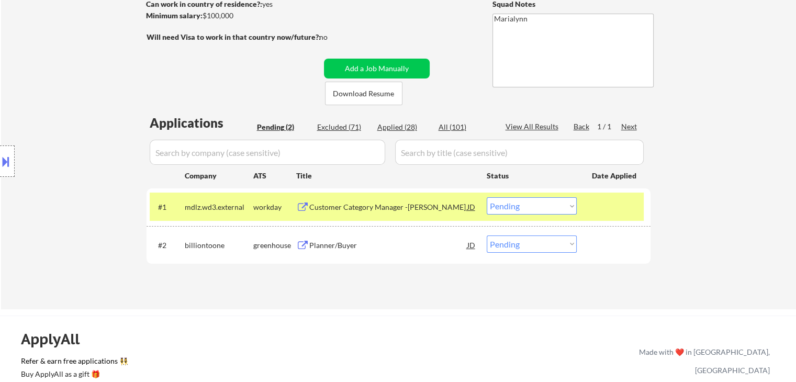
click at [0, 159] on button at bounding box center [6, 161] width 12 height 17
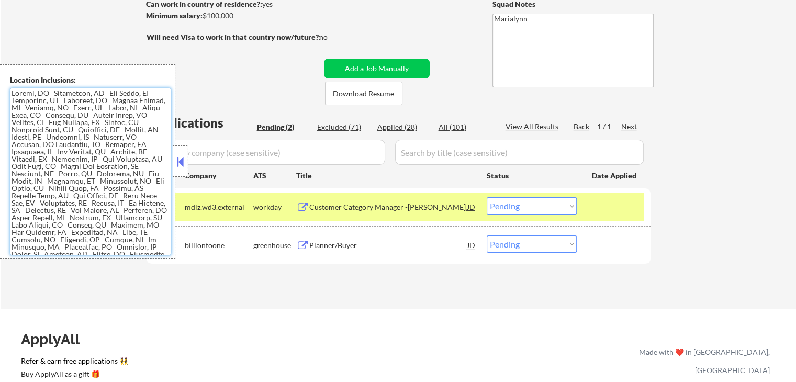
scroll to position [11, 0]
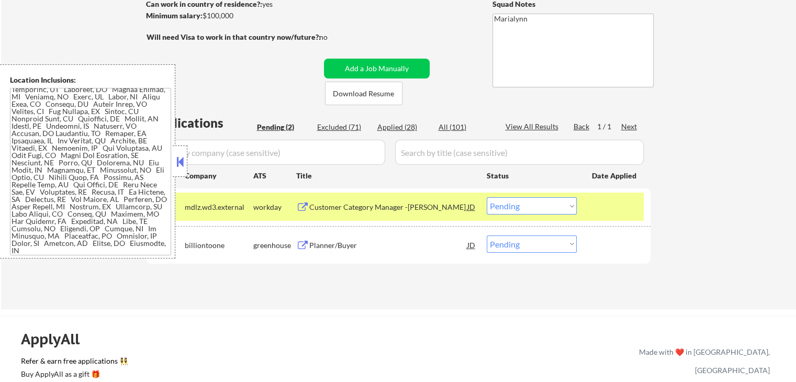
click at [232, 88] on div "← Return to /applysquad Mailslurp Inbox Job Search Builder Pinal Bhukhan User E…" at bounding box center [399, 93] width 523 height 416
click at [180, 162] on button at bounding box center [180, 162] width 12 height 16
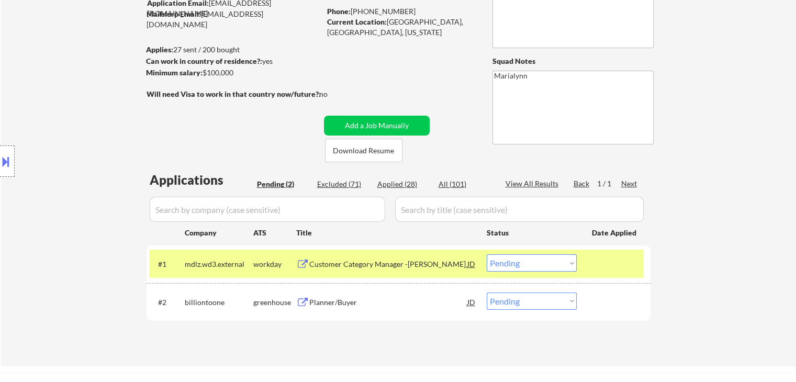
scroll to position [157, 0]
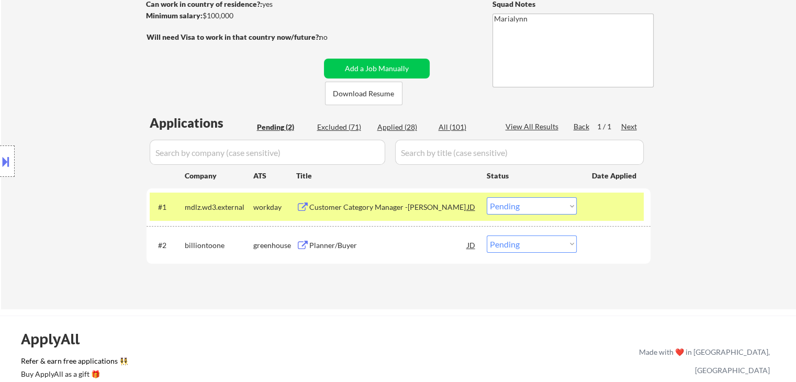
click at [527, 209] on select "Choose an option... Pending Applied Excluded (Questions) Excluded (Expired) Exc…" at bounding box center [532, 205] width 90 height 17
click at [487, 197] on select "Choose an option... Pending Applied Excluded (Questions) Excluded (Expired) Exc…" at bounding box center [532, 205] width 90 height 17
select select ""pending""
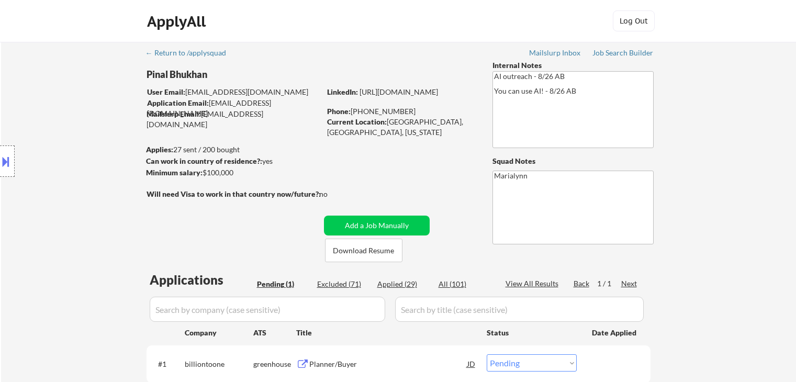
scroll to position [105, 0]
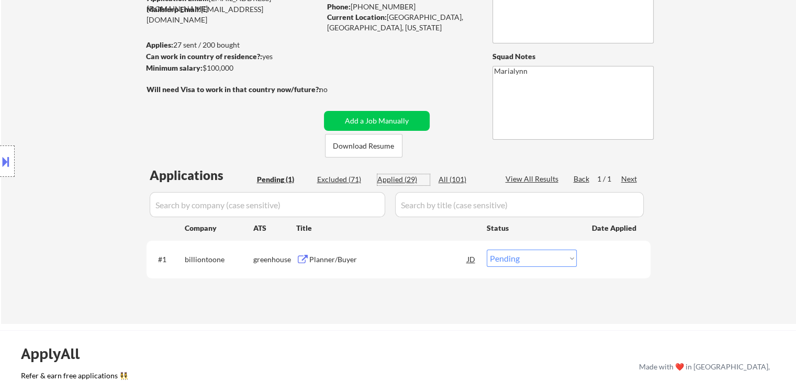
click at [400, 178] on div "Applied (29)" at bounding box center [404, 179] width 52 height 10
select select ""applied""
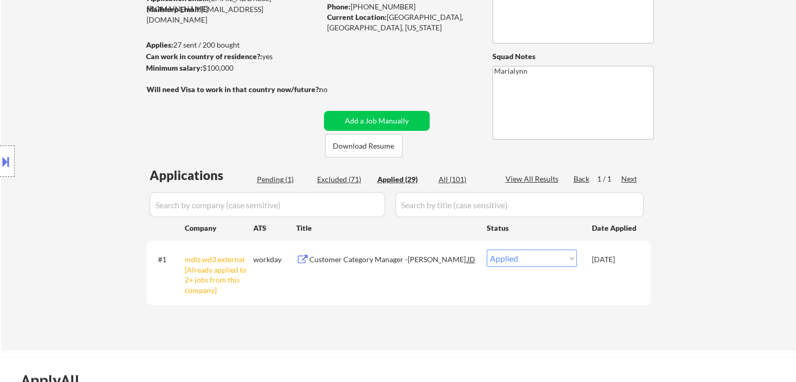
select select ""applied""
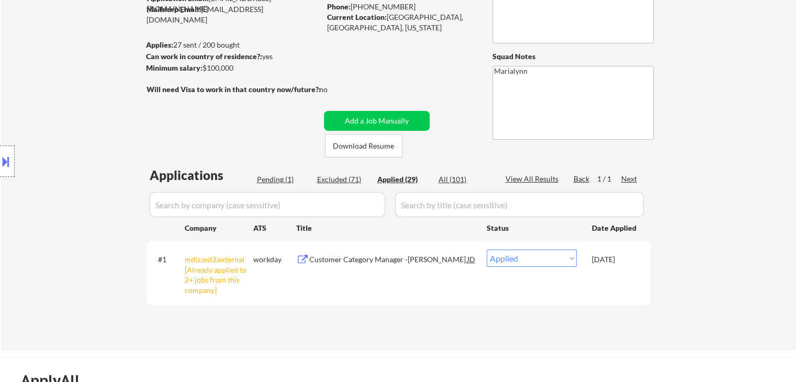
select select ""applied""
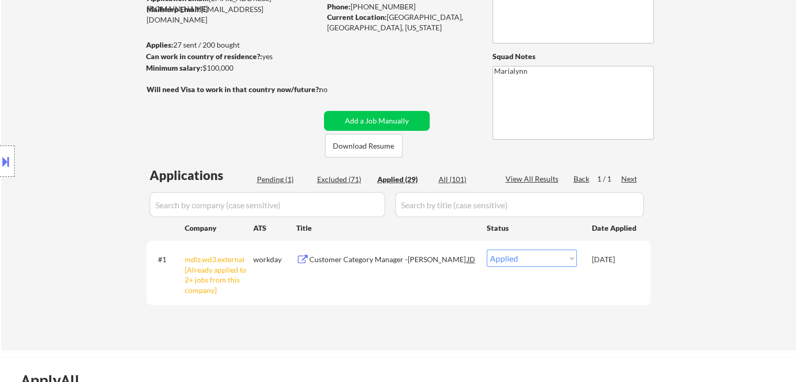
select select ""applied""
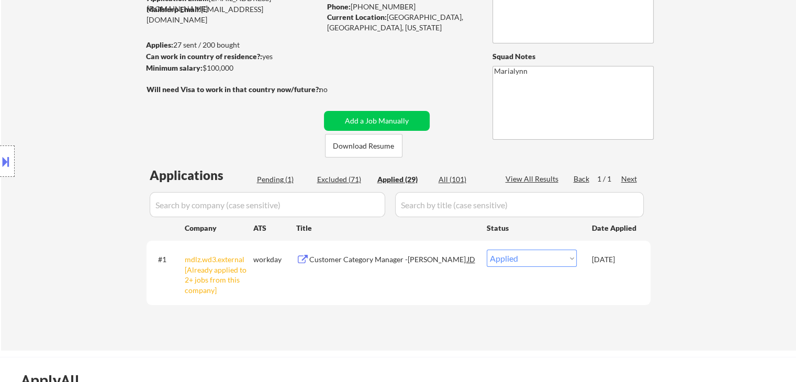
select select ""applied""
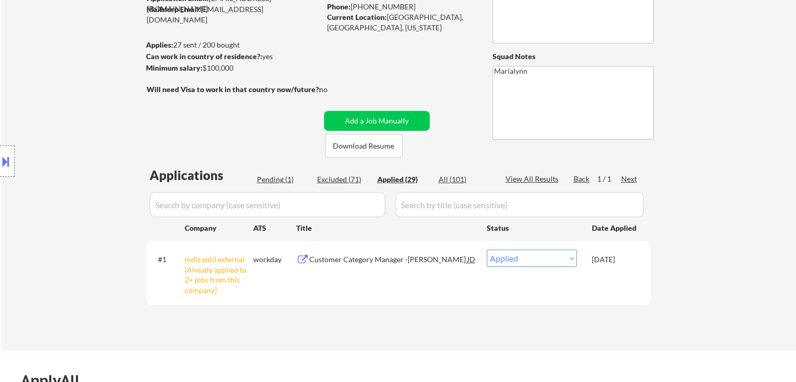
select select ""applied""
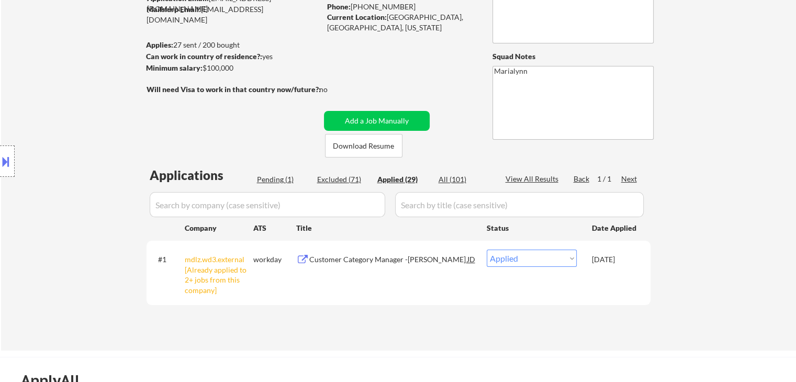
select select ""applied""
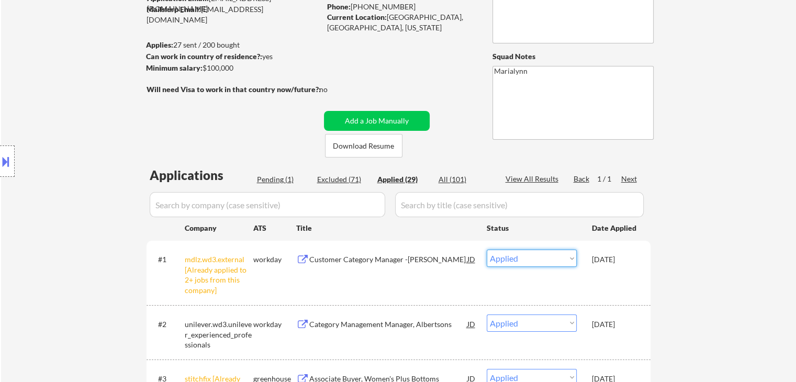
click at [528, 257] on select "Choose an option... Pending Applied Excluded (Questions) Excluded (Expired) Exc…" at bounding box center [532, 258] width 90 height 17
click at [487, 250] on select "Choose an option... Pending Applied Excluded (Questions) Excluded (Expired) Exc…" at bounding box center [532, 258] width 90 height 17
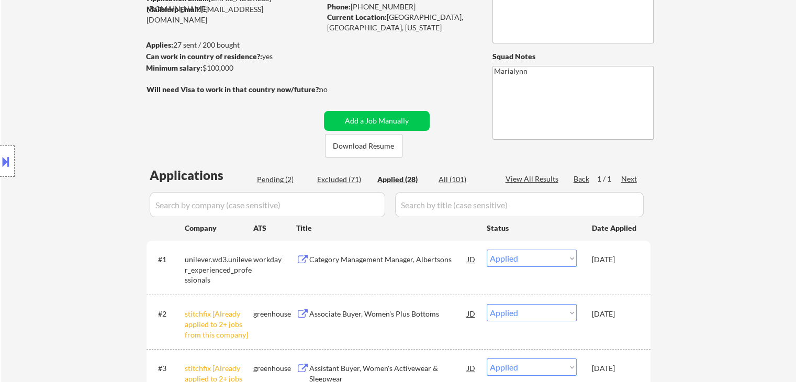
click at [260, 179] on div "Pending (2)" at bounding box center [283, 179] width 52 height 10
select select ""pending""
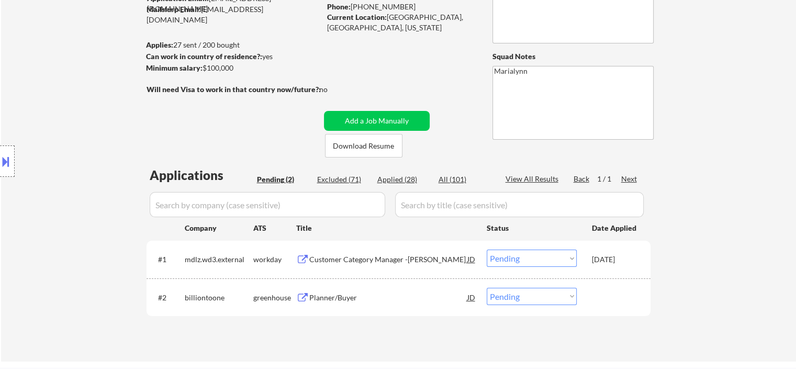
click at [385, 259] on div "Customer Category Manager -[PERSON_NAME]" at bounding box center [388, 259] width 158 height 10
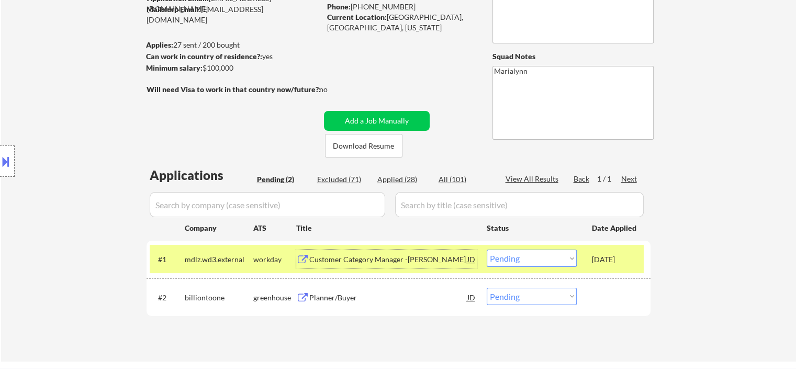
click at [536, 261] on select "Choose an option... Pending Applied Excluded (Questions) Excluded (Expired) Exc…" at bounding box center [532, 258] width 90 height 17
click at [487, 250] on select "Choose an option... Pending Applied Excluded (Questions) Excluded (Expired) Exc…" at bounding box center [532, 258] width 90 height 17
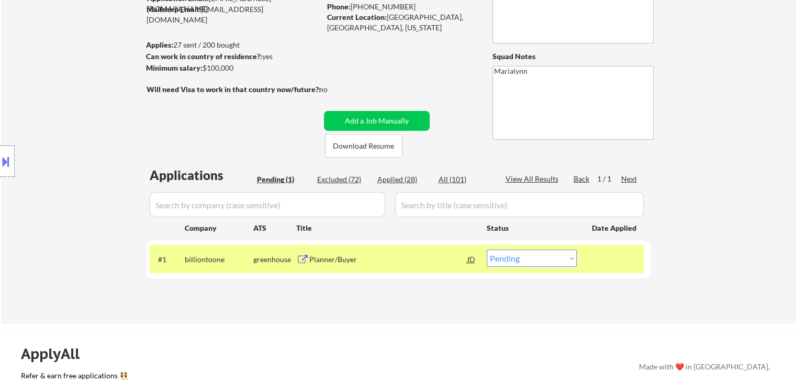
click at [324, 184] on div "Excluded (72)" at bounding box center [343, 179] width 52 height 10
select select ""excluded__other_""
select select ""excluded__bad_match_""
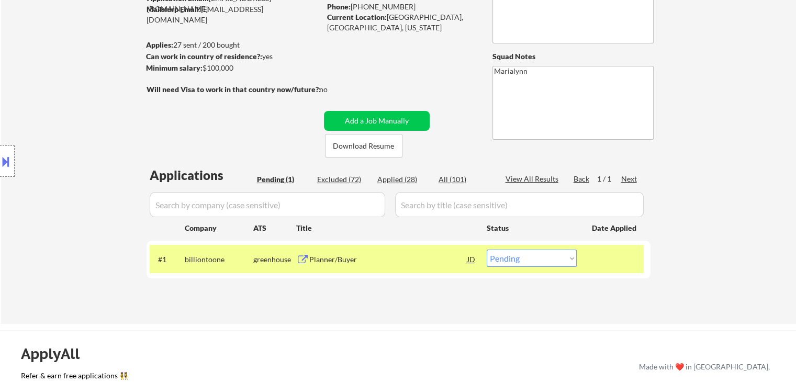
select select ""excluded__expired_""
select select ""excluded__salary_""
select select ""excluded""
select select ""excluded__bad_match_""
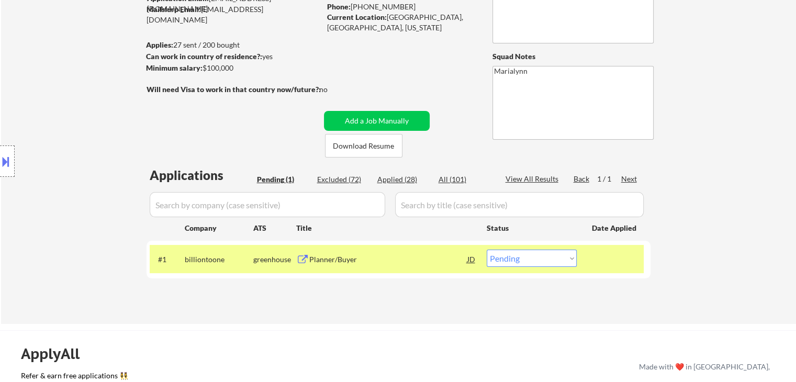
select select ""excluded__bad_match_""
select select ""excluded""
select select ""excluded__bad_match_""
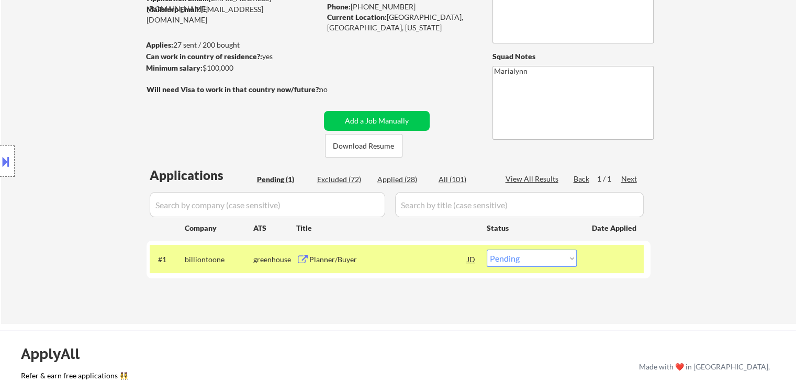
select select ""excluded__expired_""
select select ""excluded__bad_match_""
select select ""excluded__salary_""
select select ""excluded__expired_""
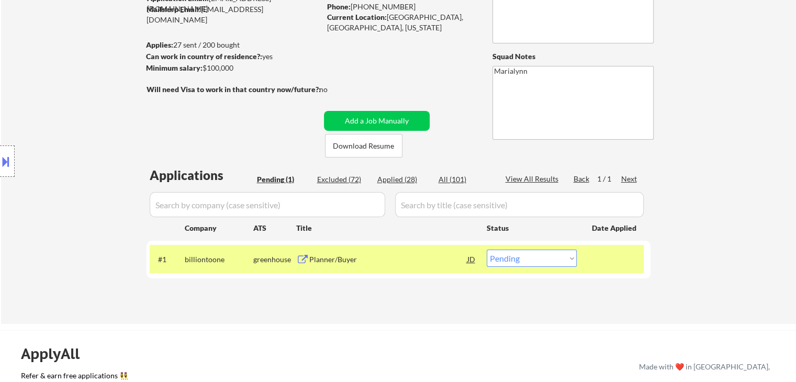
select select ""excluded__expired_""
select select ""excluded__bad_match_""
select select ""excluded__expired_""
select select ""excluded__bad_match_""
select select ""excluded__salary_""
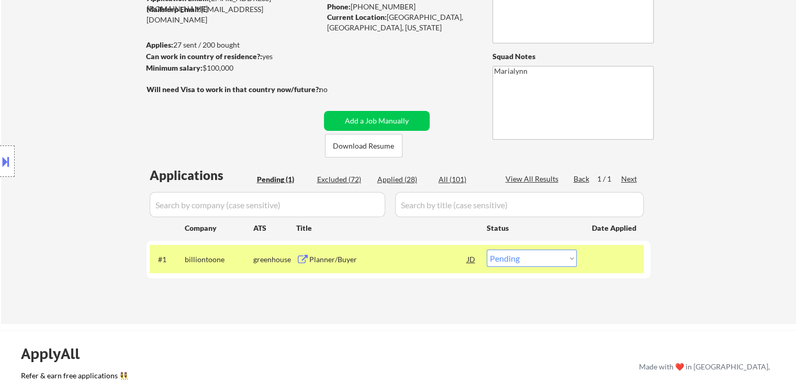
select select ""excluded__bad_match_""
select select ""excluded__salary_""
select select ""excluded""
select select ""excluded__expired_""
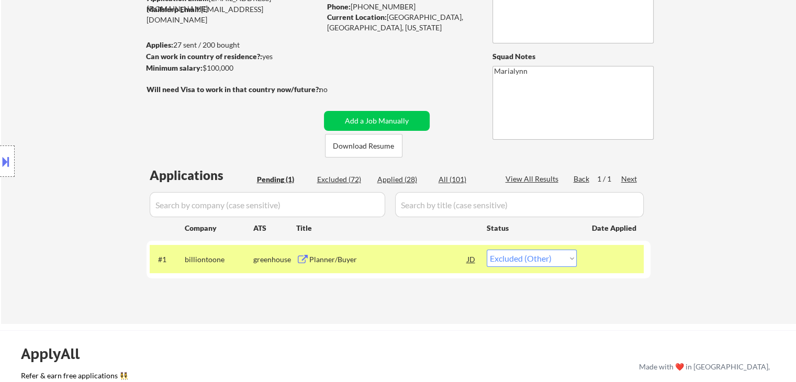
select select ""excluded__bad_match_""
select select ""excluded__expired_""
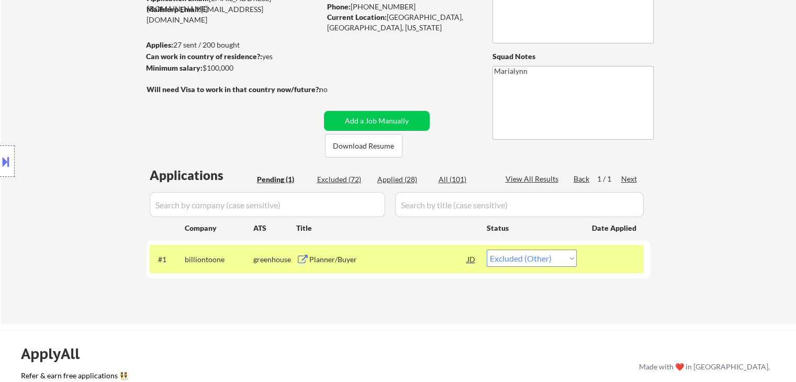
select select ""excluded__bad_match_""
select select ""excluded__salary_""
select select ""excluded__bad_match_""
select select ""excluded__salary_""
select select ""excluded__bad_match_""
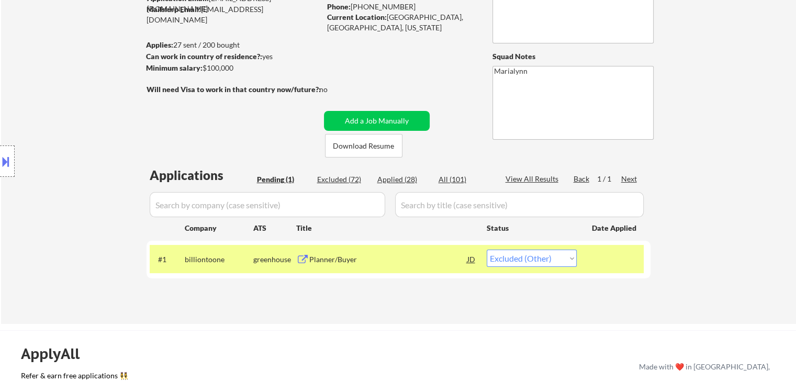
select select ""excluded__bad_match_""
select select ""excluded__salary_""
select select ""excluded__bad_match_""
select select ""excluded__expired_""
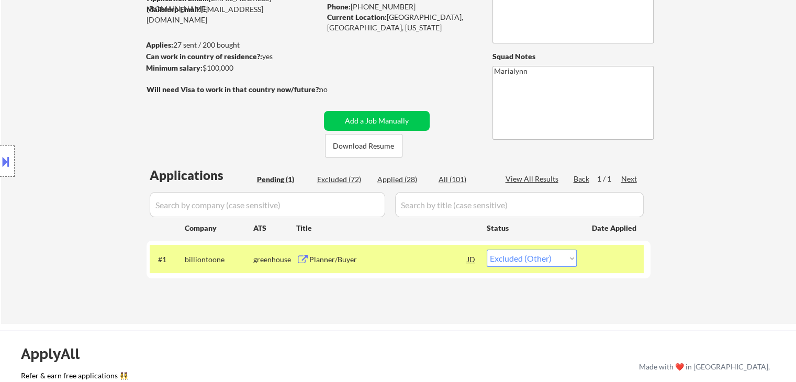
select select ""excluded__bad_match_""
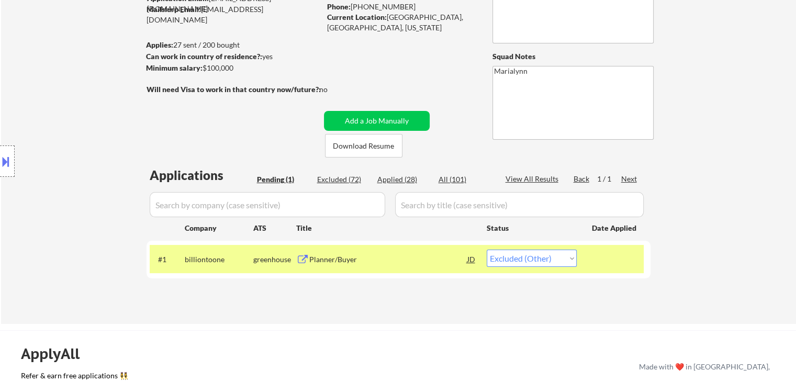
select select ""excluded__expired_""
select select ""excluded__bad_match_""
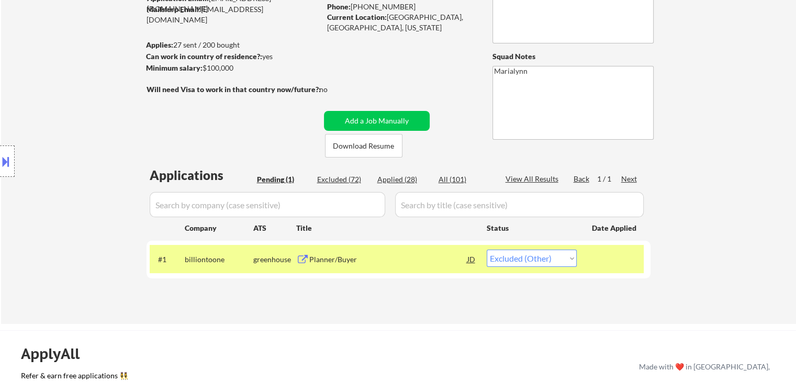
select select ""excluded__bad_match_""
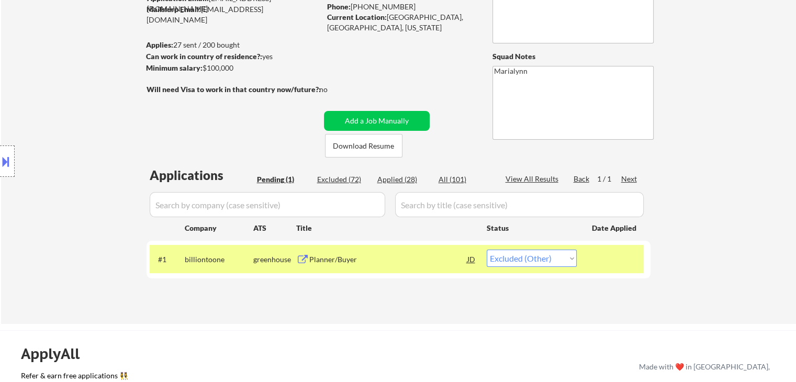
select select ""excluded__expired_""
select select ""excluded__bad_match_""
select select ""excluded__salary_""
select select ""excluded__bad_match_""
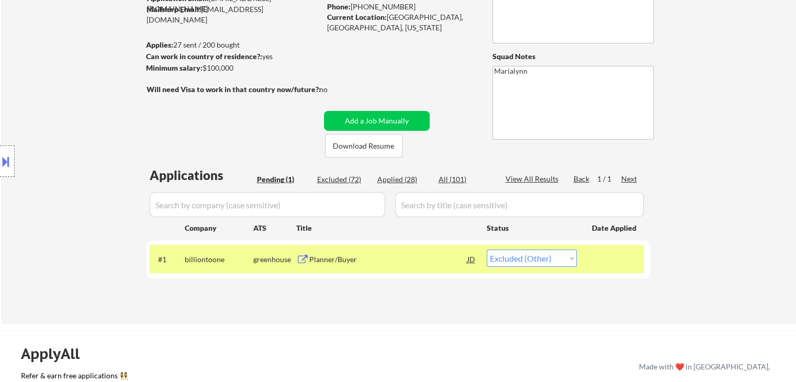
select select ""excluded__bad_match_""
select select ""excluded__location_""
select select ""excluded__bad_match_""
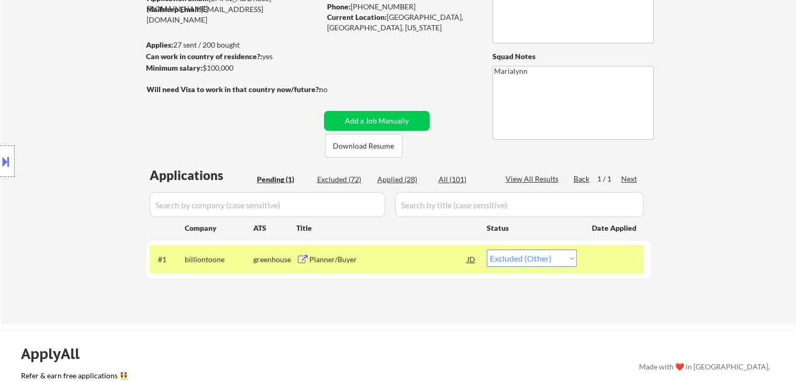
select select ""excluded__bad_match_""
select select ""excluded__salary_""
select select ""excluded__bad_match_""
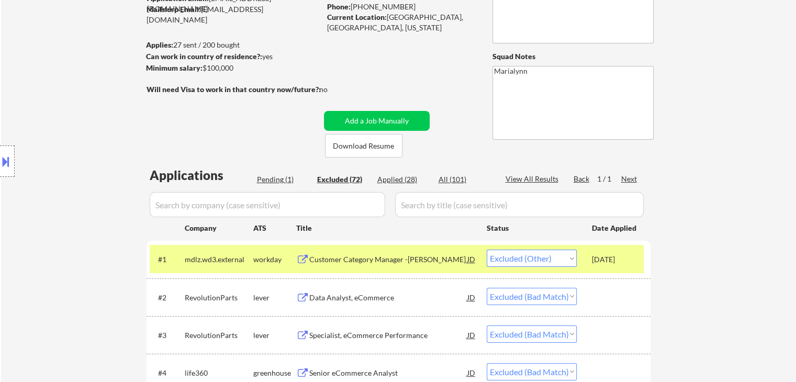
scroll to position [209, 0]
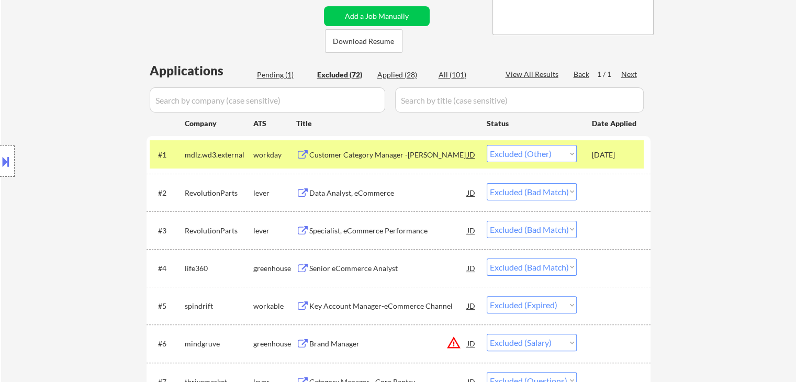
click at [264, 145] on div "workday" at bounding box center [274, 154] width 43 height 19
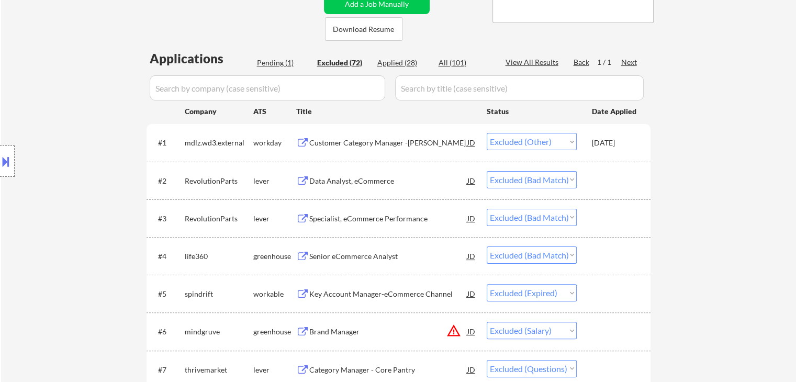
scroll to position [105, 0]
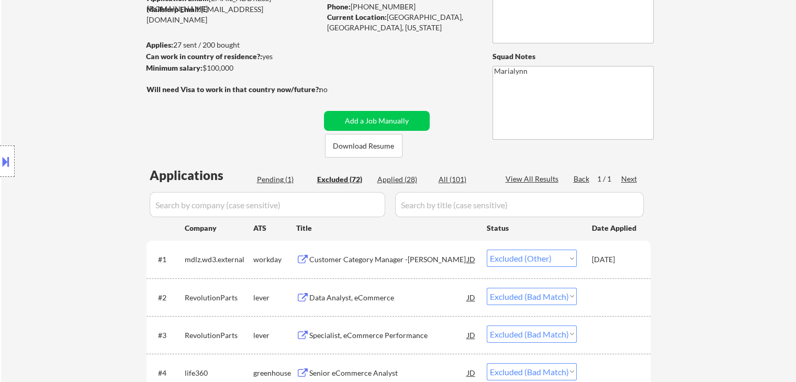
click at [275, 174] on div "Pending (1)" at bounding box center [283, 179] width 52 height 10
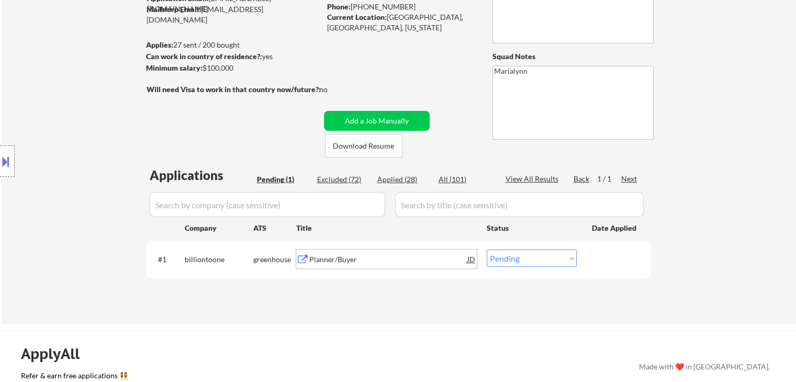
click at [350, 262] on div "Planner/Buyer" at bounding box center [388, 259] width 158 height 10
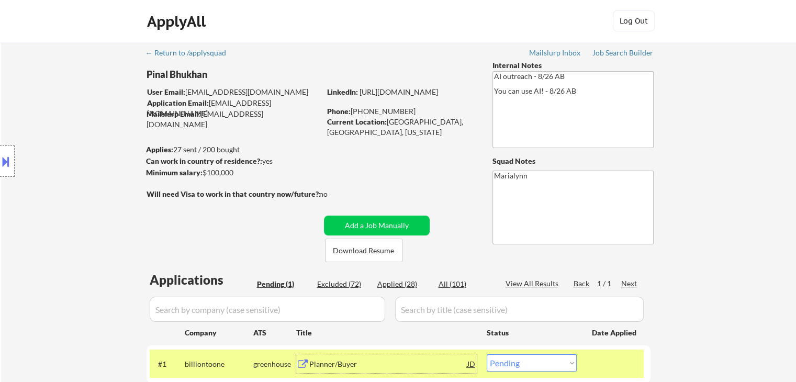
scroll to position [209, 0]
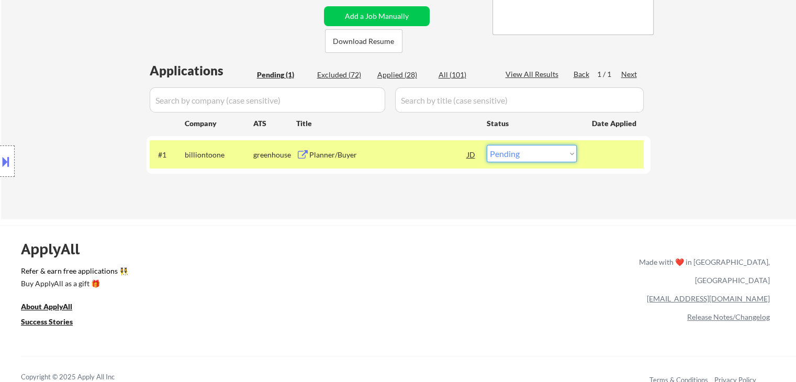
drag, startPoint x: 529, startPoint y: 149, endPoint x: 529, endPoint y: 155, distance: 6.3
click at [529, 149] on select "Choose an option... Pending Applied Excluded (Questions) Excluded (Expired) Exc…" at bounding box center [532, 153] width 90 height 17
select select ""applied""
click at [487, 145] on select "Choose an option... Pending Applied Excluded (Questions) Excluded (Expired) Exc…" at bounding box center [532, 153] width 90 height 17
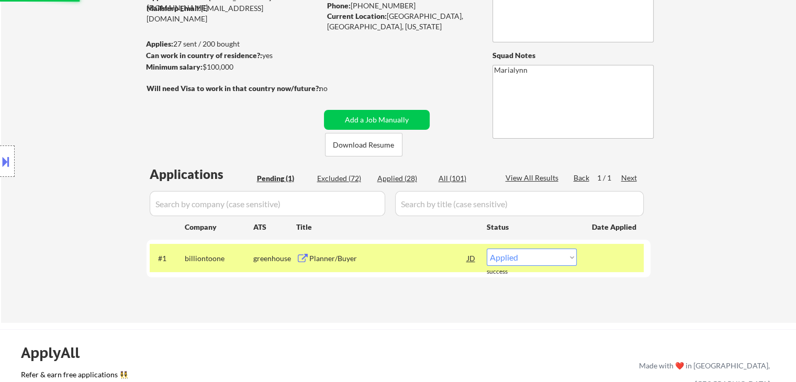
scroll to position [105, 0]
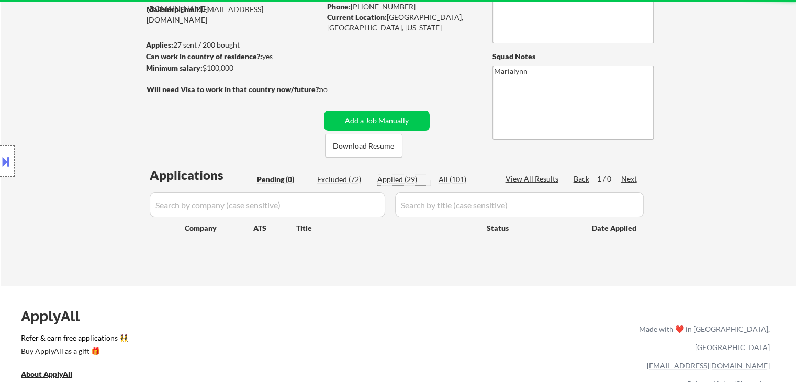
click at [398, 181] on div "Applied (29)" at bounding box center [404, 179] width 52 height 10
select select ""applied""
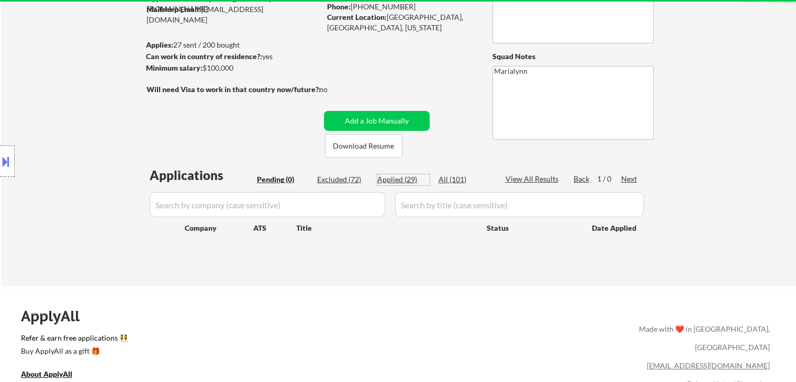
select select ""applied""
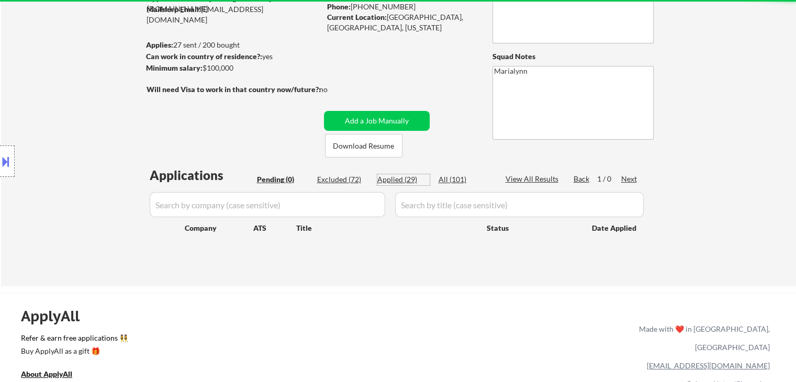
select select ""applied""
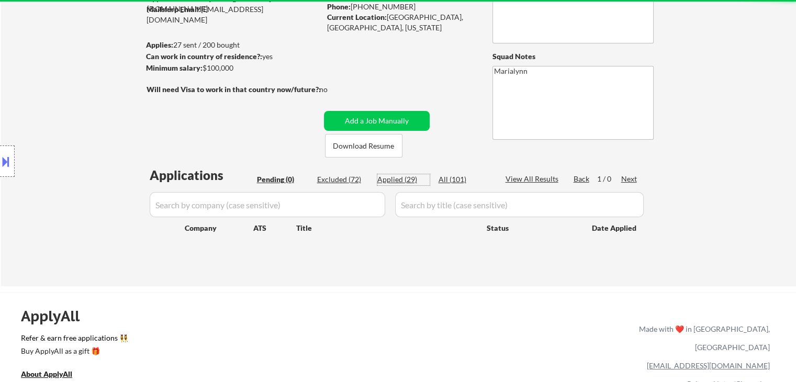
select select ""applied""
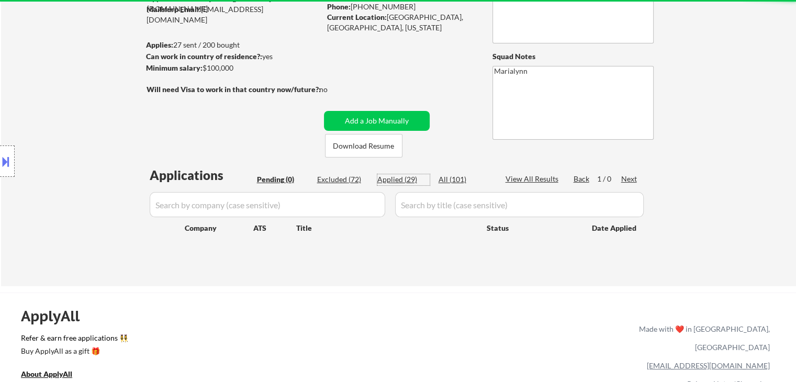
select select ""applied""
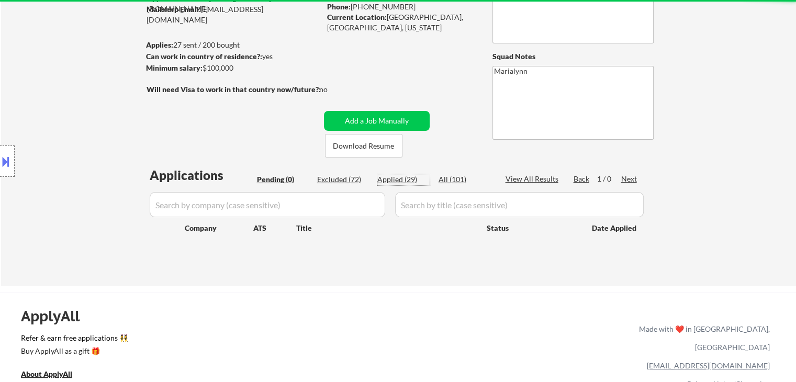
select select ""applied""
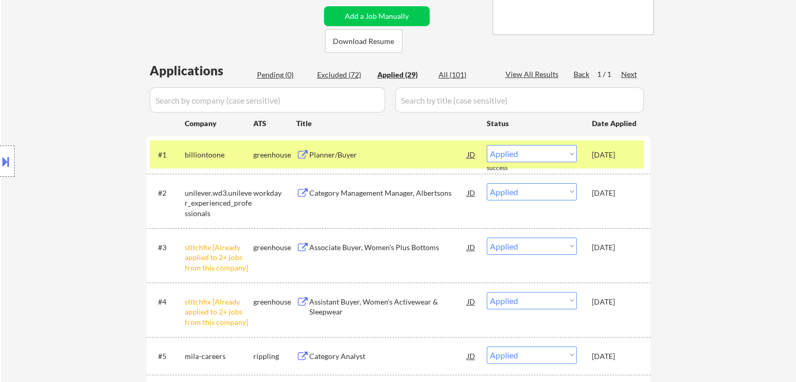
scroll to position [52, 0]
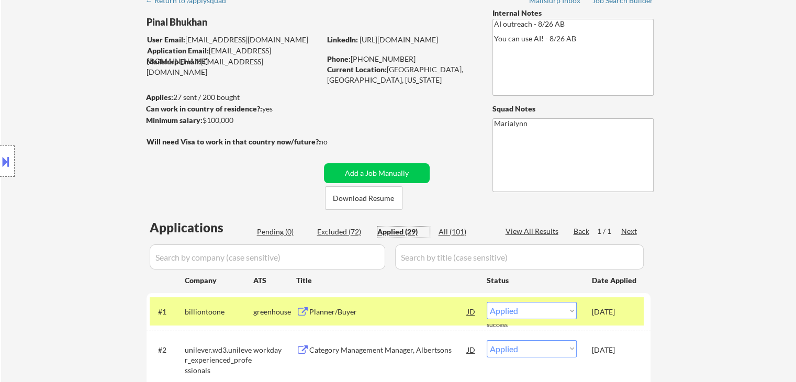
click at [9, 163] on button at bounding box center [6, 161] width 12 height 17
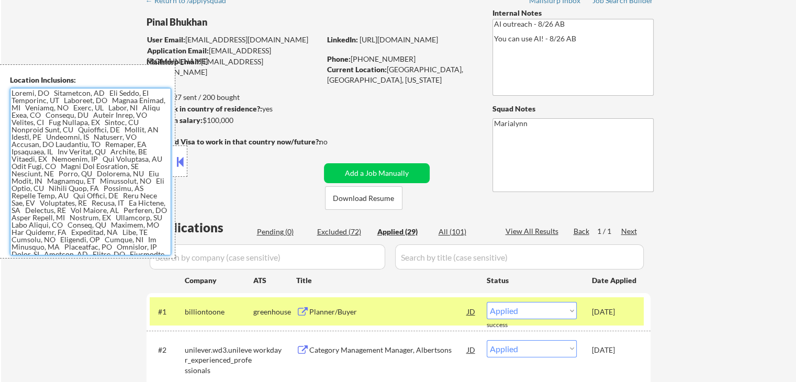
scroll to position [11, 0]
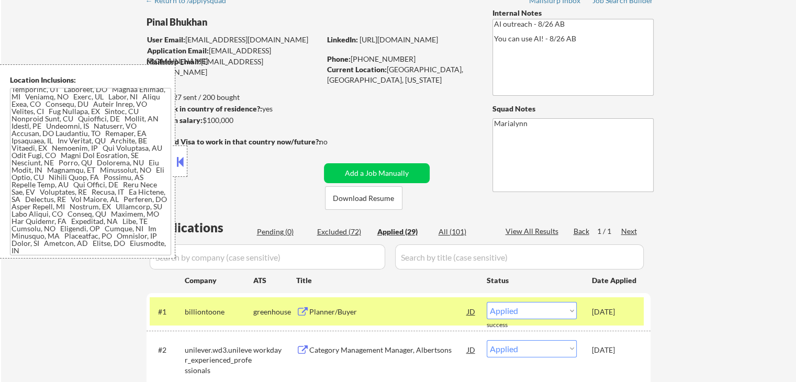
click at [184, 165] on button at bounding box center [180, 162] width 12 height 16
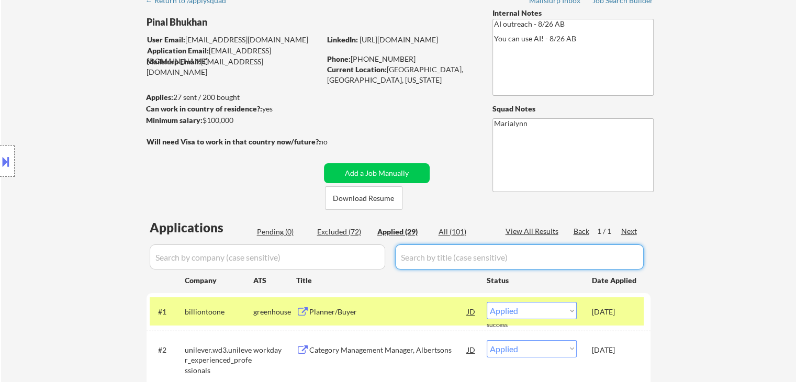
click at [413, 257] on input "input" at bounding box center [519, 257] width 249 height 25
paste input "Marketplace SEO & Merchandising Manager"
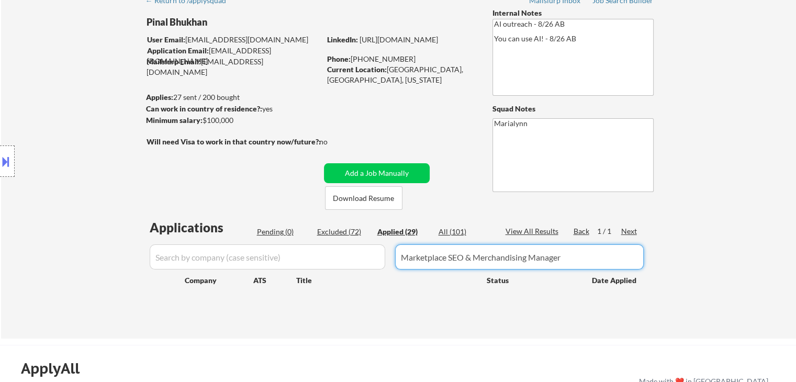
type input "Marketplace SEO & Merchandising Manager"
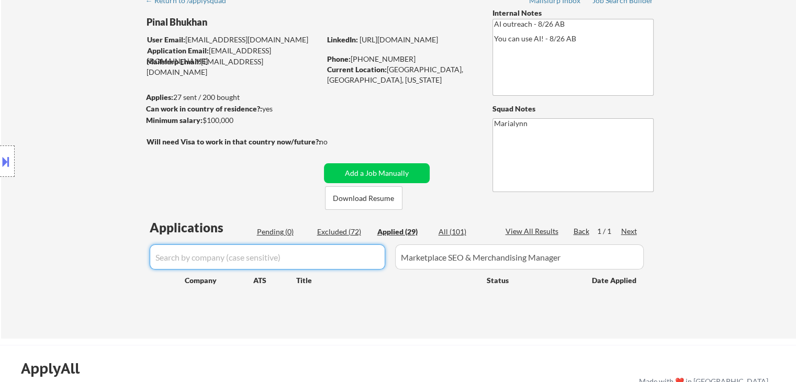
click at [274, 264] on input "input" at bounding box center [268, 257] width 236 height 25
paste input "gruns"
type input "gruns"
click at [394, 174] on button "Add a Job Manually" at bounding box center [377, 173] width 106 height 20
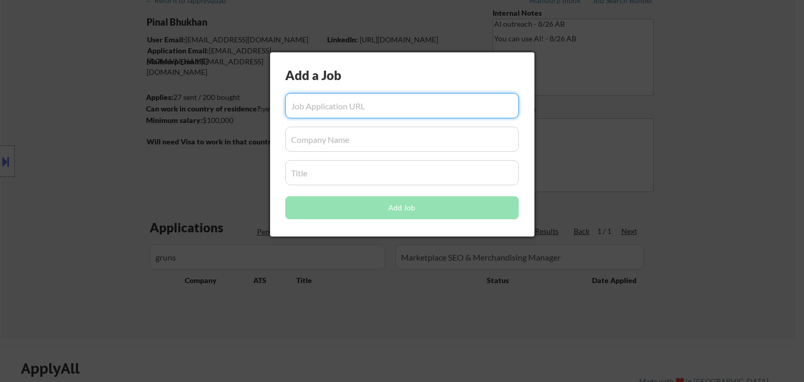
click at [308, 165] on input "input" at bounding box center [402, 172] width 234 height 25
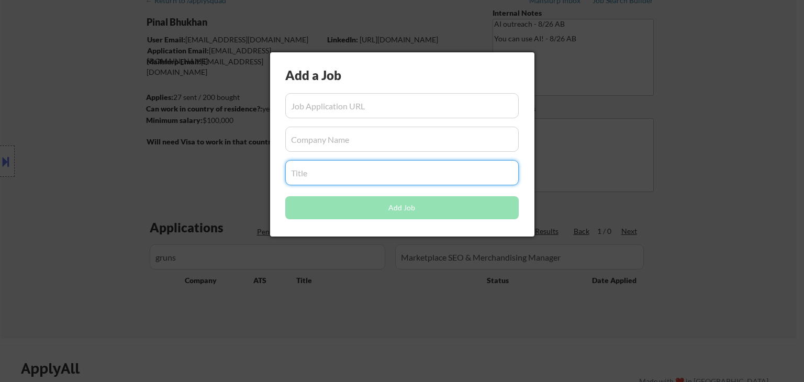
click at [315, 148] on input "input" at bounding box center [402, 139] width 234 height 25
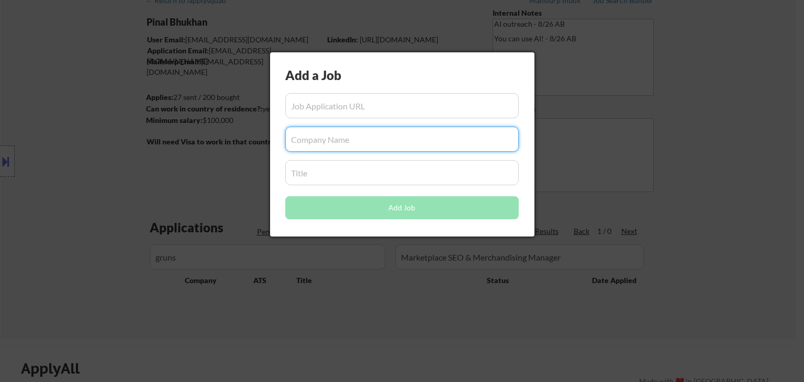
paste input "gruns"
type input "gruns"
drag, startPoint x: 228, startPoint y: 186, endPoint x: 266, endPoint y: 197, distance: 39.4
click at [232, 187] on div at bounding box center [402, 191] width 804 height 382
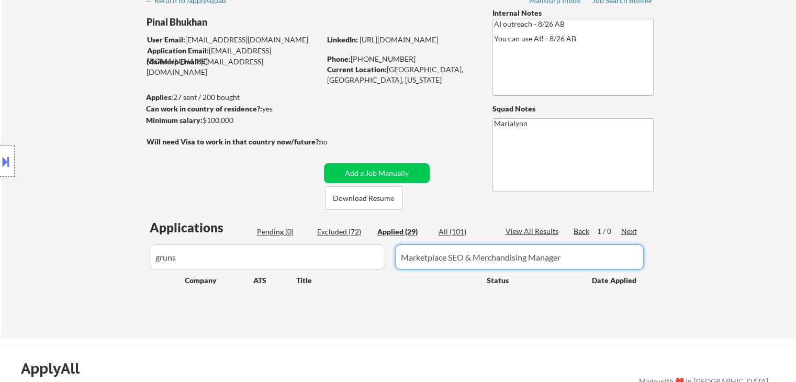
drag, startPoint x: 577, startPoint y: 262, endPoint x: 335, endPoint y: 268, distance: 242.5
click at [335, 268] on div at bounding box center [399, 257] width 504 height 25
click at [409, 169] on button "Add a Job Manually" at bounding box center [377, 173] width 106 height 20
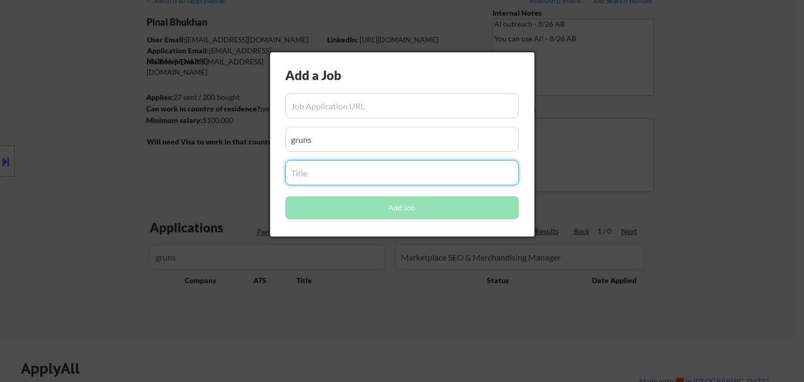
click at [340, 178] on input "input" at bounding box center [402, 172] width 234 height 25
paste input "Marketplace SEO & Merchandising Manager"
type input "Marketplace SEO & Merchandising Manager"
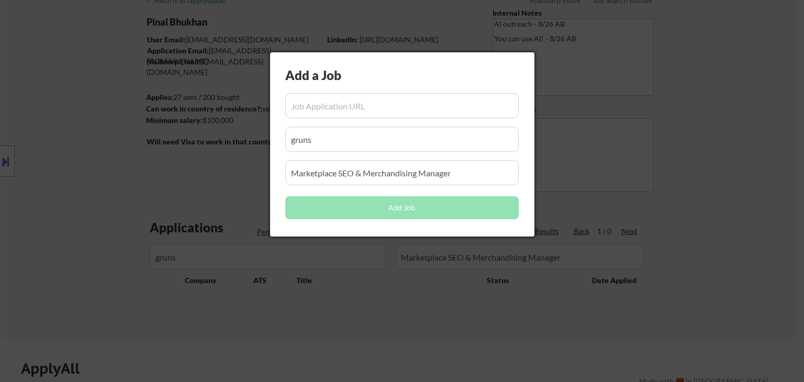
drag, startPoint x: 357, startPoint y: 275, endPoint x: 370, endPoint y: 279, distance: 13.5
click at [362, 274] on div at bounding box center [402, 191] width 804 height 382
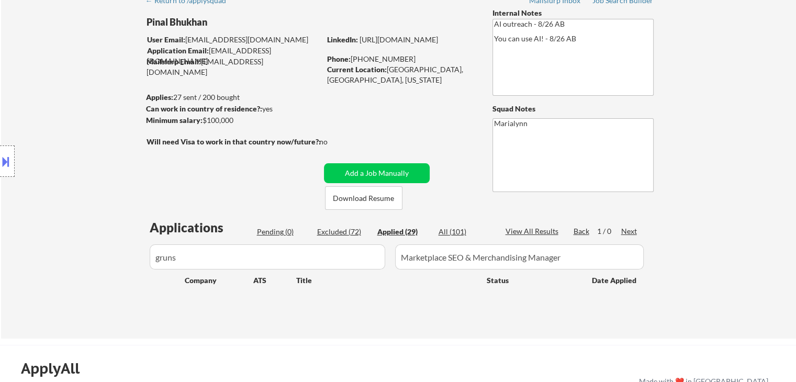
click at [451, 229] on div "All (101)" at bounding box center [465, 232] width 52 height 10
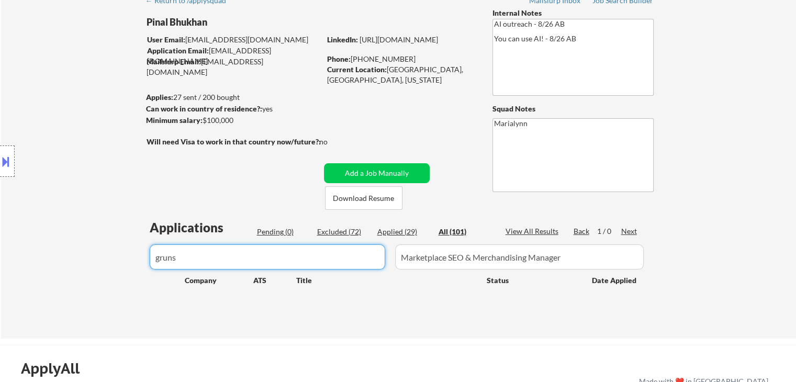
drag, startPoint x: 212, startPoint y: 263, endPoint x: 0, endPoint y: 261, distance: 211.6
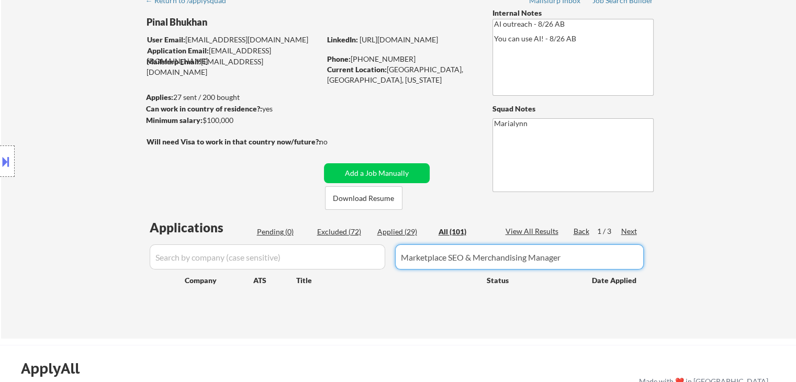
drag, startPoint x: 596, startPoint y: 267, endPoint x: 326, endPoint y: 272, distance: 270.8
click at [326, 272] on div "Applications Pending (0) Excluded (72) Applied (29) All (101) View All Results …" at bounding box center [399, 269] width 504 height 100
select select ""excluded__expired_""
select select ""excluded__bad_match_""
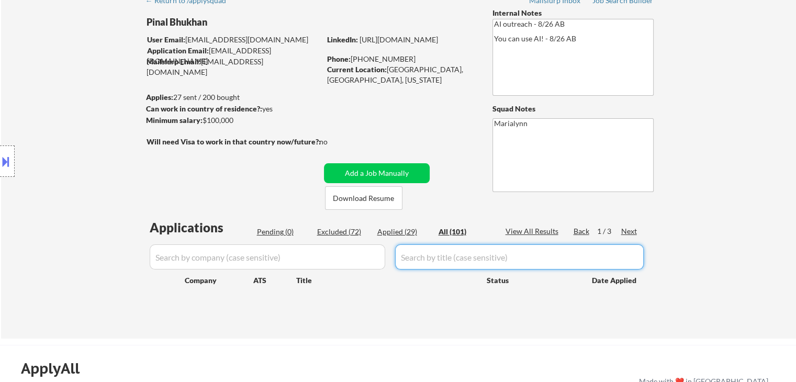
select select ""excluded__bad_match_""
select select ""excluded__expired_""
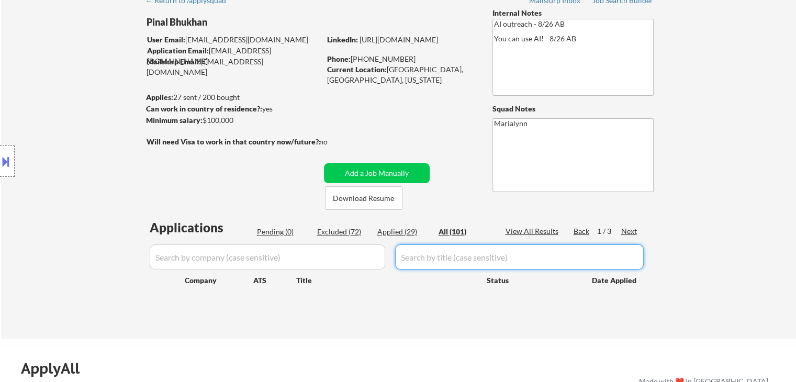
select select ""excluded__bad_match_""
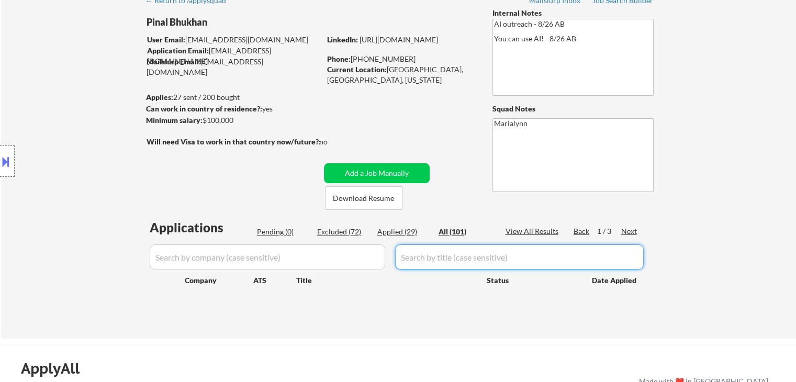
select select ""excluded__bad_match_""
select select ""excluded__expired_""
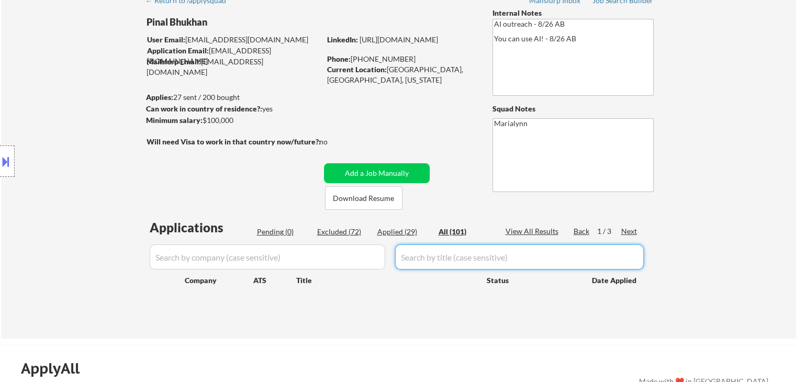
select select ""excluded__bad_match_""
select select ""excluded__salary_""
select select ""excluded__bad_match_""
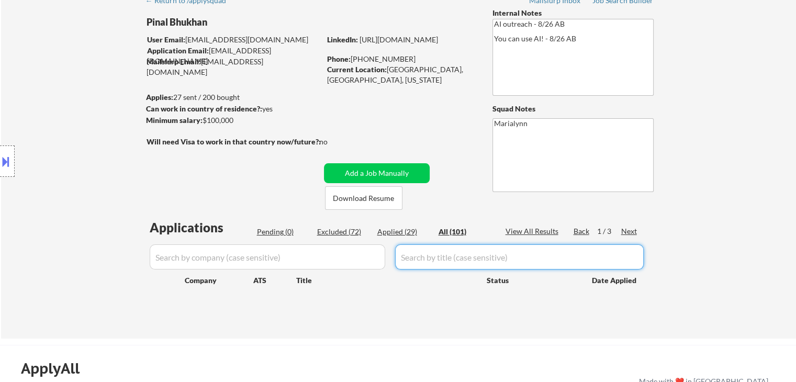
select select ""excluded__location_""
select select ""excluded__bad_match_""
select select ""excluded__salary_""
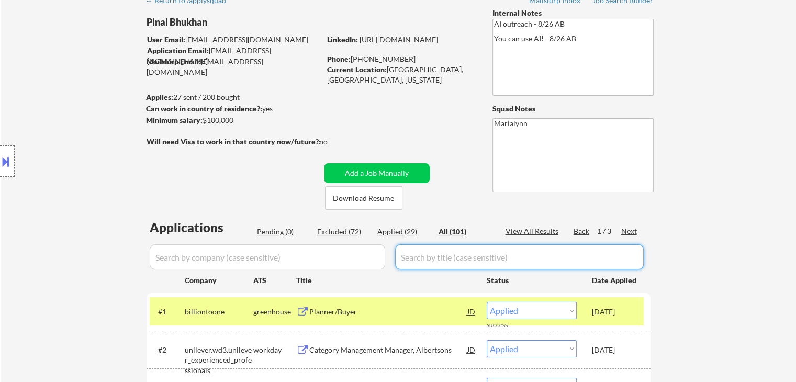
select select ""excluded__other_""
select select ""applied""
select select ""excluded__salary_""
select select ""excluded""
select select ""excluded__bad_match_""
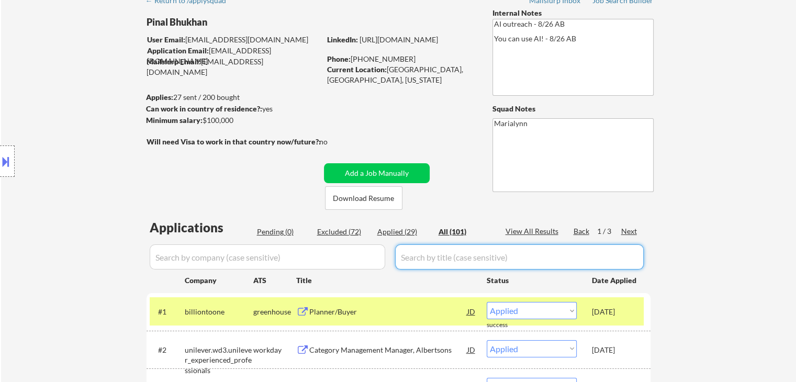
select select ""excluded""
select select ""excluded__expired_""
select select ""excluded__salary_""
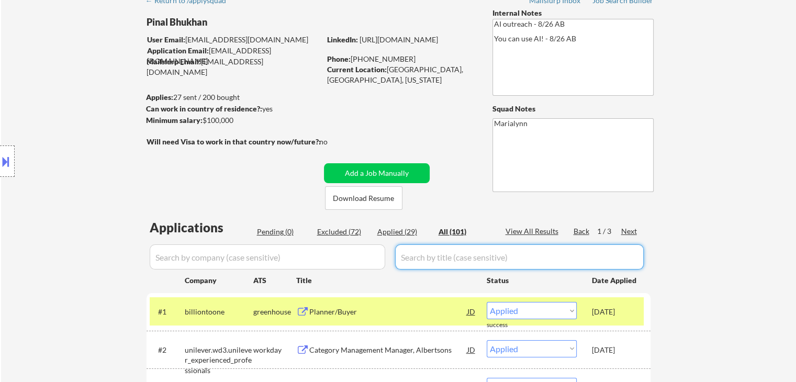
select select ""excluded__expired_""
select select ""excluded__bad_match_""
select select ""excluded__salary_""
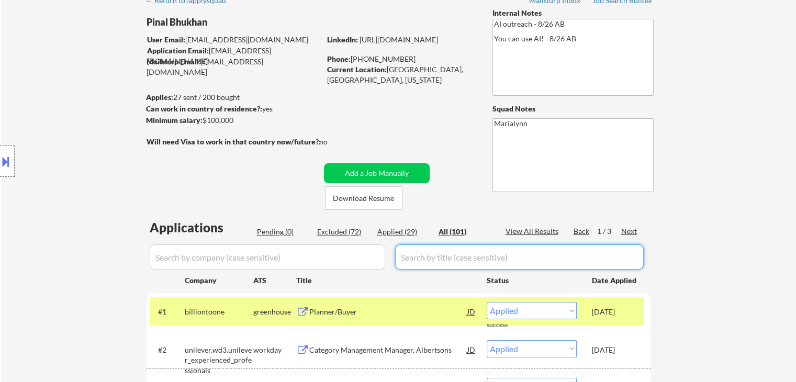
select select ""excluded""
select select ""excluded__expired_""
select select ""excluded__bad_match_""
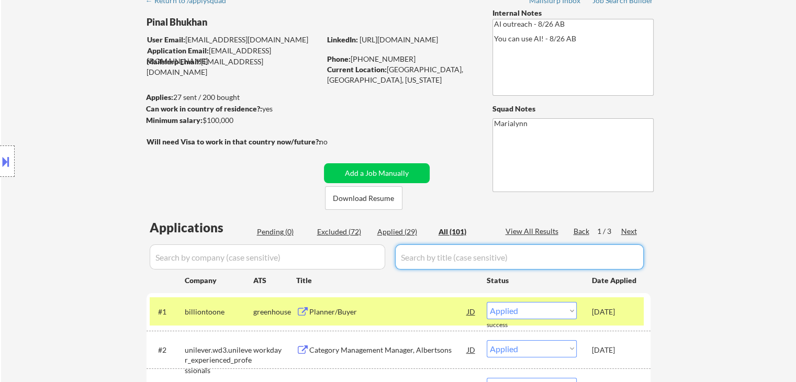
select select ""excluded__expired_""
select select ""excluded__salary_""
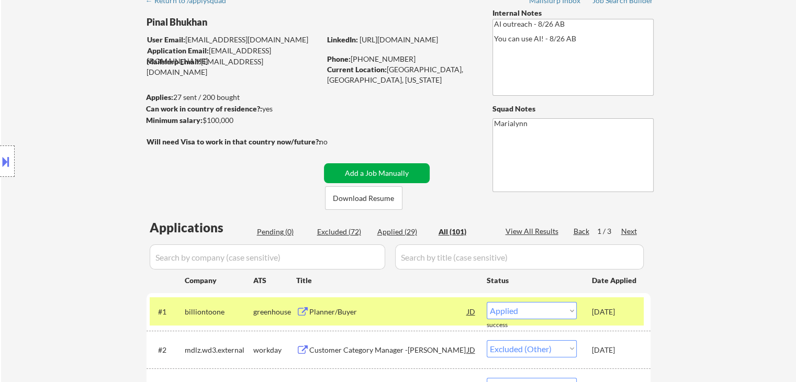
click at [369, 168] on button "Add a Job Manually" at bounding box center [377, 173] width 106 height 20
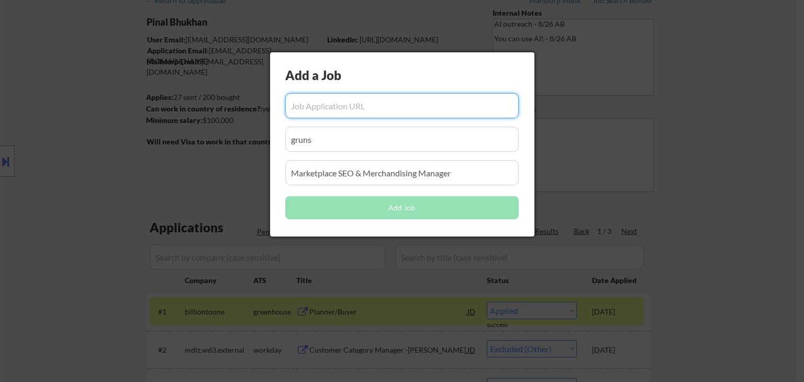
click at [335, 117] on input "input" at bounding box center [402, 105] width 234 height 25
paste input "[URL][DOMAIN_NAME]"
type input "[URL][DOMAIN_NAME]"
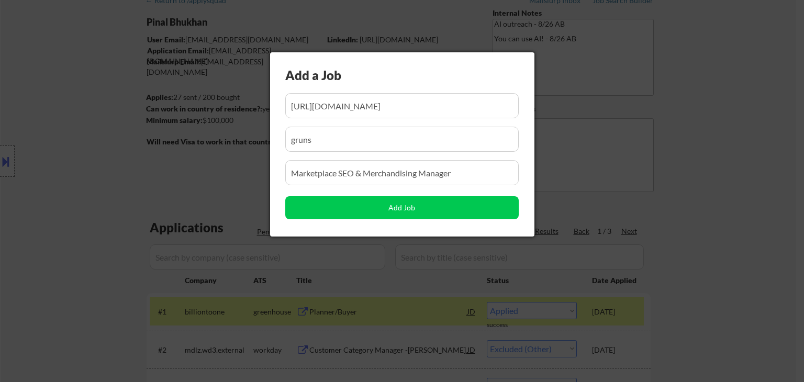
click at [172, 168] on div at bounding box center [402, 191] width 804 height 382
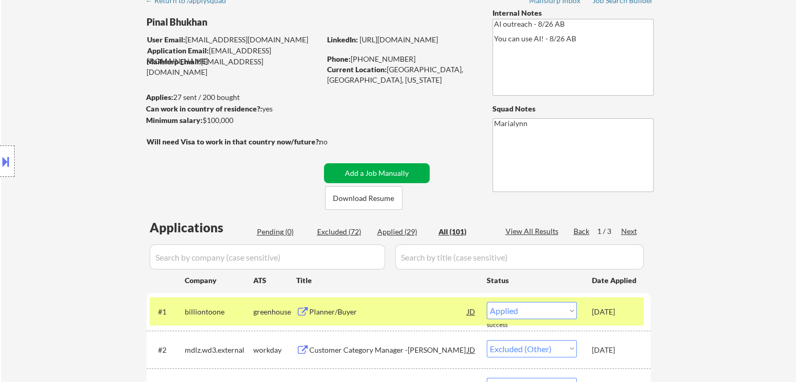
click at [342, 172] on button "Add a Job Manually" at bounding box center [377, 173] width 106 height 20
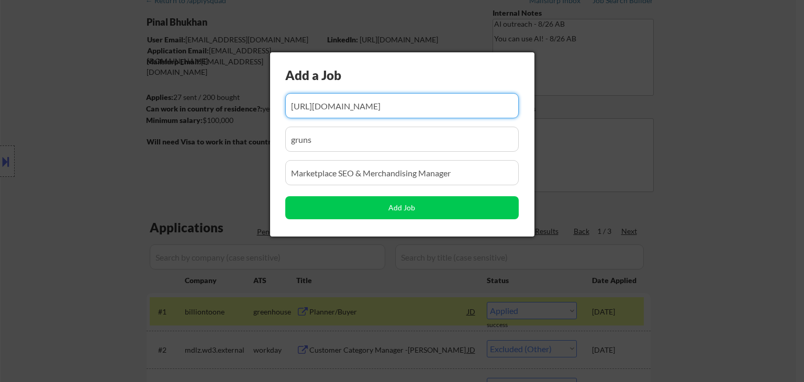
click at [318, 105] on input "input" at bounding box center [402, 105] width 234 height 25
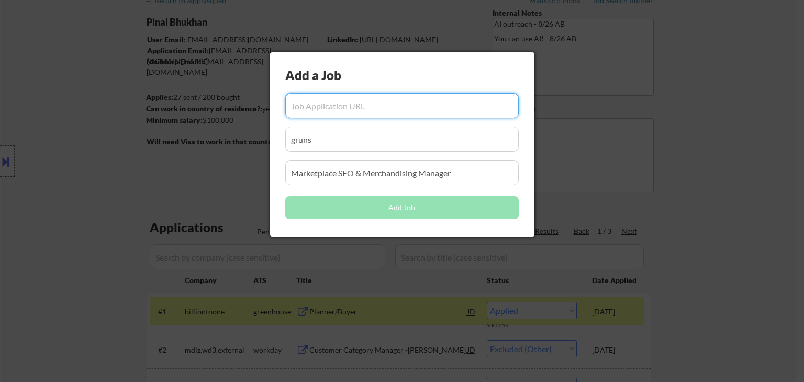
click at [146, 82] on div at bounding box center [402, 191] width 804 height 382
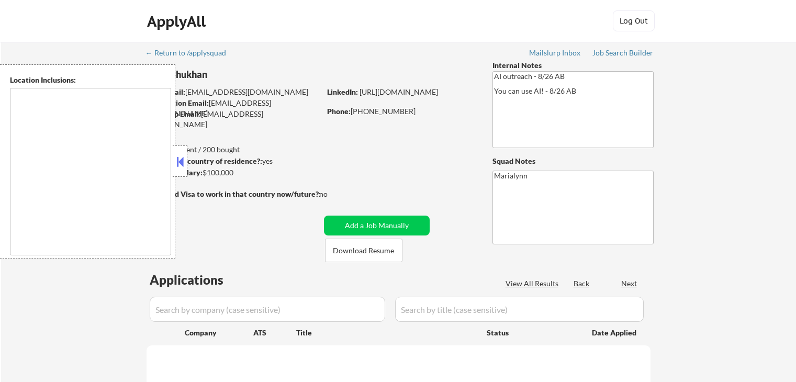
scroll to position [94, 0]
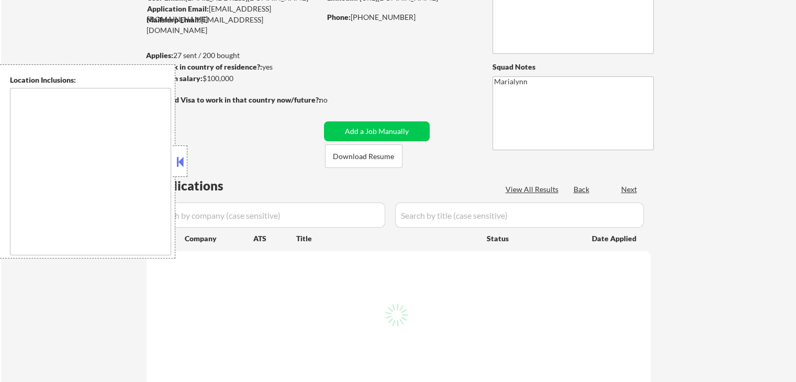
type textarea "[GEOGRAPHIC_DATA], [GEOGRAPHIC_DATA] [GEOGRAPHIC_DATA], [GEOGRAPHIC_DATA] [GEOG…"
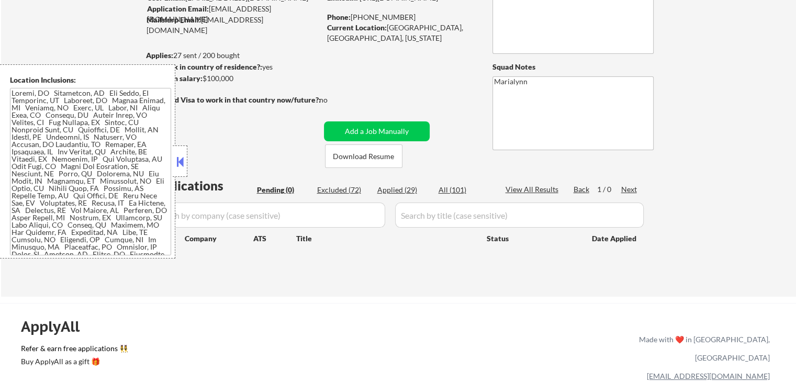
scroll to position [52, 0]
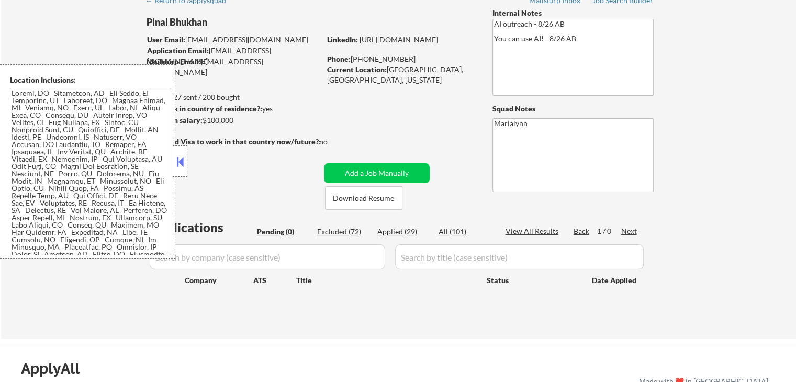
click at [179, 168] on button at bounding box center [180, 162] width 12 height 16
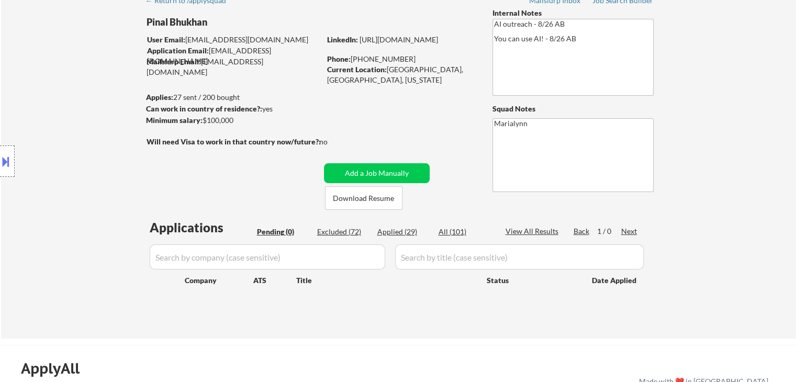
click at [406, 233] on div "Applied (29)" at bounding box center [404, 232] width 52 height 10
select select ""applied""
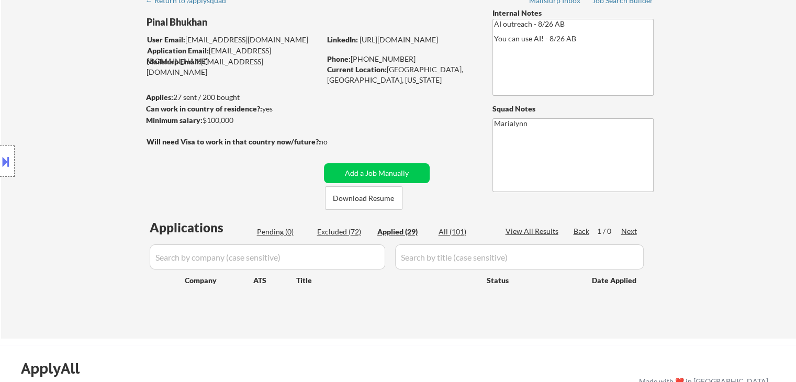
select select ""applied""
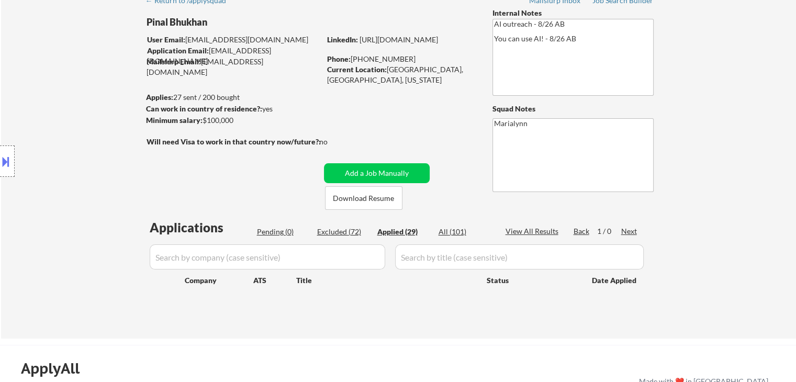
select select ""applied""
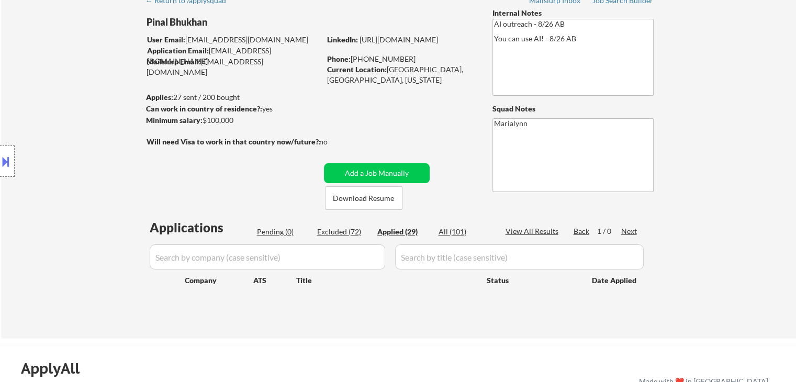
select select ""applied""
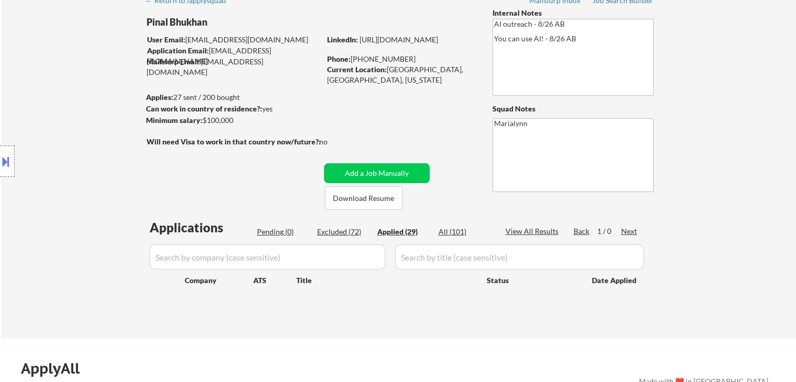
select select ""applied""
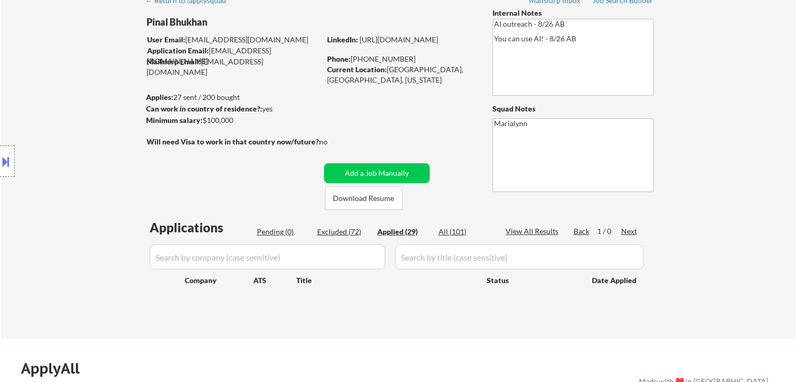
select select ""applied""
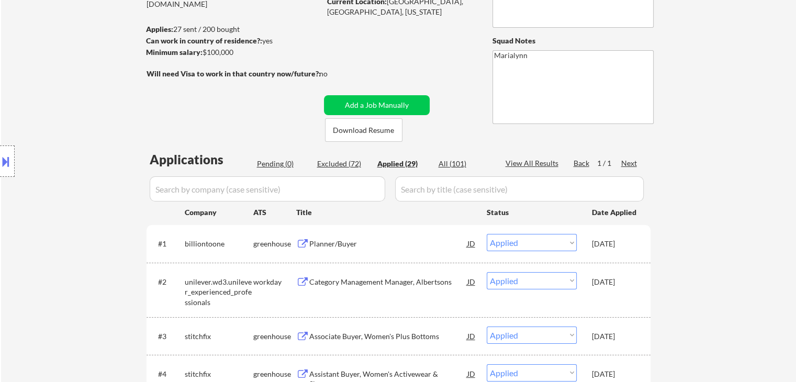
scroll to position [209, 0]
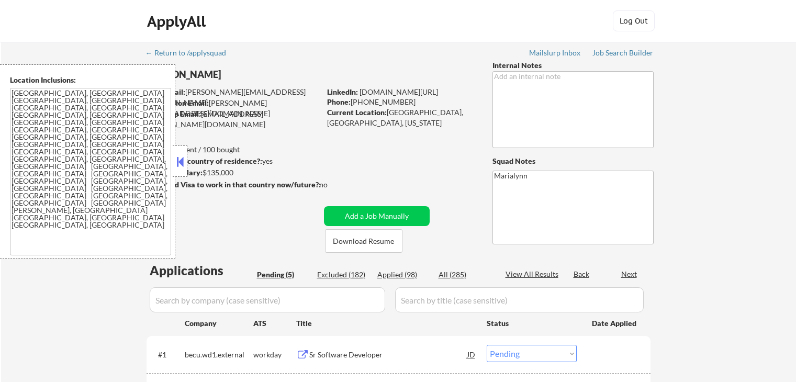
select select ""pending""
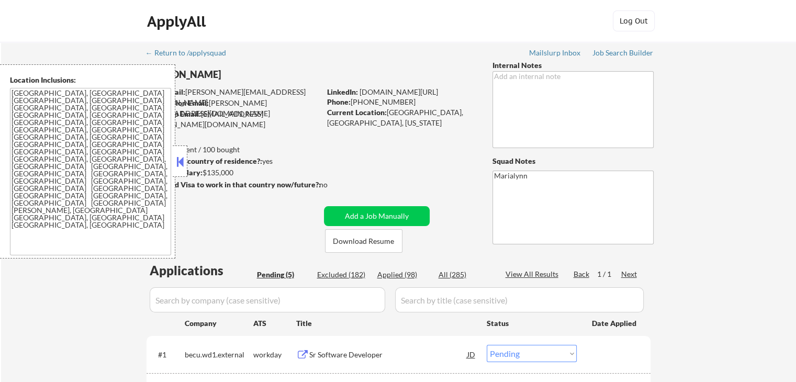
click at [174, 168] on button at bounding box center [180, 162] width 12 height 16
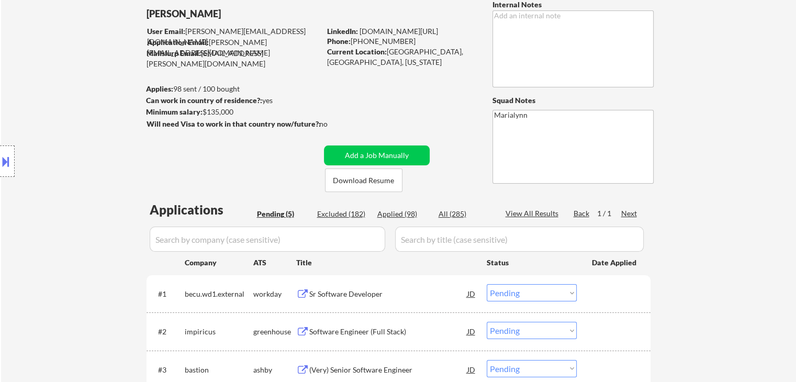
scroll to position [157, 0]
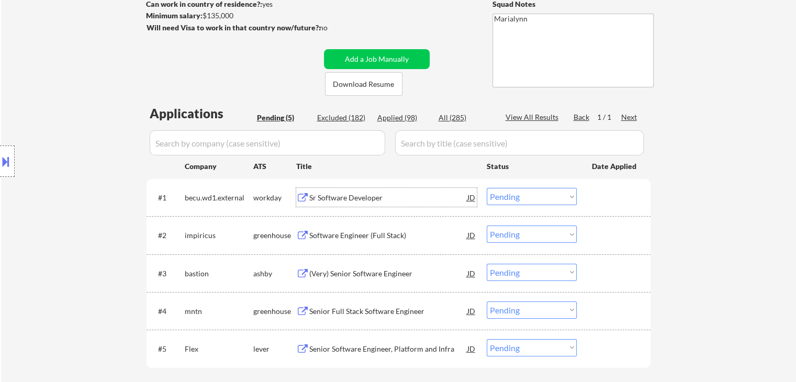
click at [331, 198] on div "Sr Software Developer" at bounding box center [388, 198] width 158 height 10
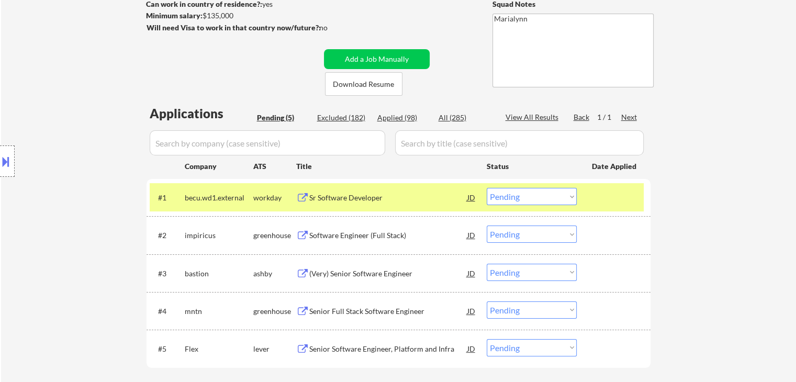
drag, startPoint x: 729, startPoint y: 99, endPoint x: 727, endPoint y: 86, distance: 12.7
click at [729, 99] on div "← Return to /applysquad Mailslurp Inbox Job Search Builder [PERSON_NAME] User E…" at bounding box center [398, 149] width 795 height 529
